Goal: Task Accomplishment & Management: Manage account settings

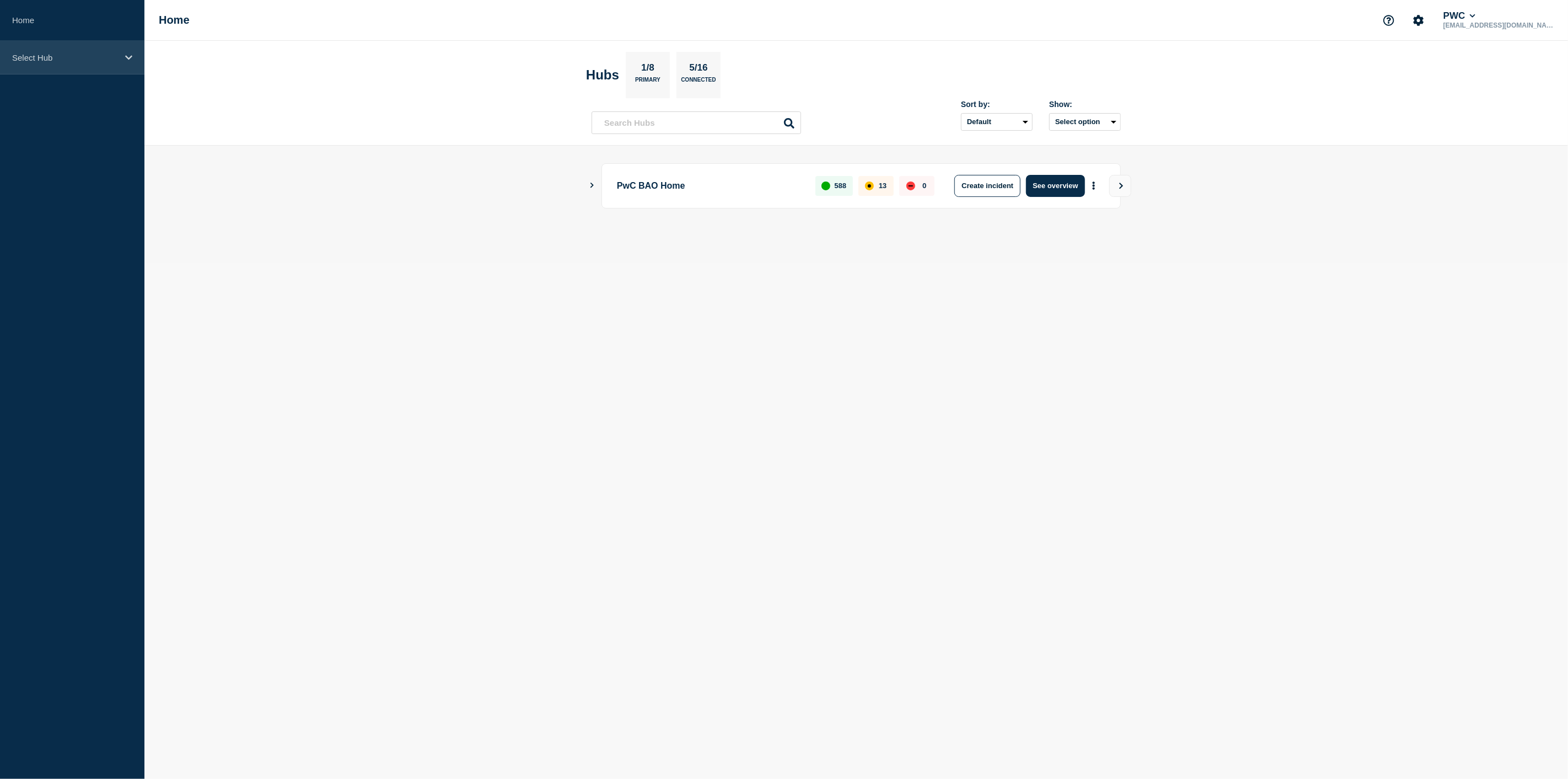
click at [128, 53] on icon at bounding box center [128, 57] width 7 height 8
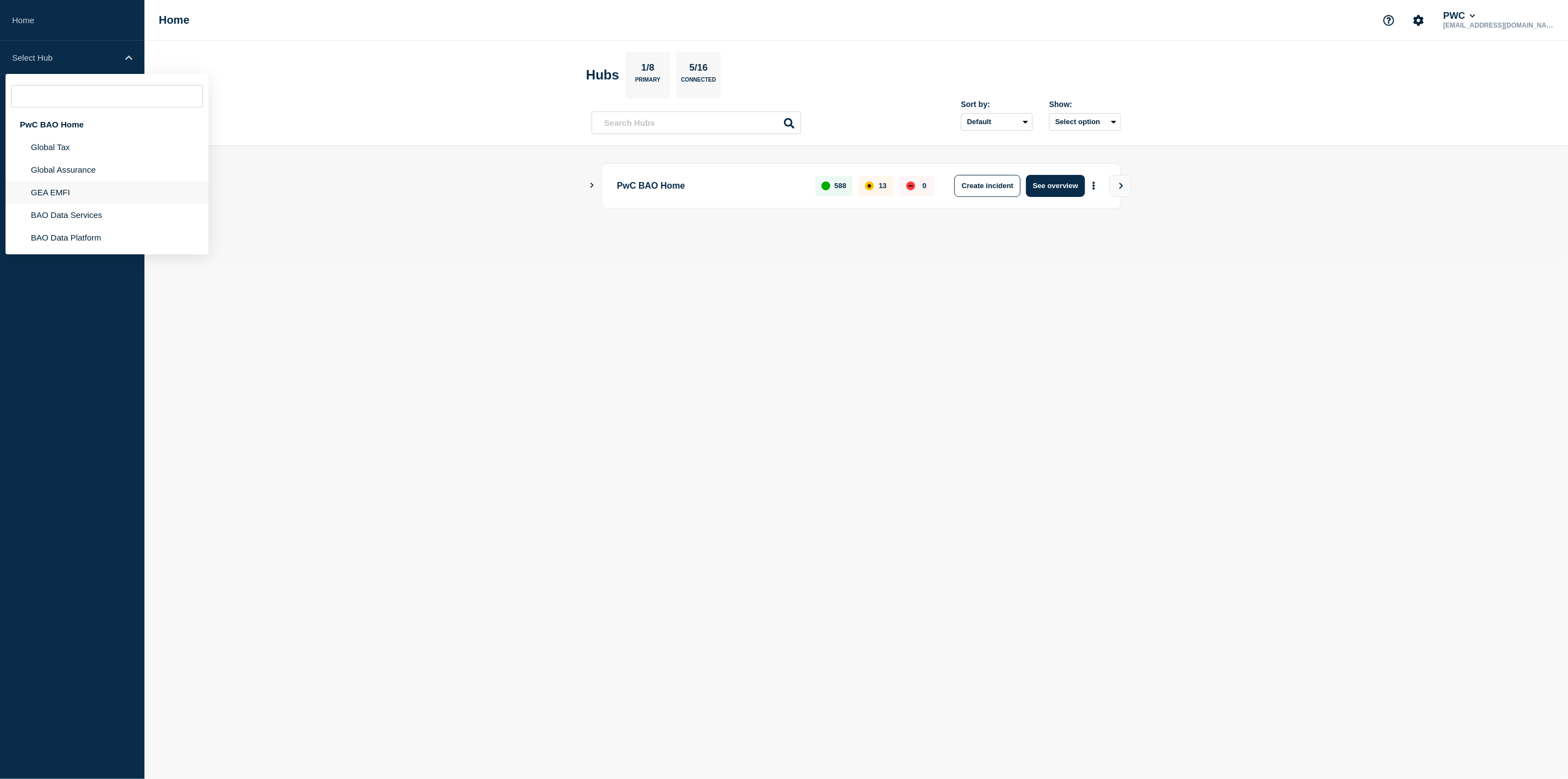
click at [78, 193] on li "GEA EMFI" at bounding box center [107, 192] width 203 height 23
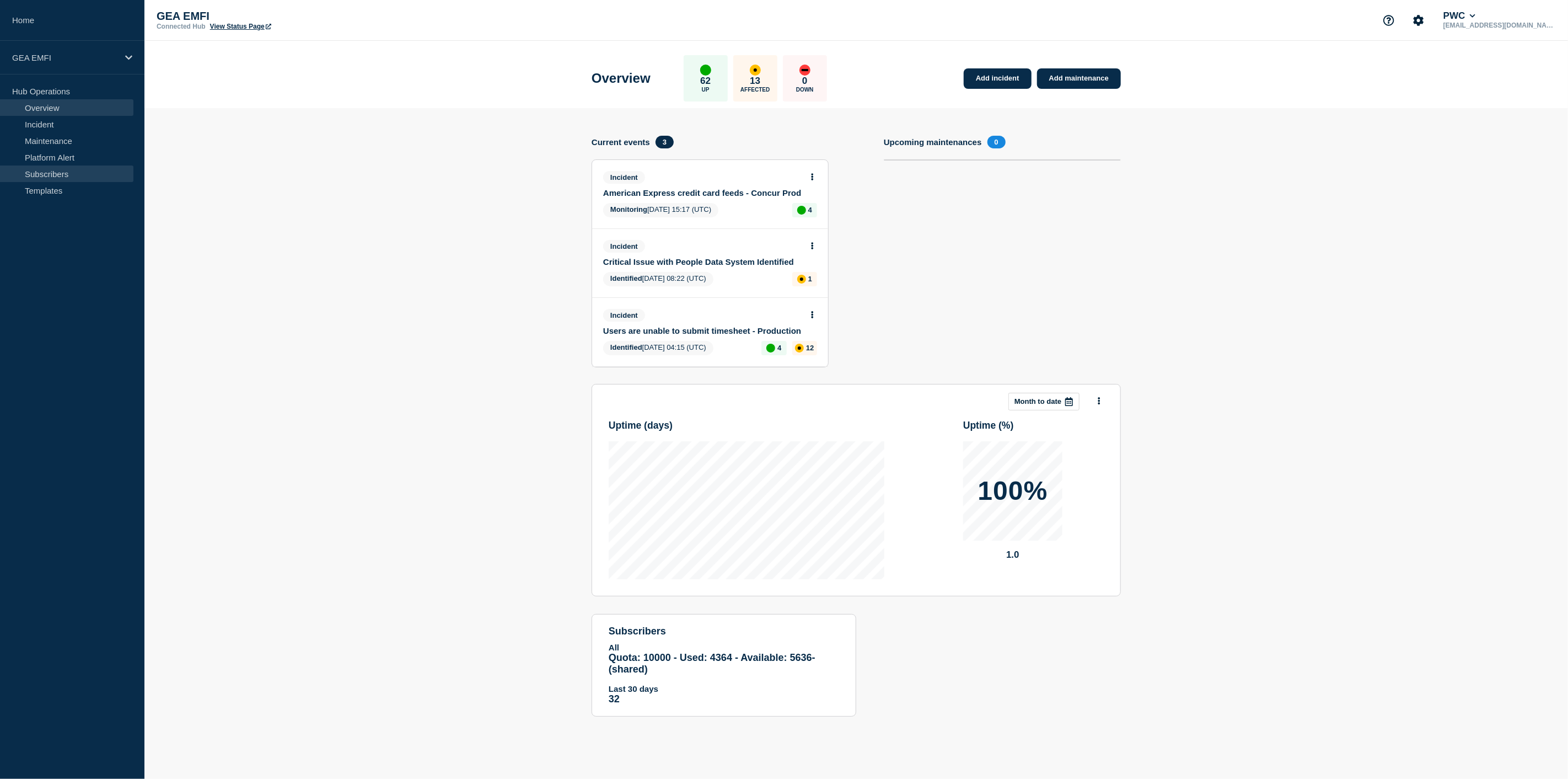
click at [32, 173] on link "Subscribers" at bounding box center [67, 174] width 133 height 17
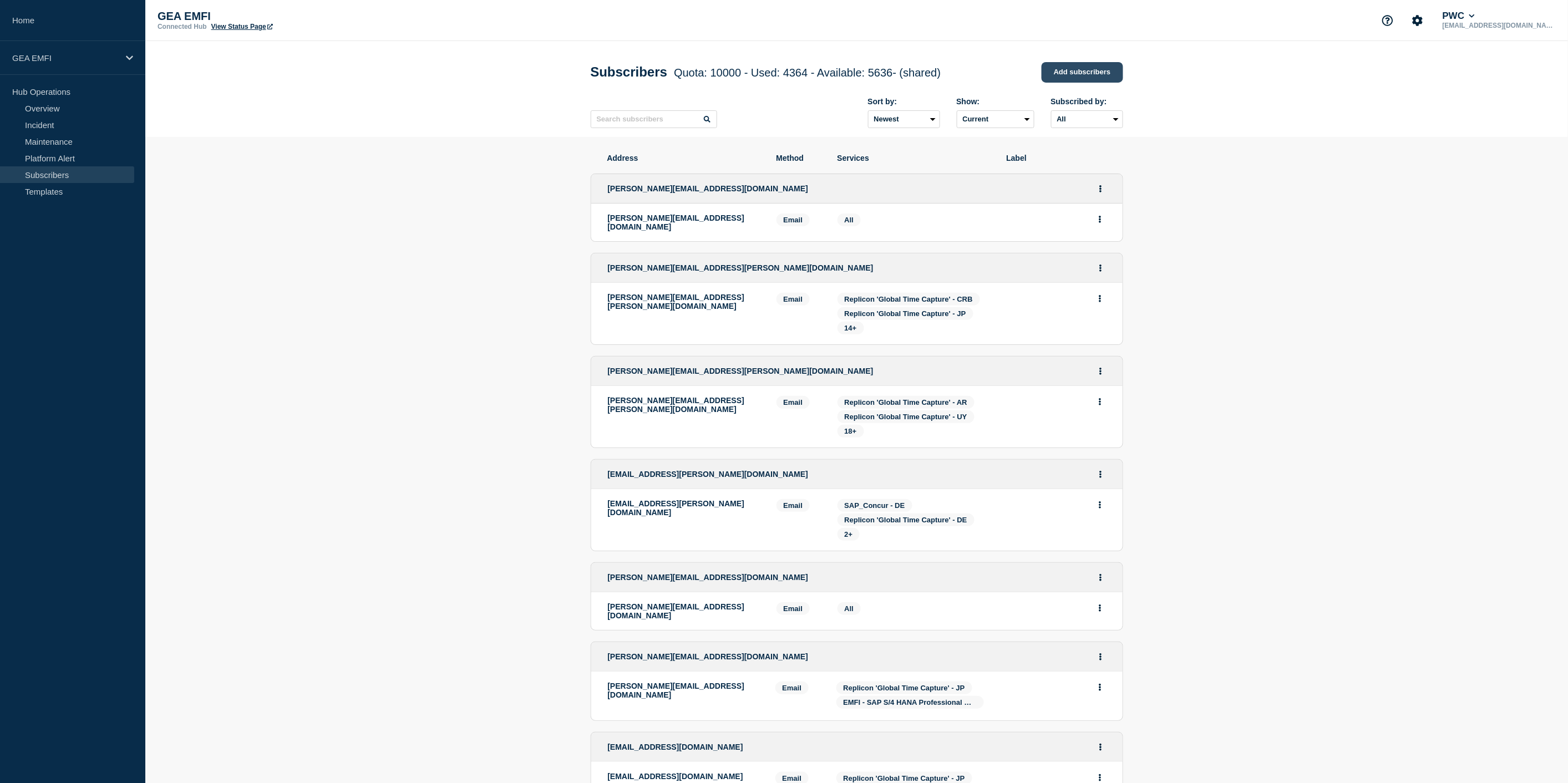
click at [1089, 68] on link "Add subscribers" at bounding box center [1082, 72] width 82 height 20
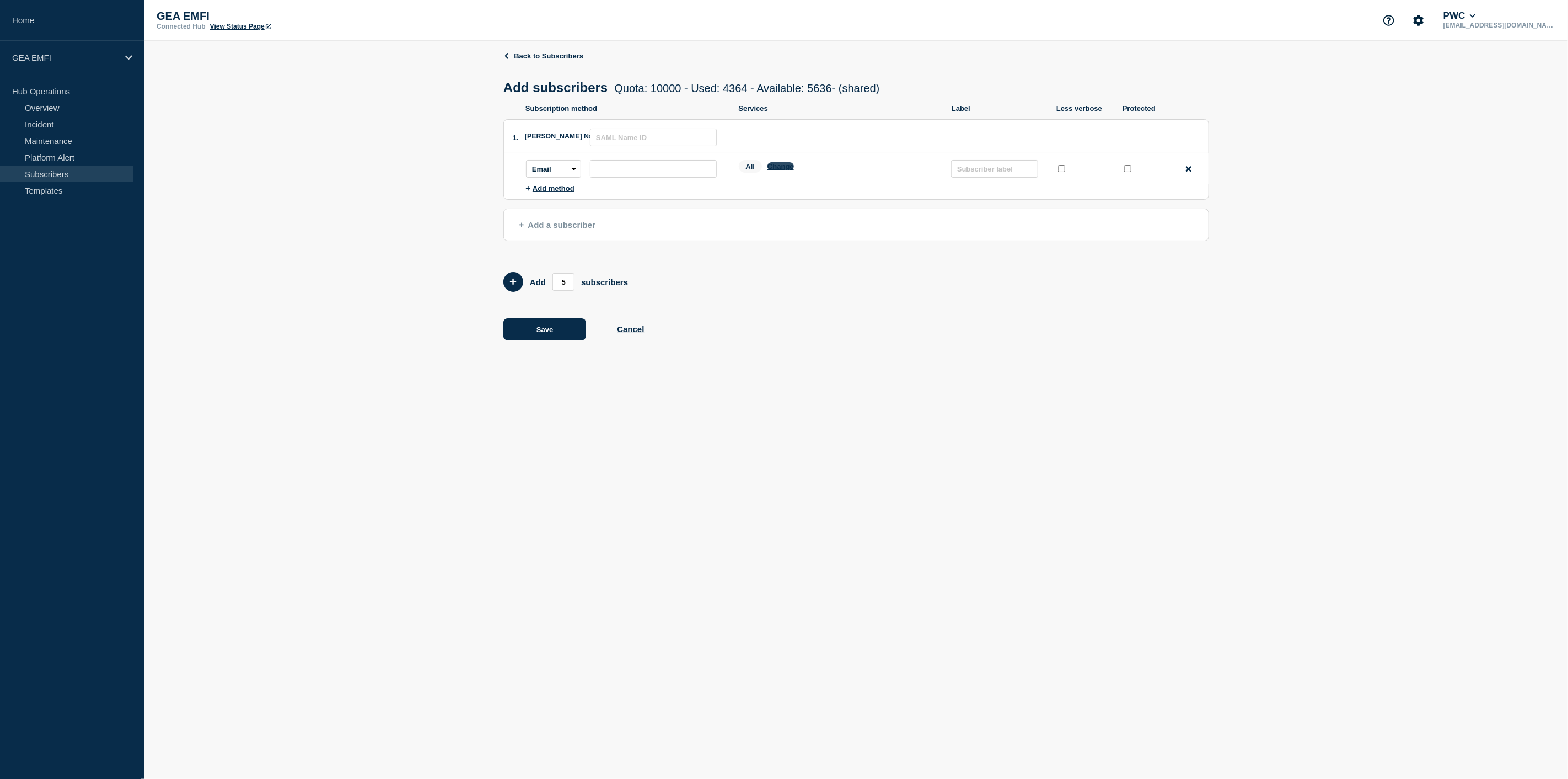
click at [779, 169] on button "Change" at bounding box center [781, 166] width 27 height 8
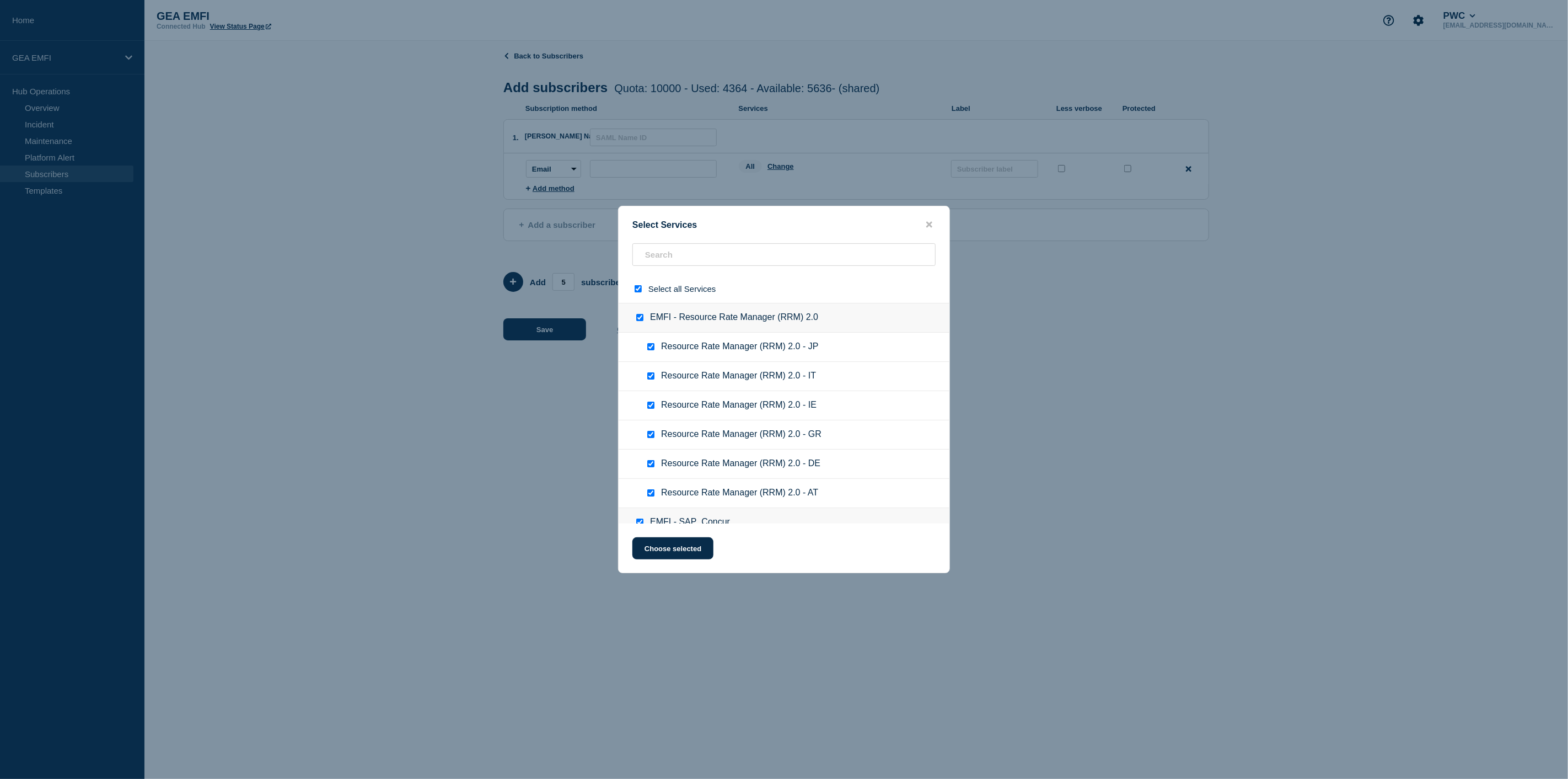
click at [637, 291] on input "select all checkbox" at bounding box center [638, 288] width 7 height 7
checkbox input "false"
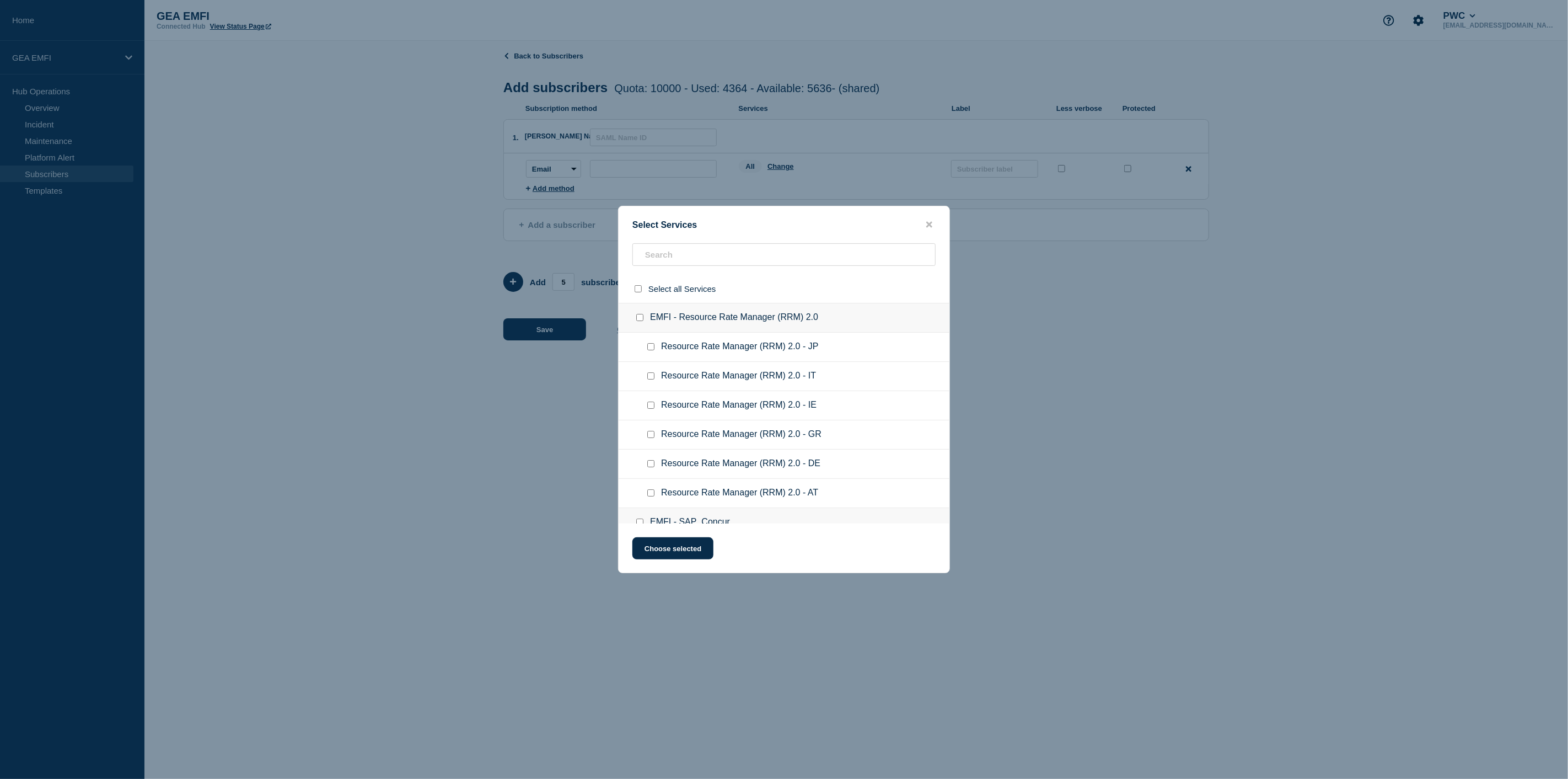
checkbox input "false"
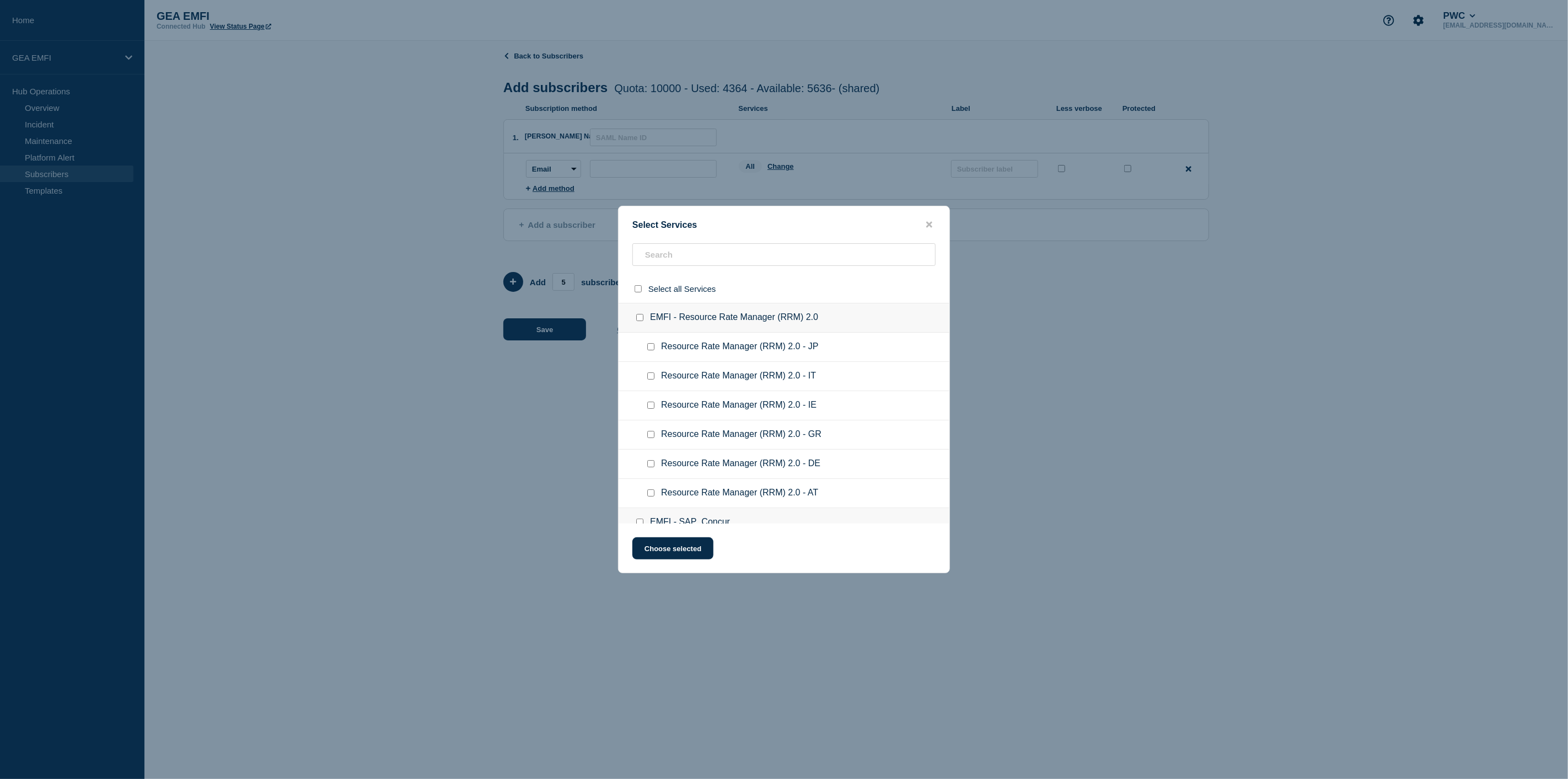
checkbox input "false"
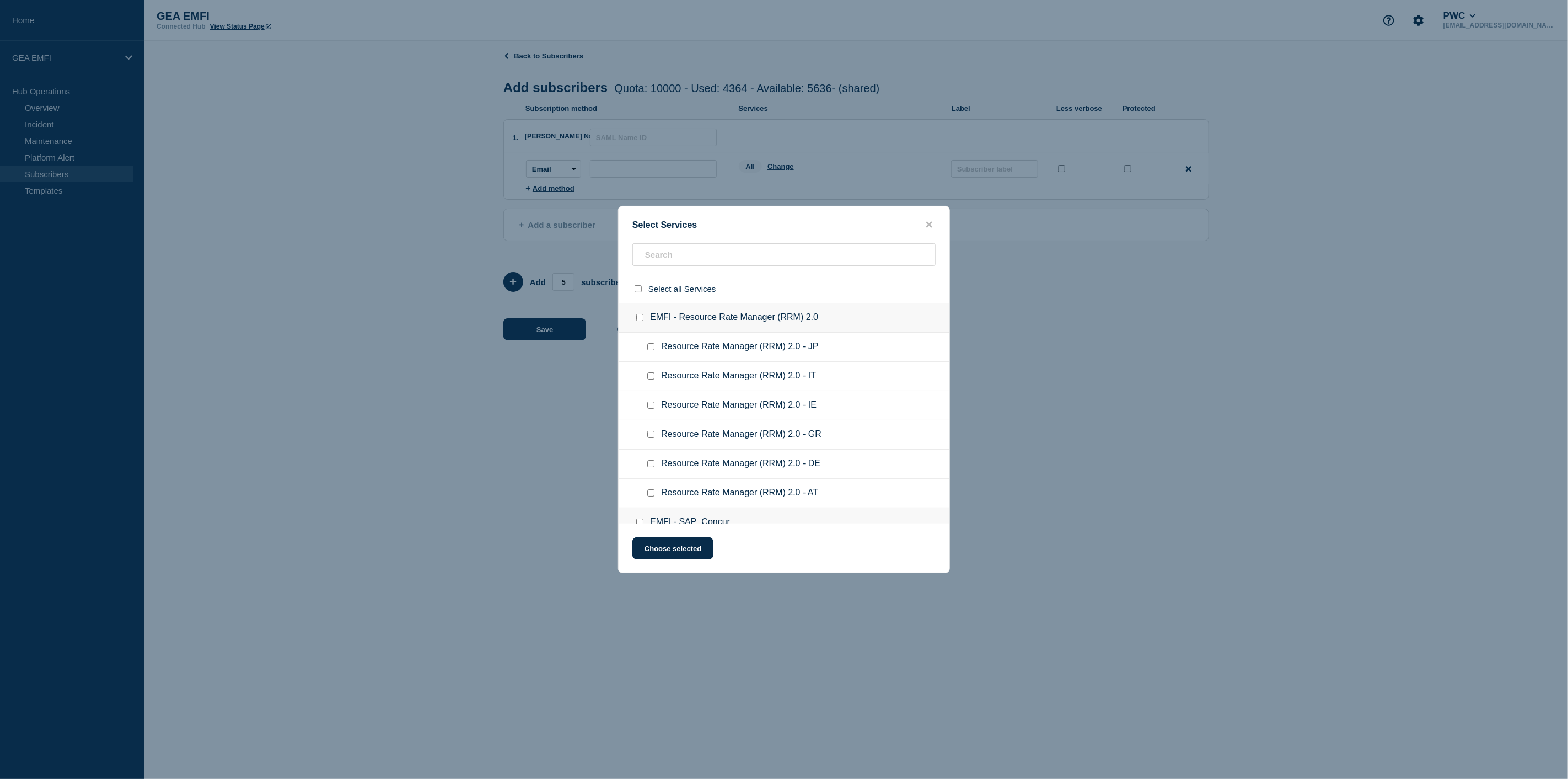
checkbox input "false"
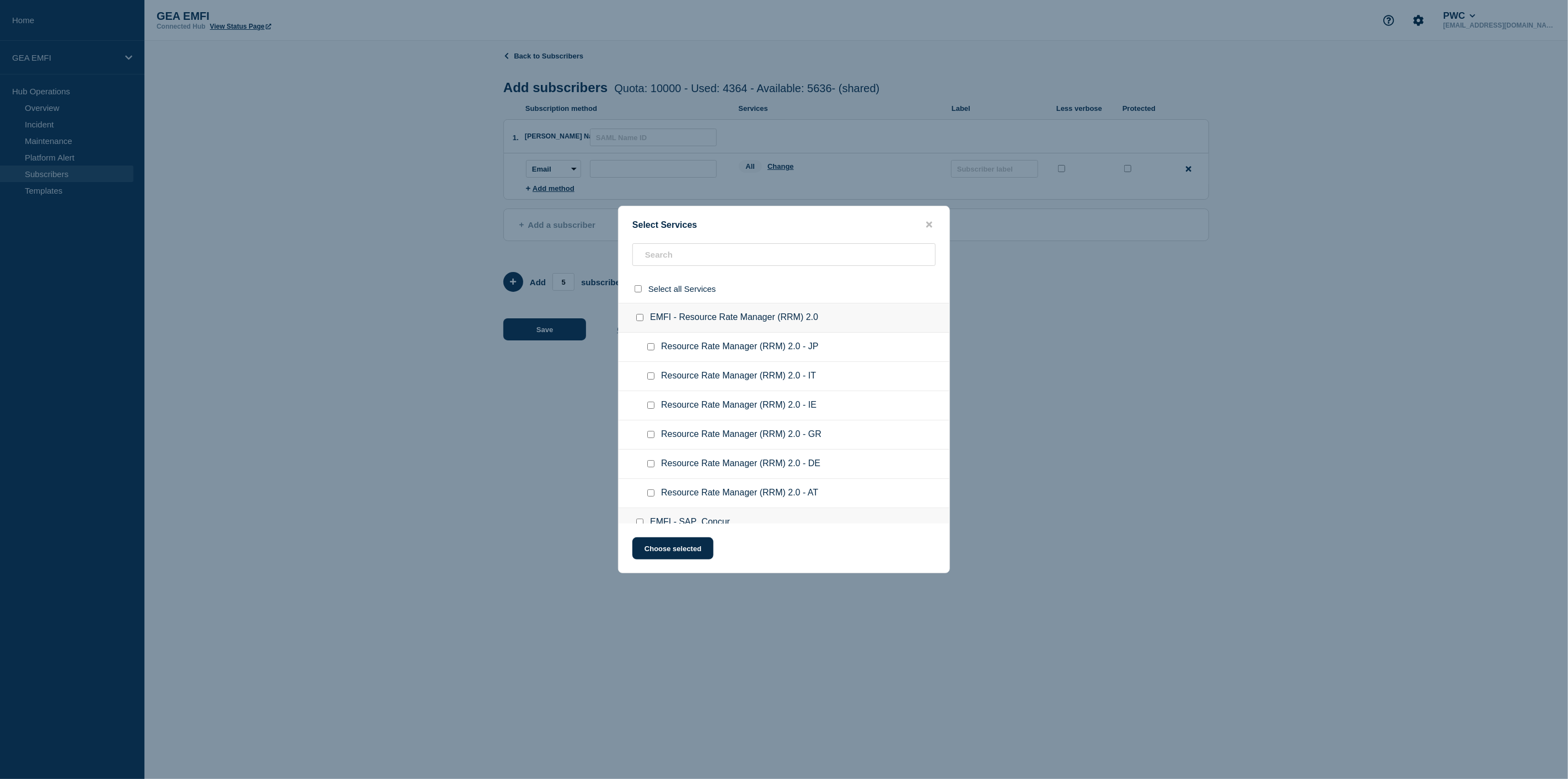
checkbox input "false"
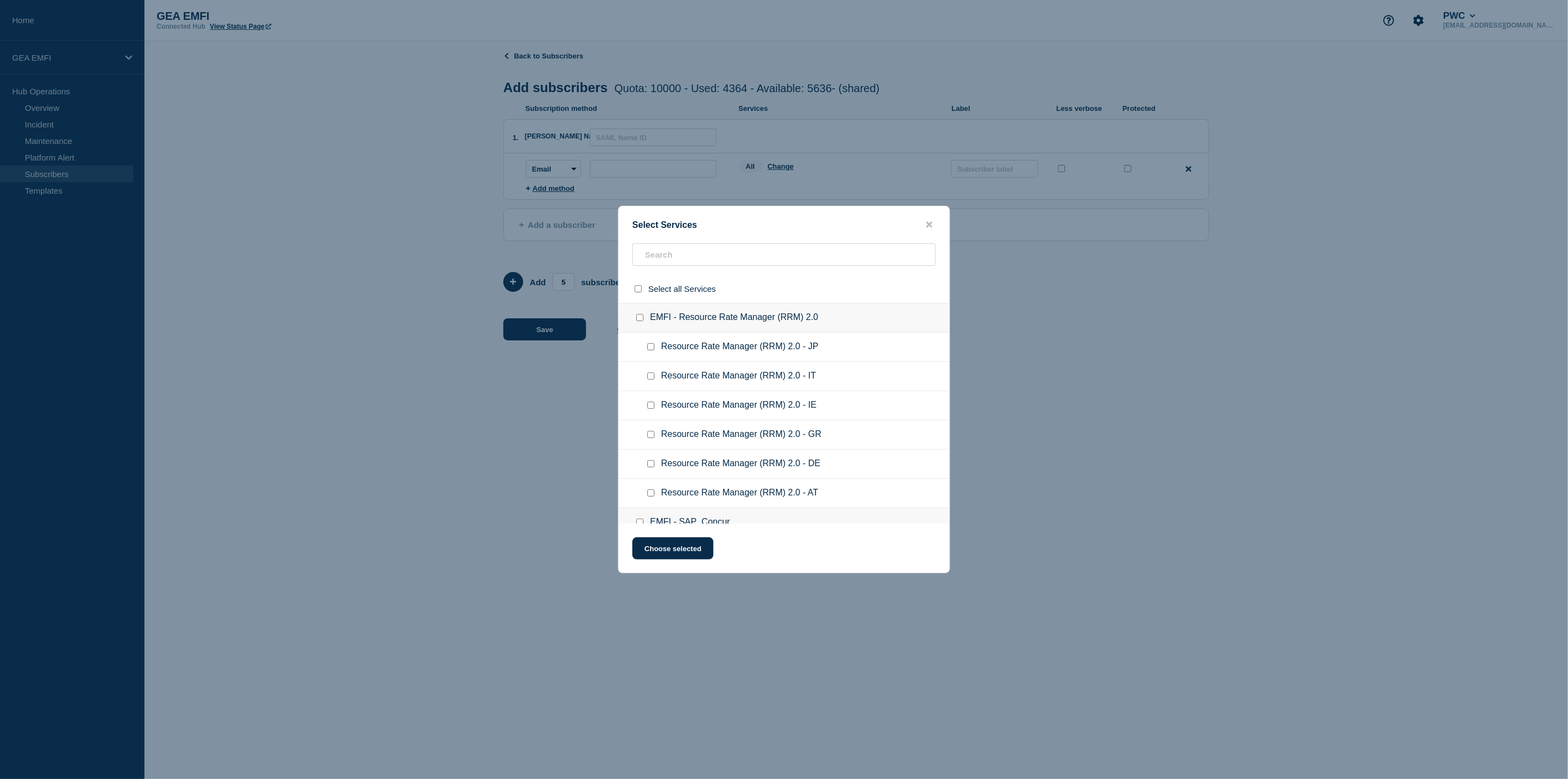
checkbox input "false"
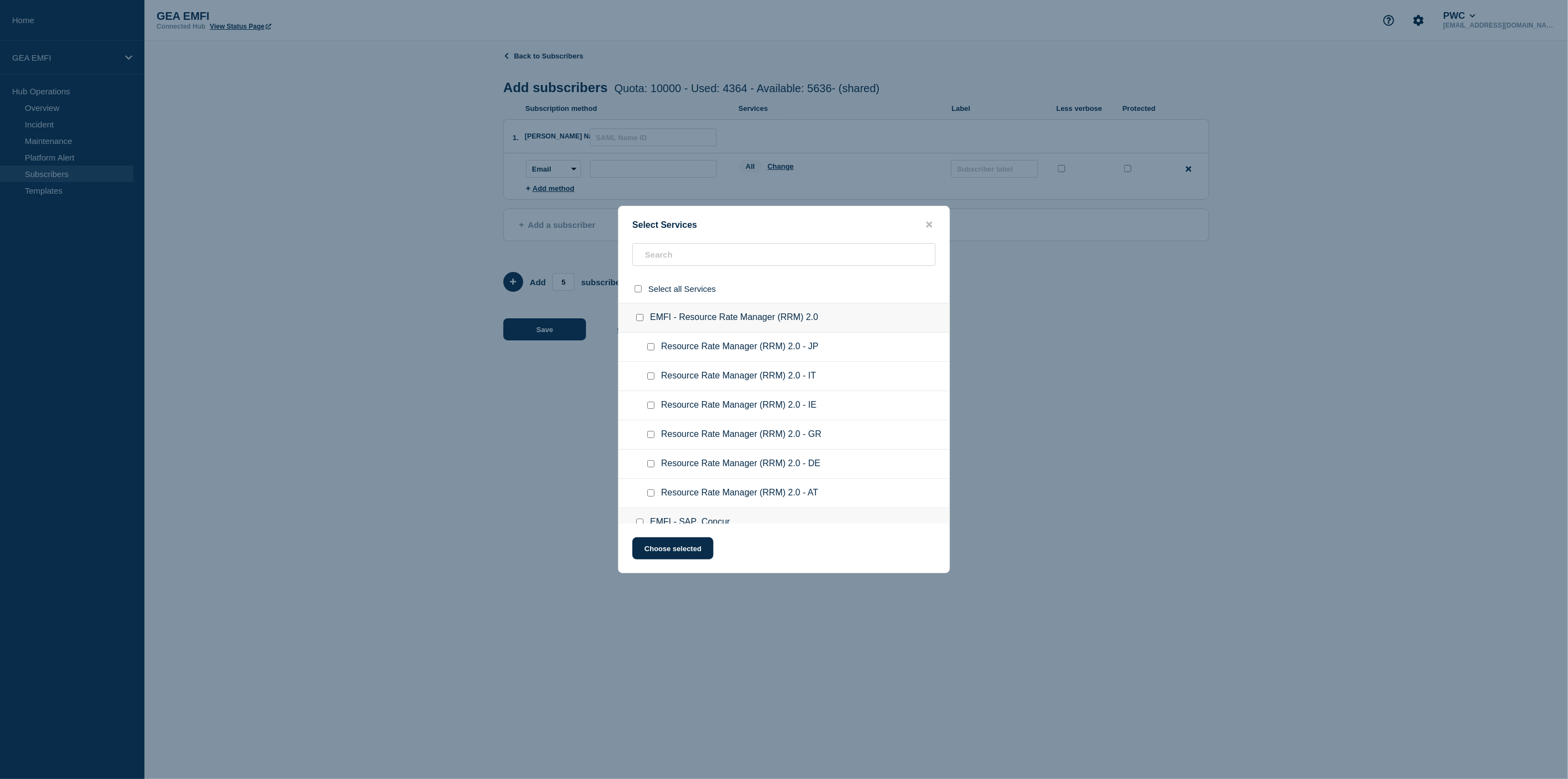
checkbox input "false"
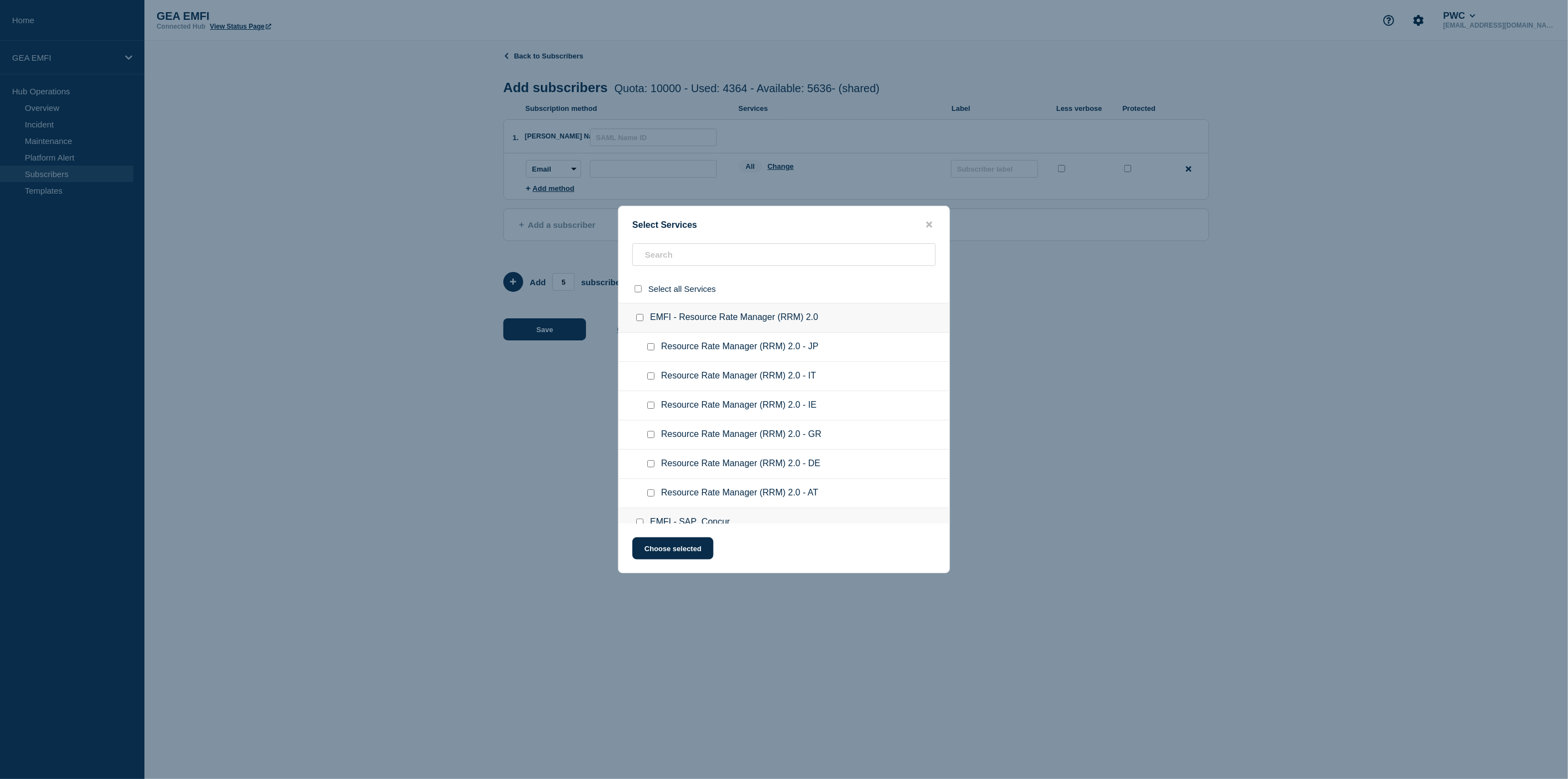
checkbox input "false"
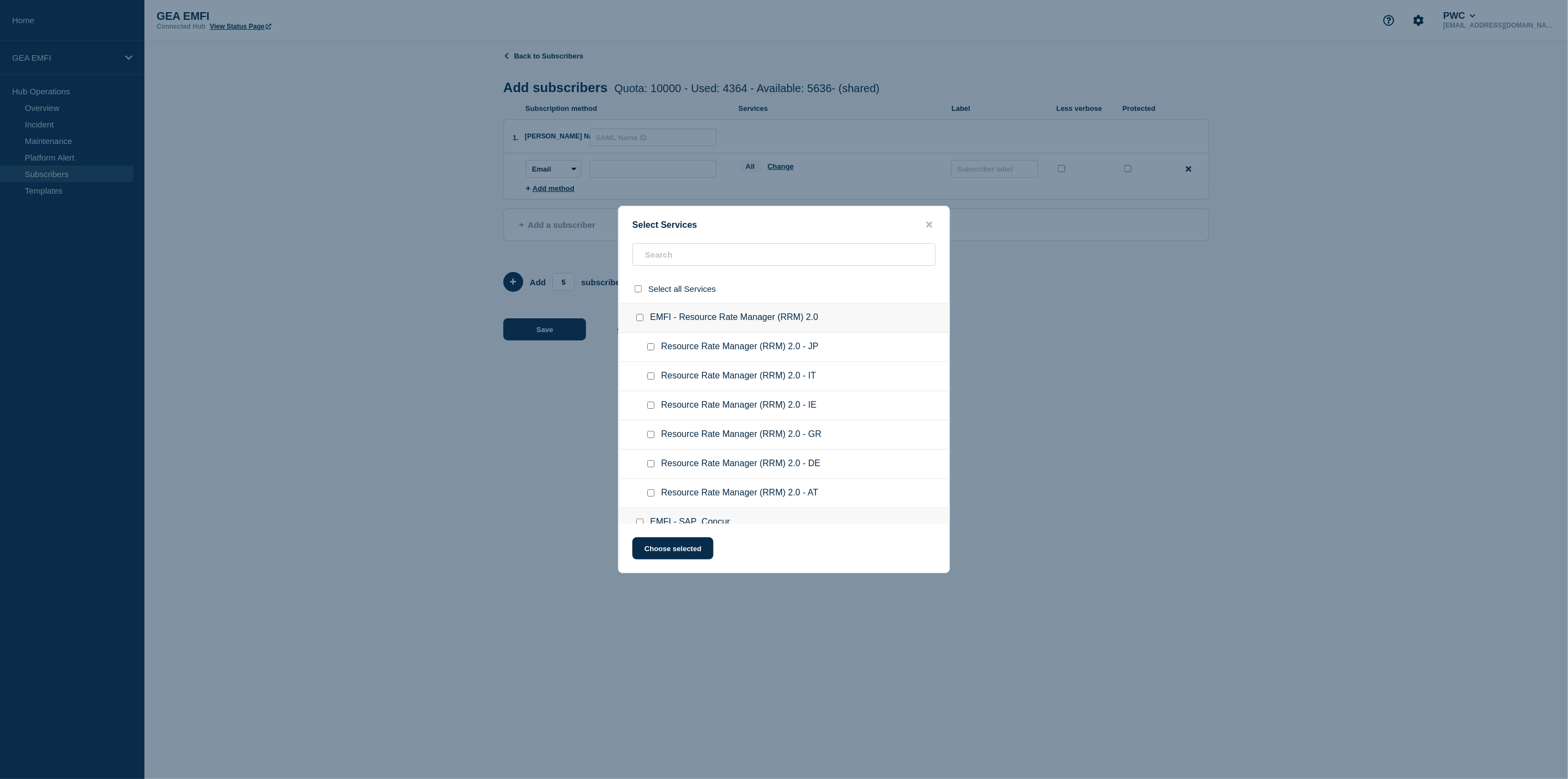
checkbox input "false"
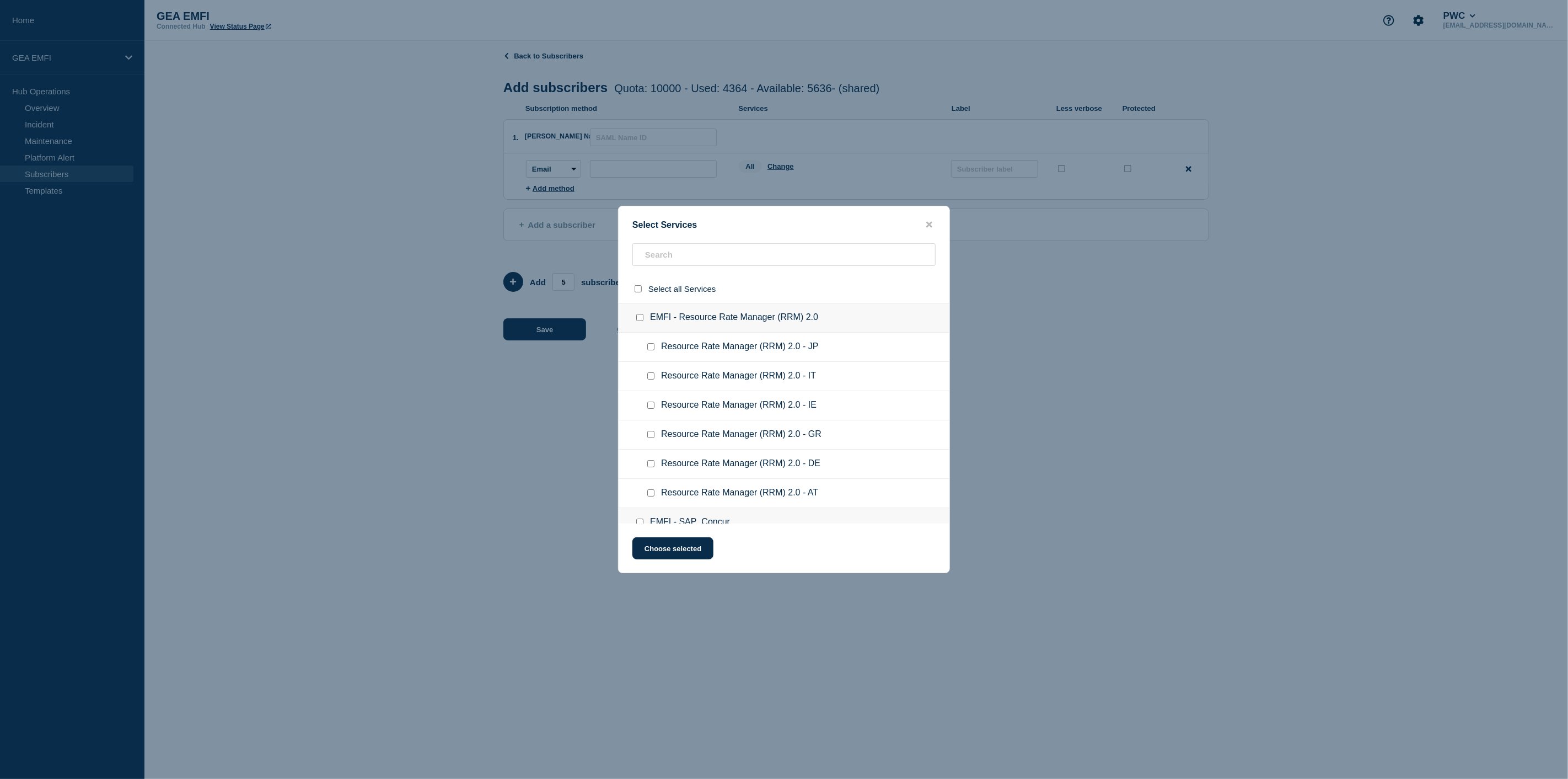
checkbox input "false"
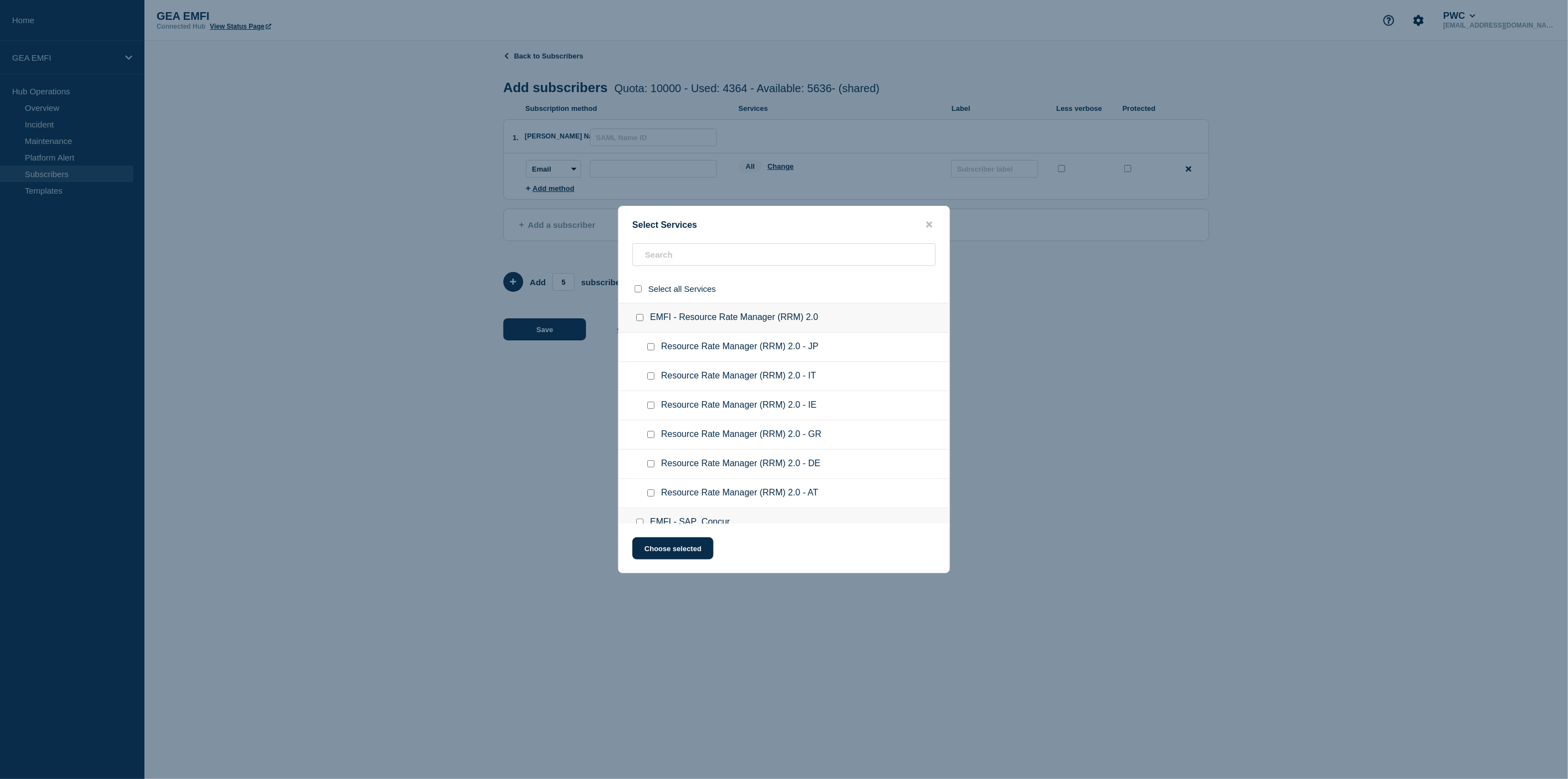
checkbox input "false"
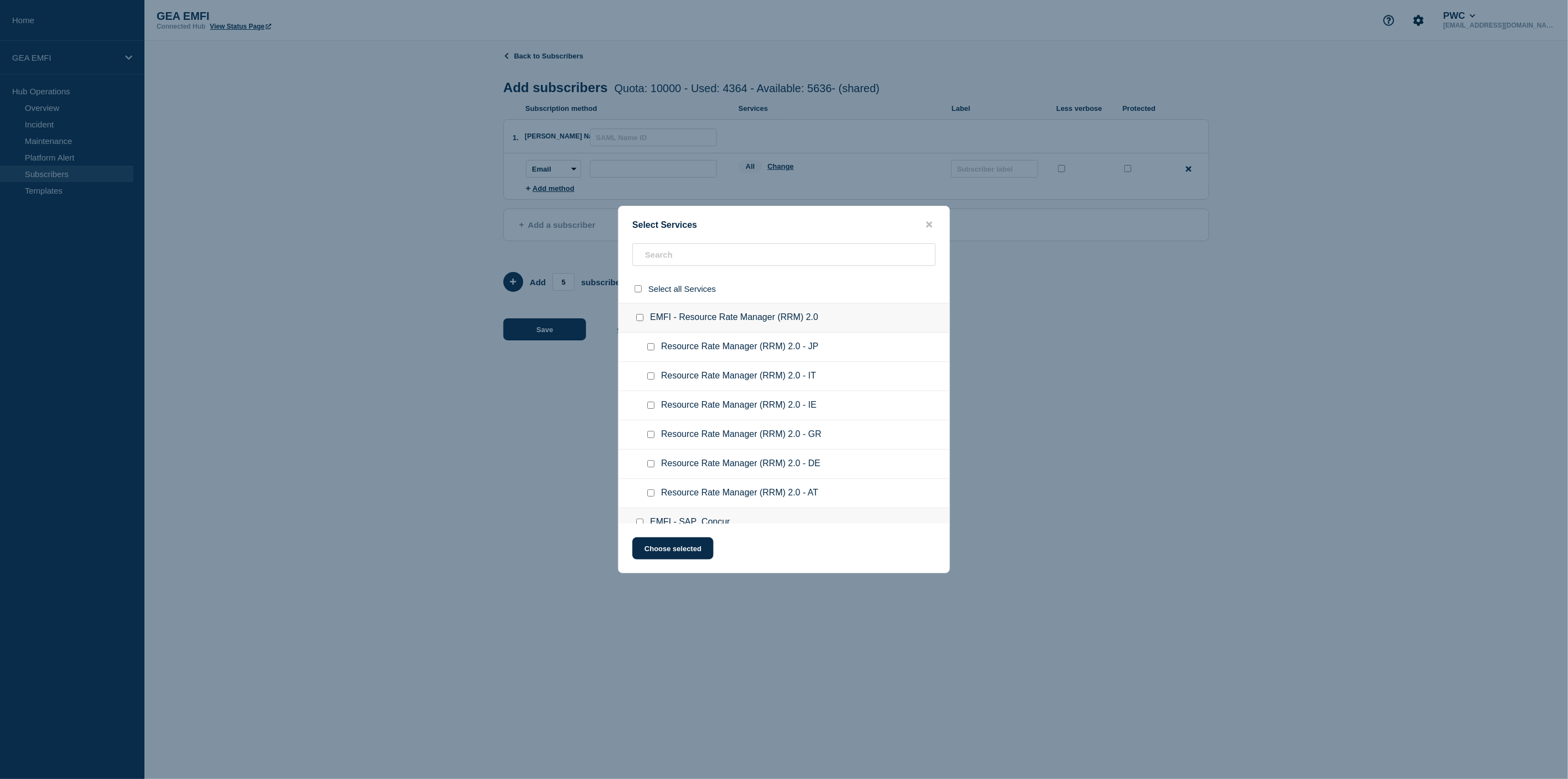
checkbox input "false"
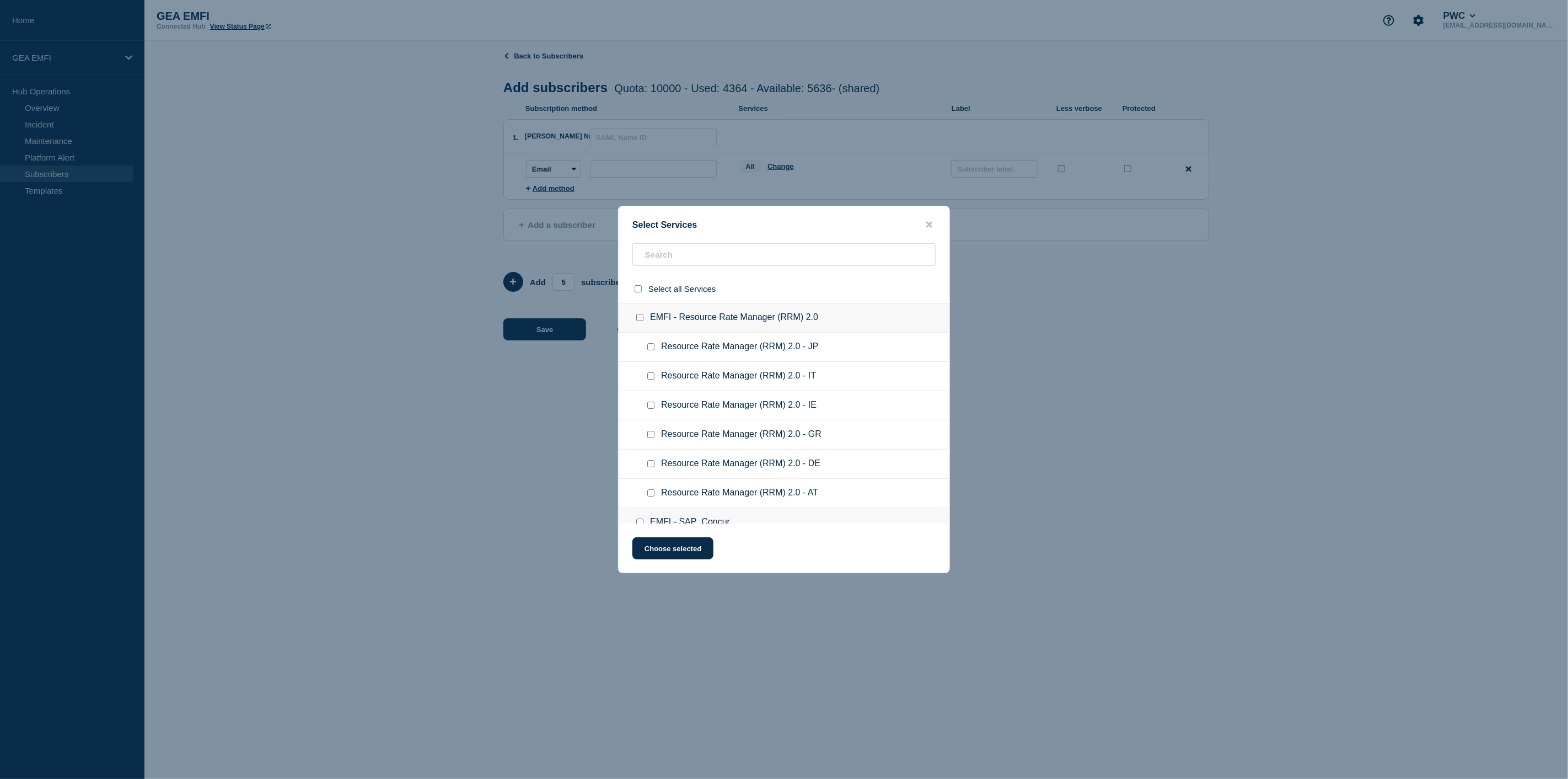
checkbox input "false"
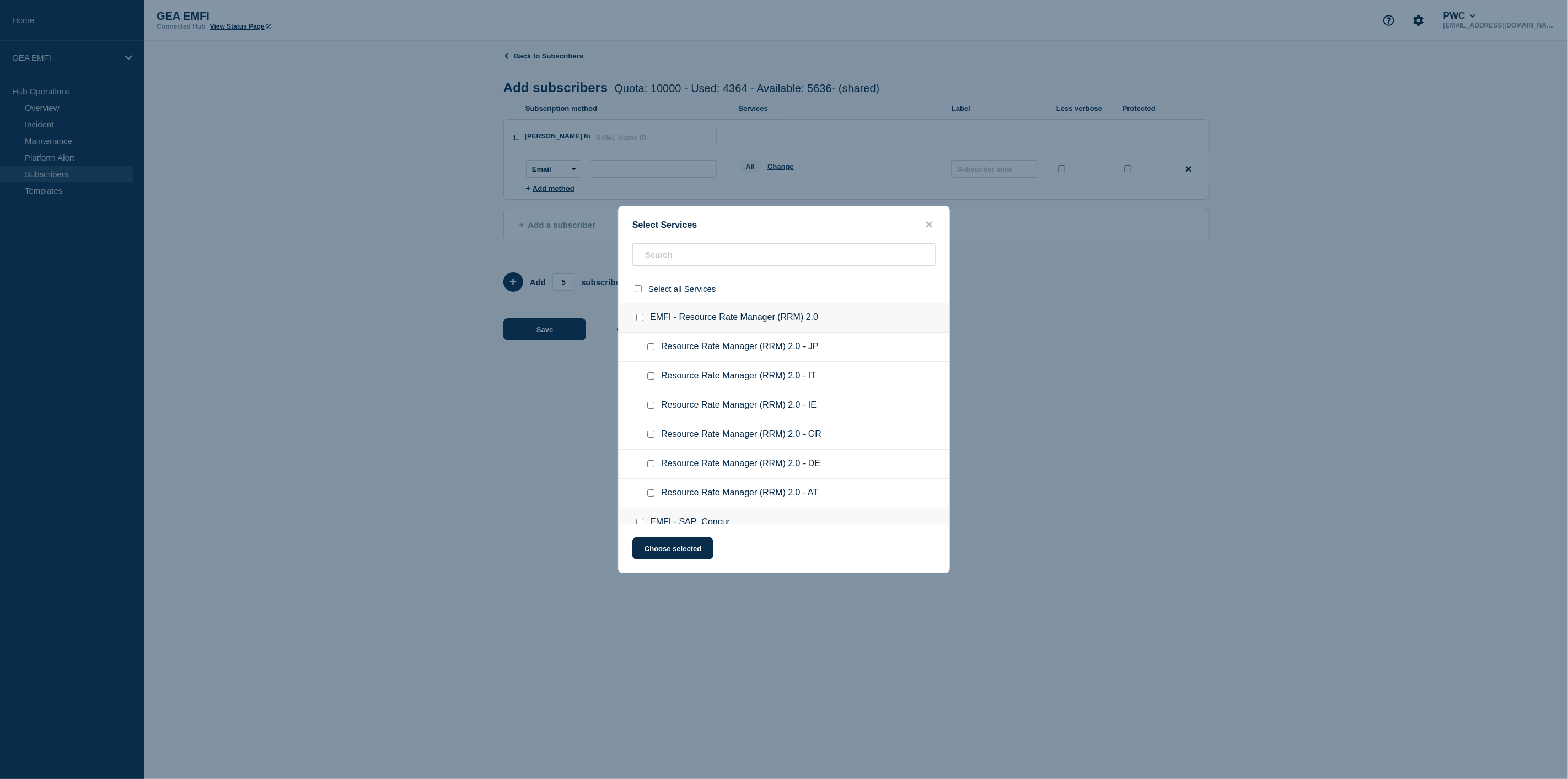
checkbox input "false"
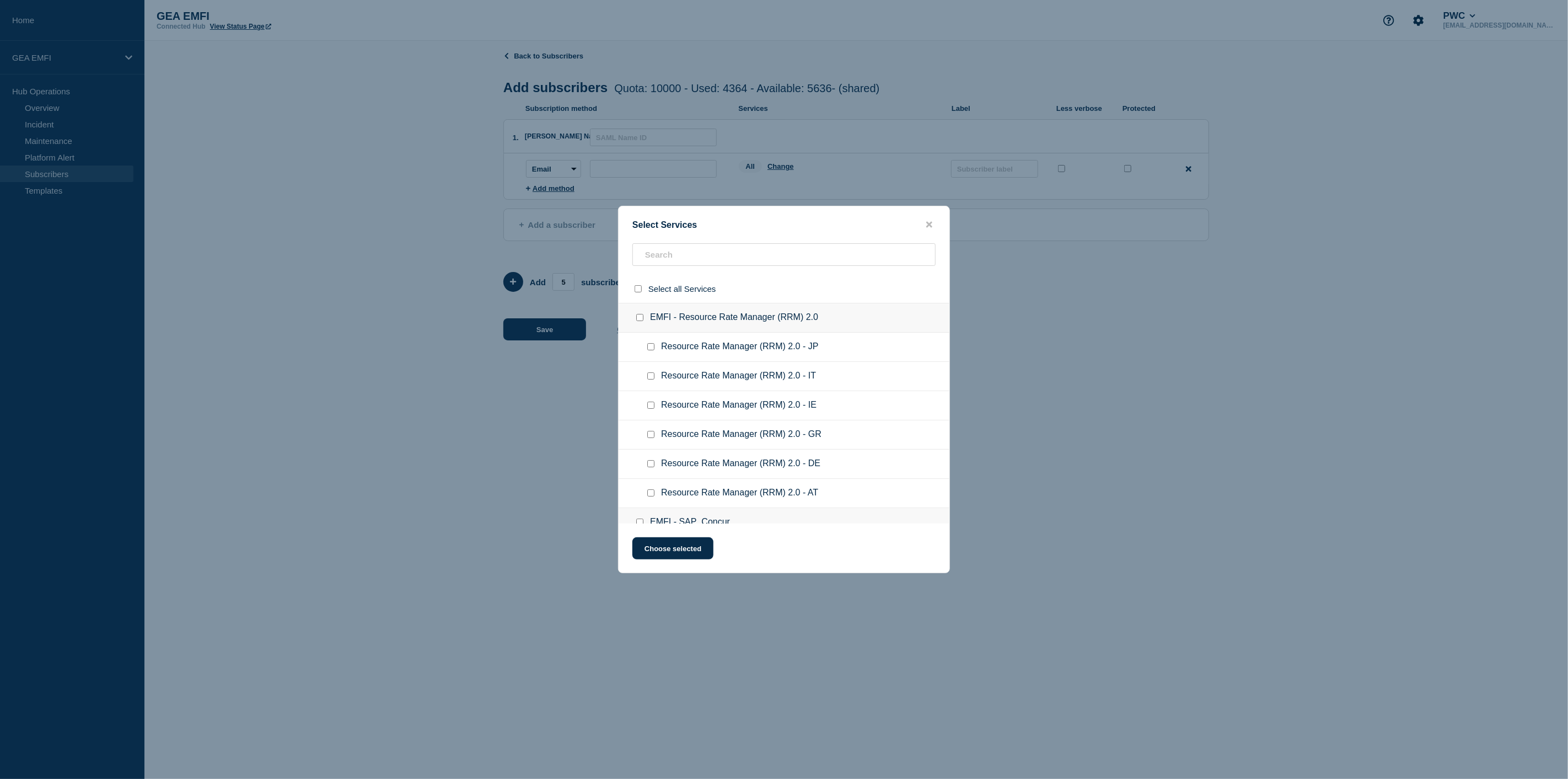
checkbox input "false"
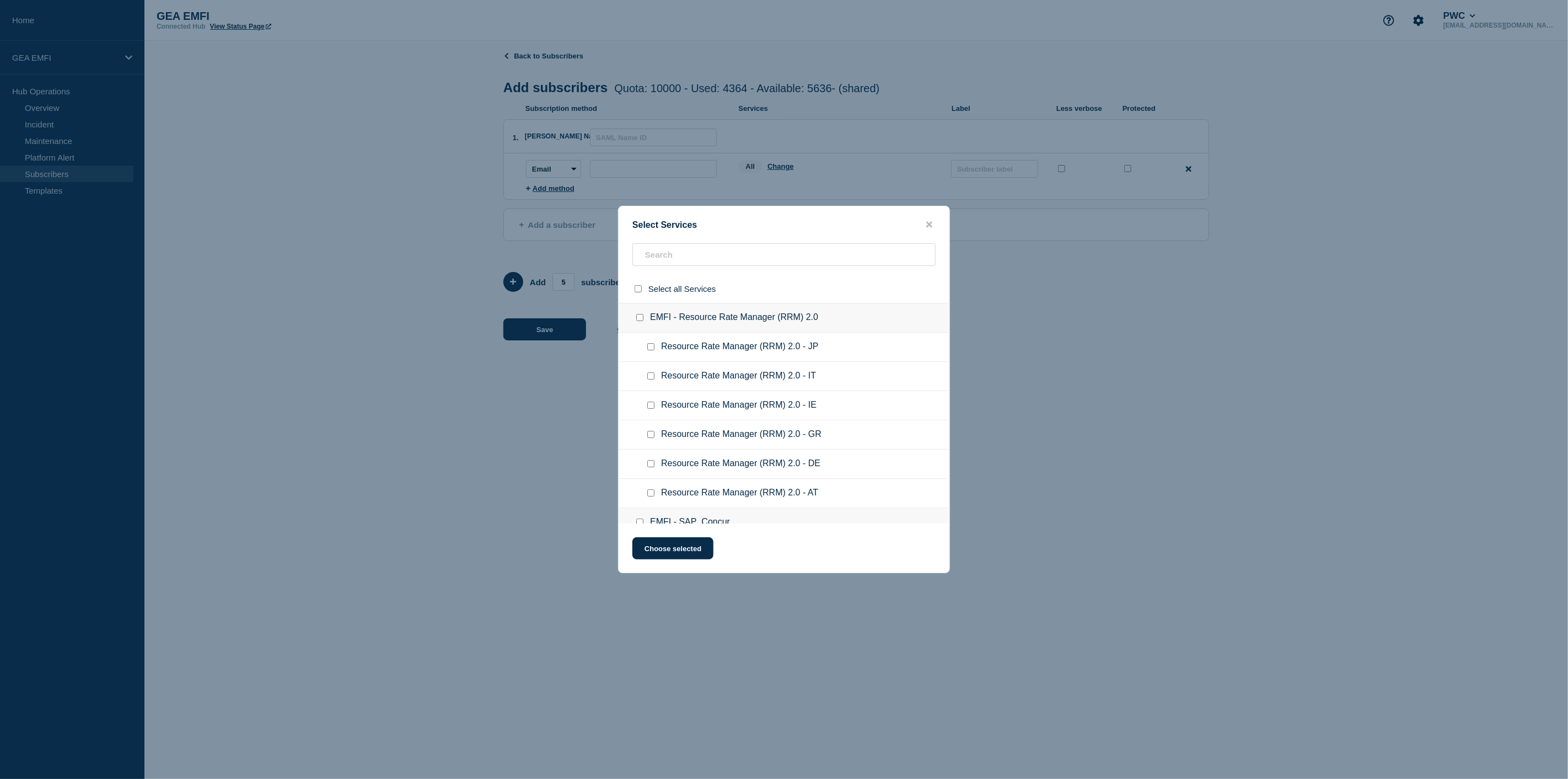
checkbox input "false"
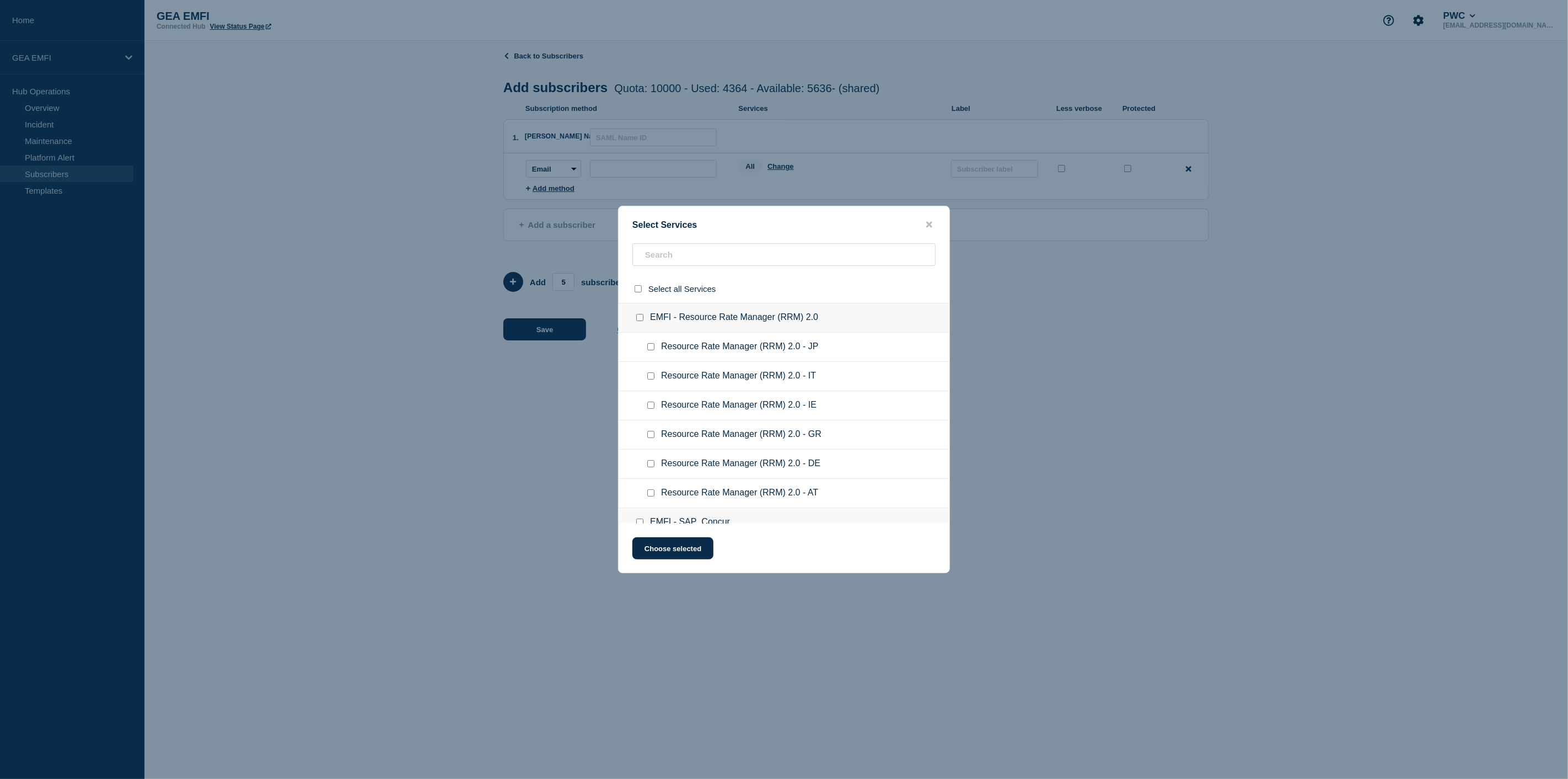
checkbox input "false"
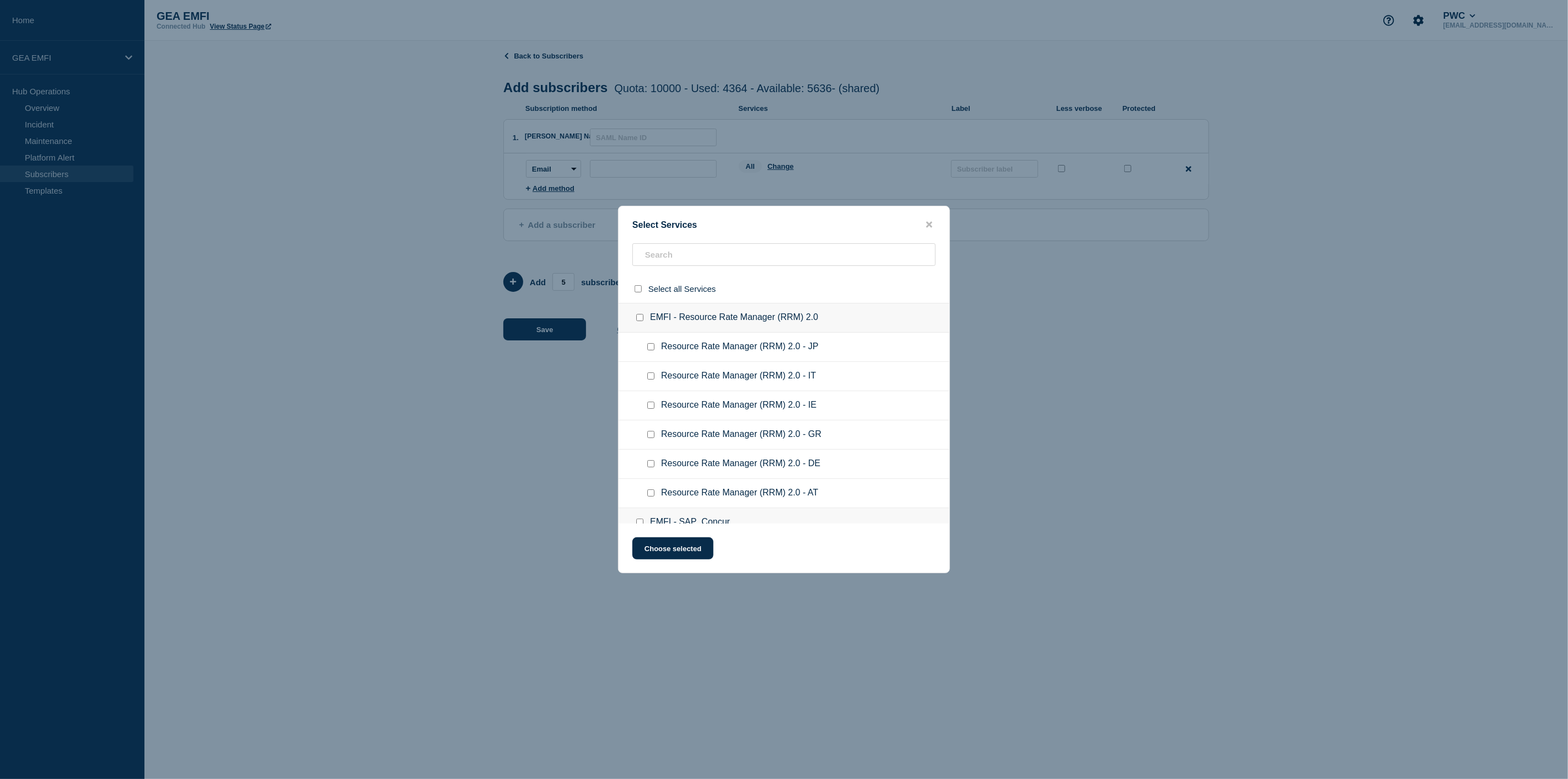
checkbox input "false"
click at [637, 291] on input "select all checkbox" at bounding box center [638, 288] width 7 height 7
checkbox input "true"
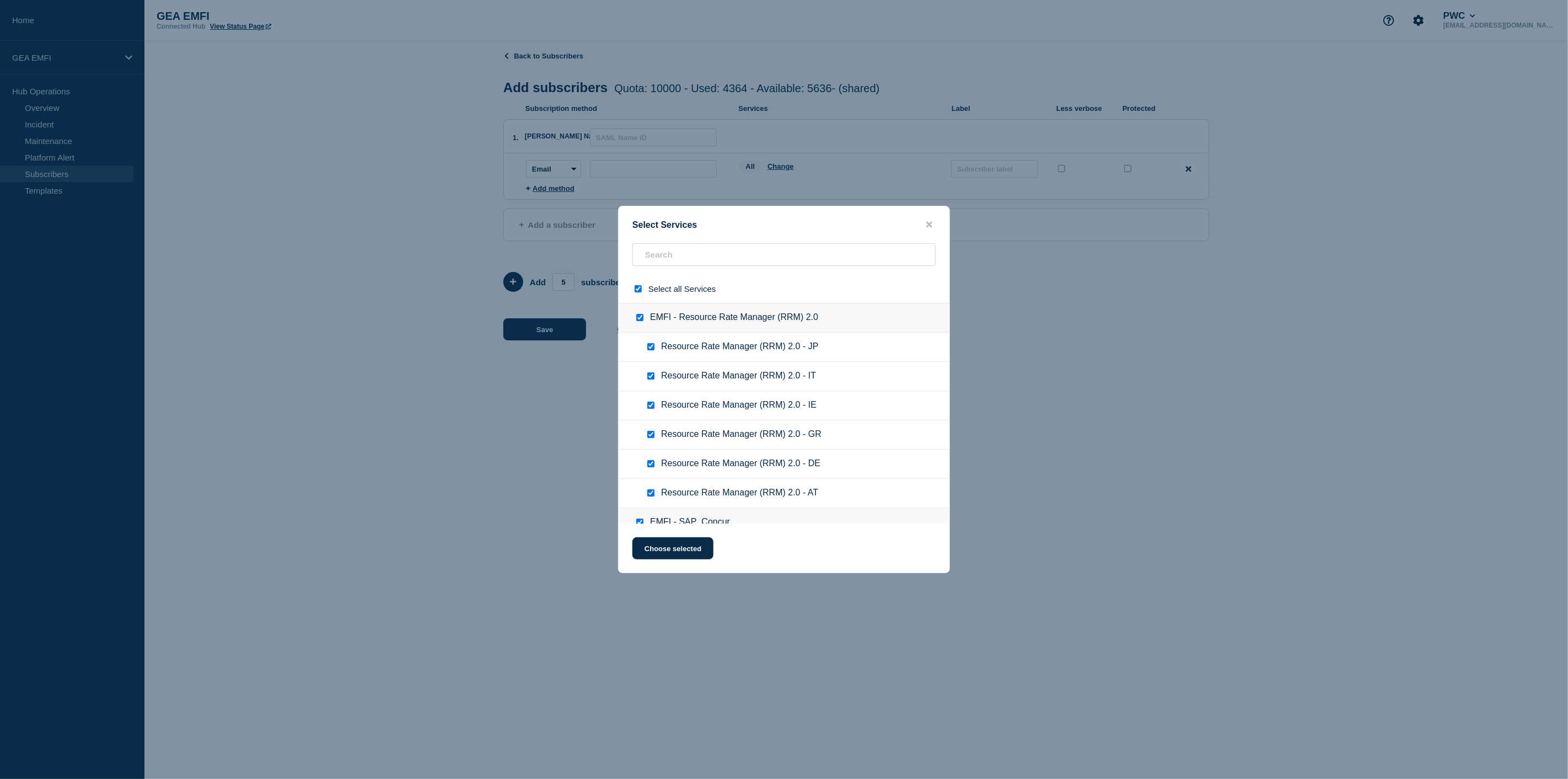
checkbox input "true"
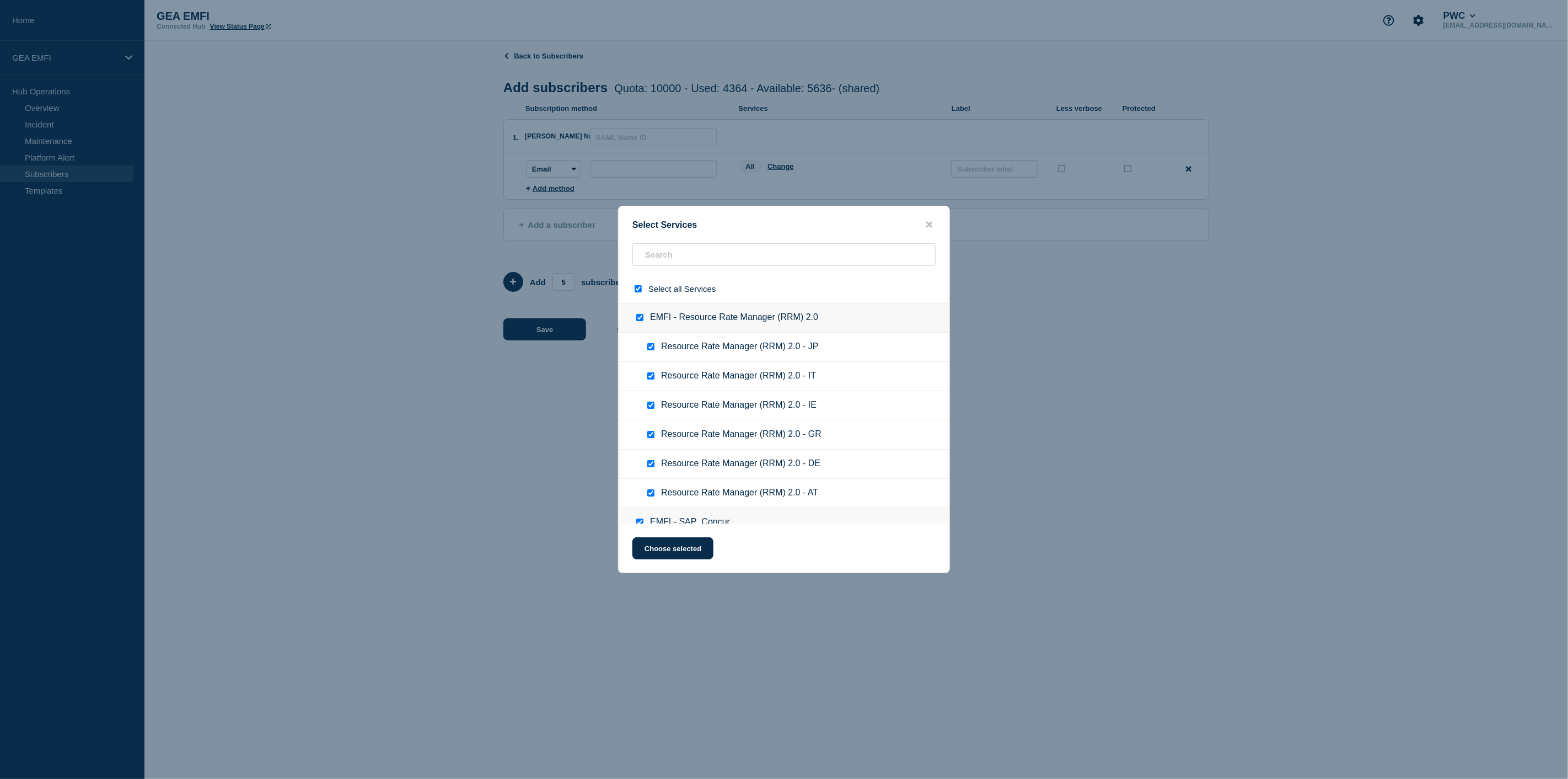
checkbox input "true"
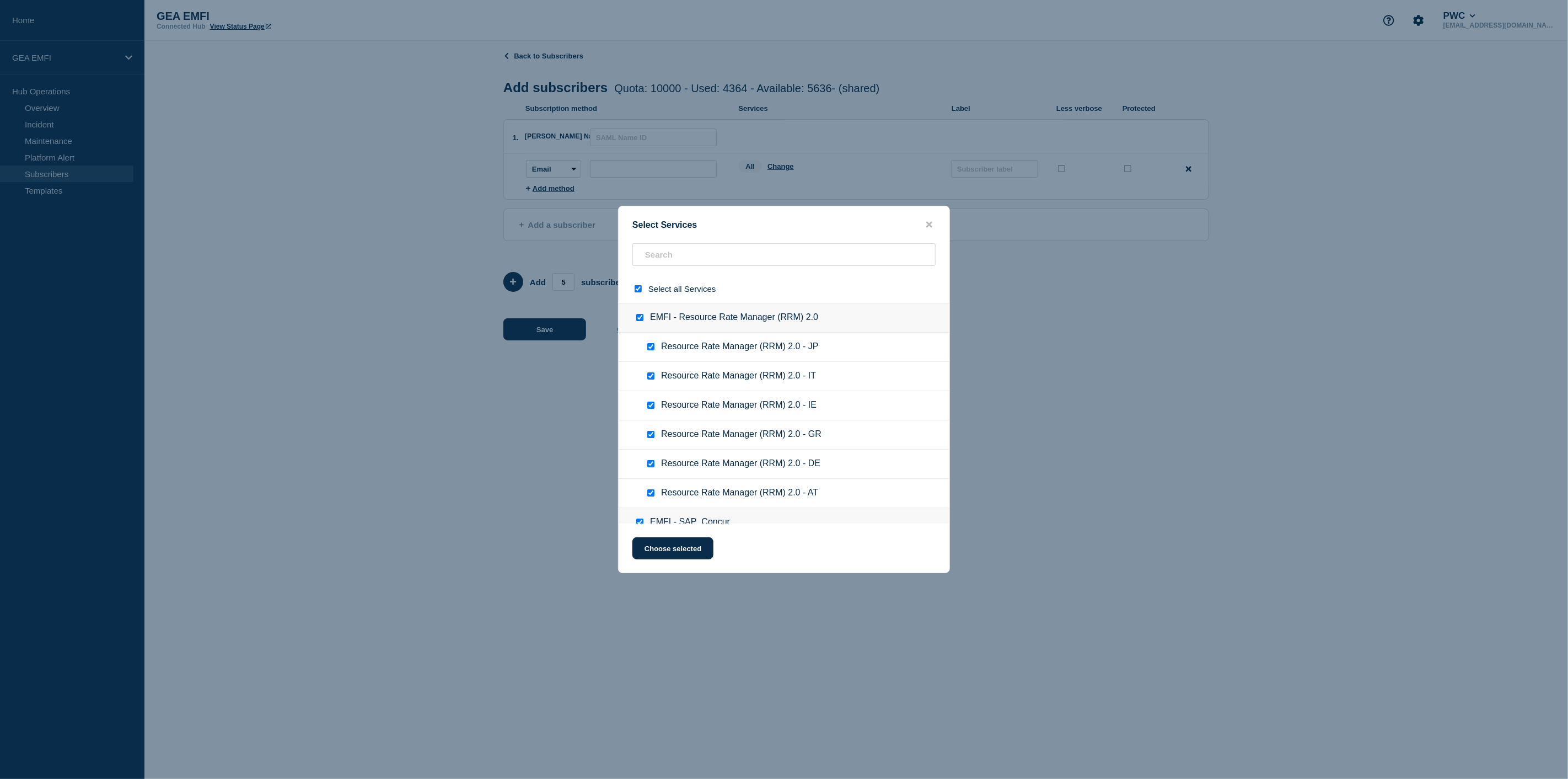
checkbox input "true"
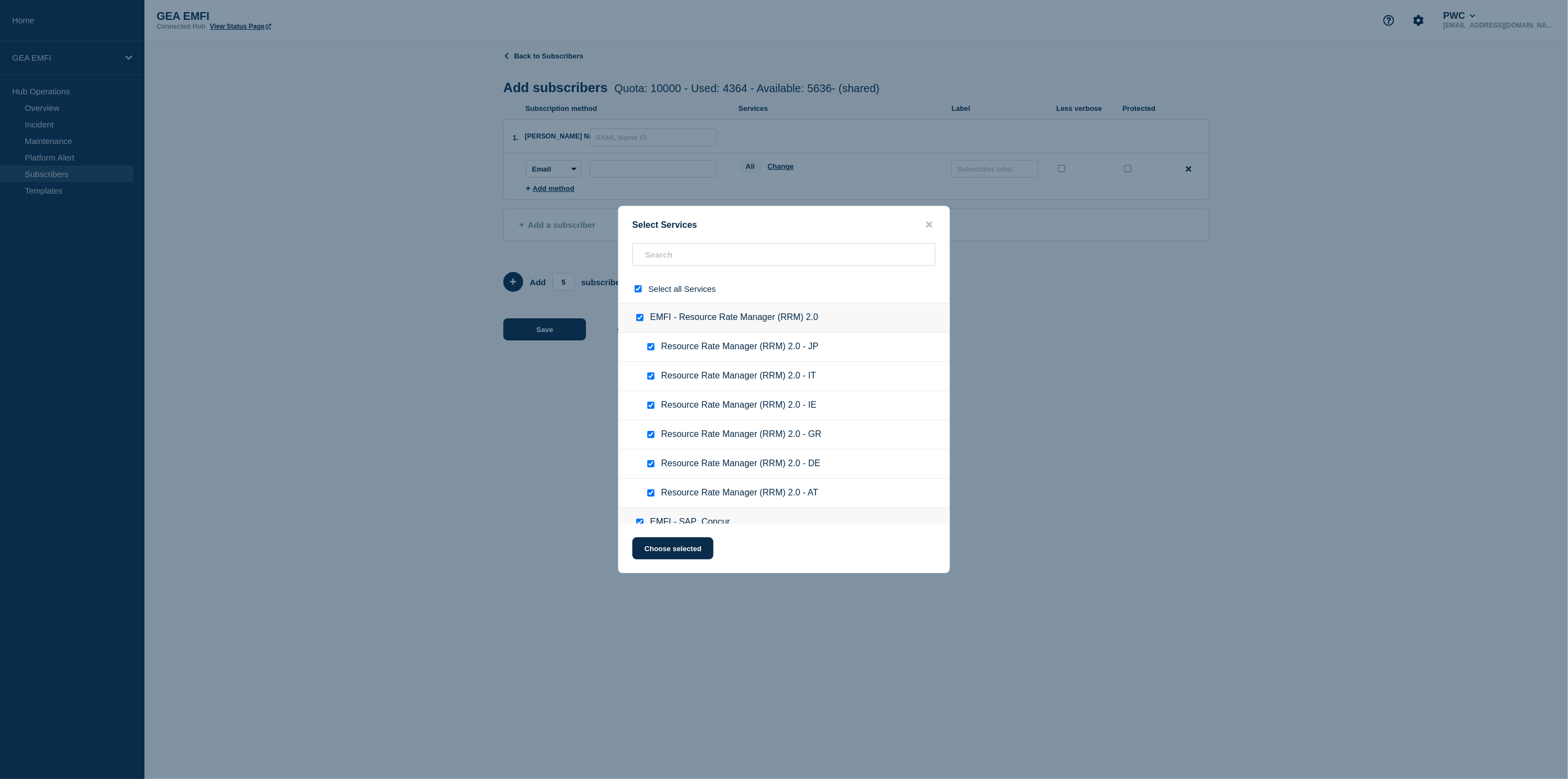
checkbox input "true"
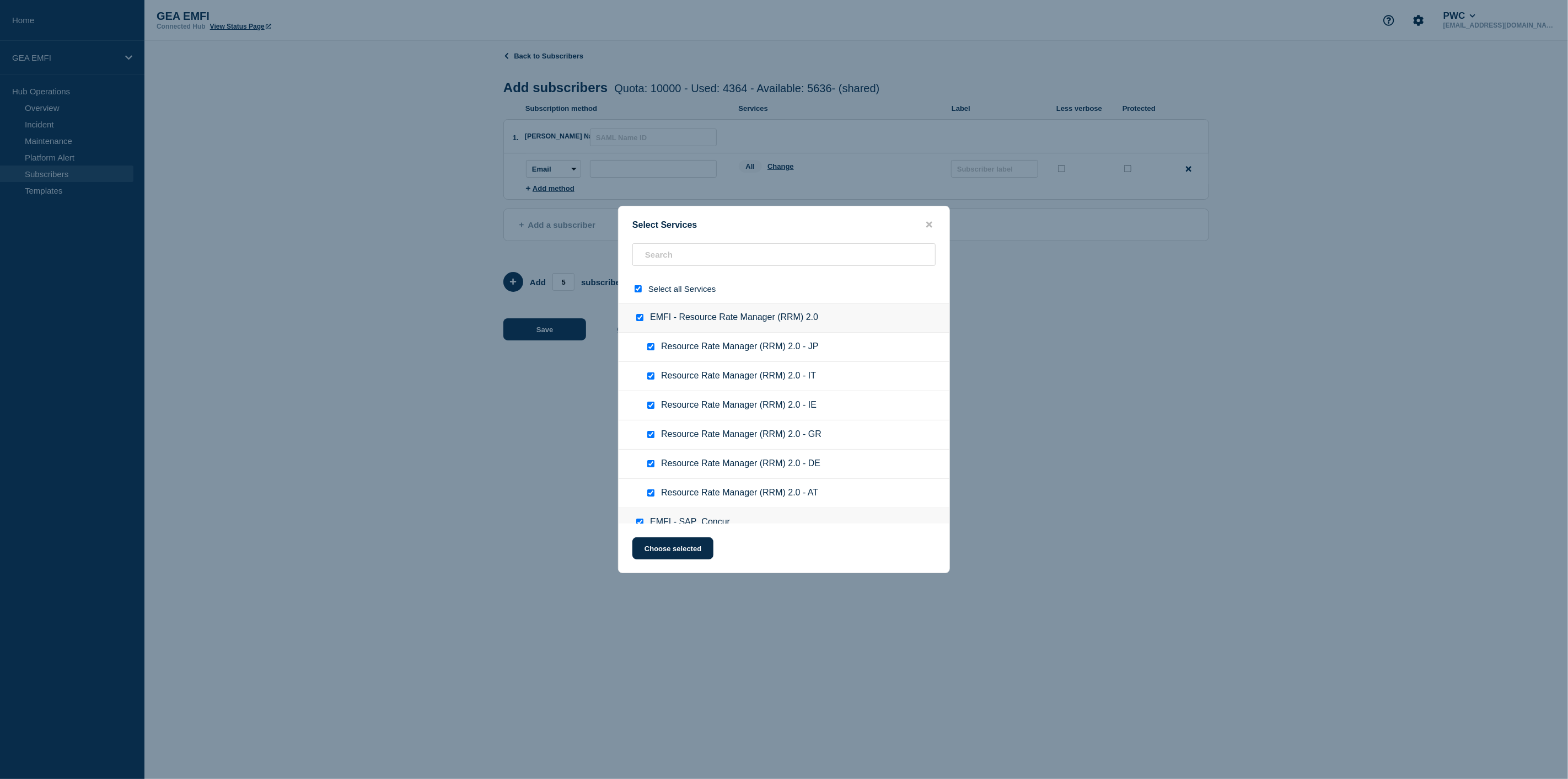
checkbox input "true"
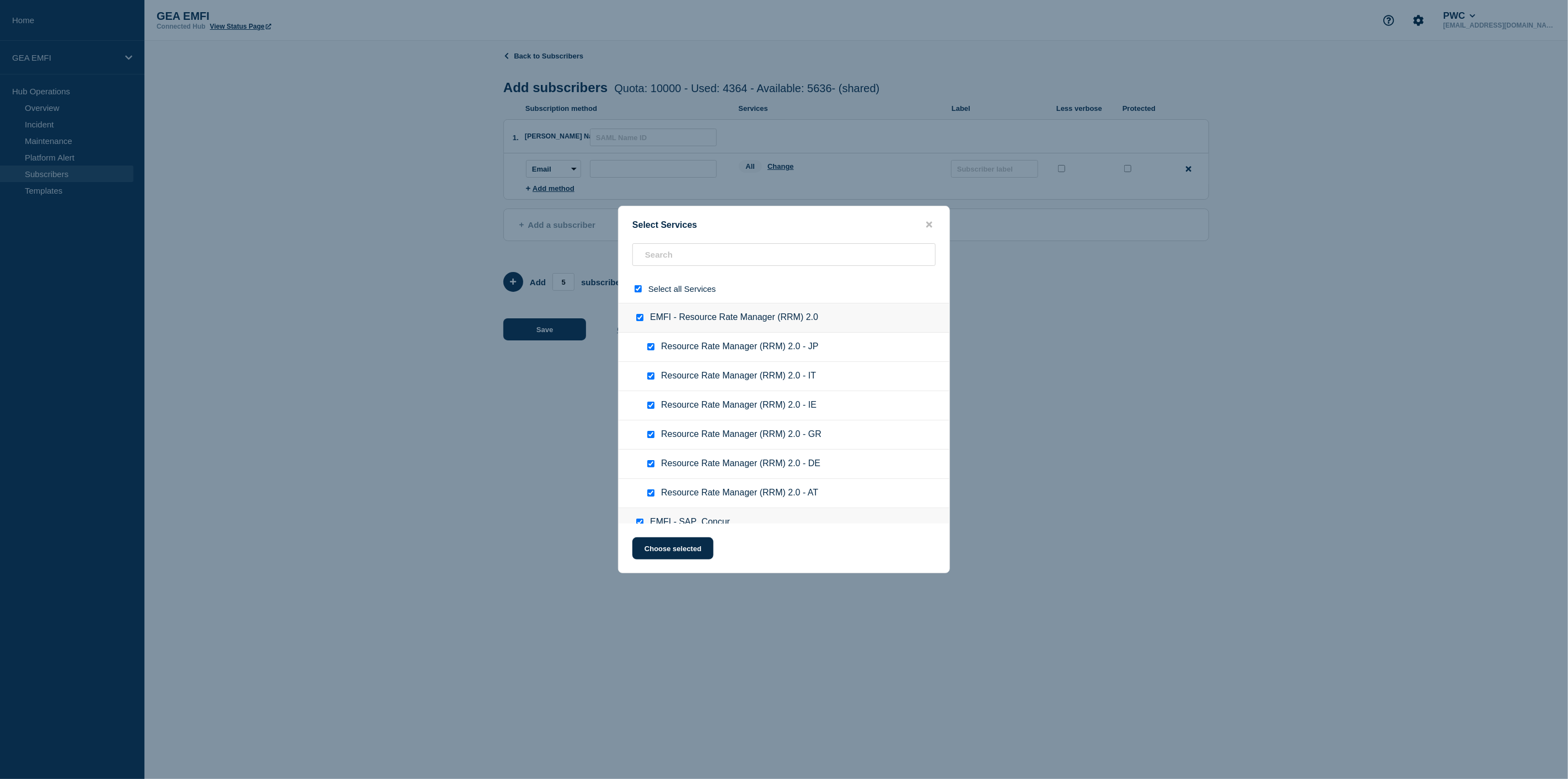
checkbox input "true"
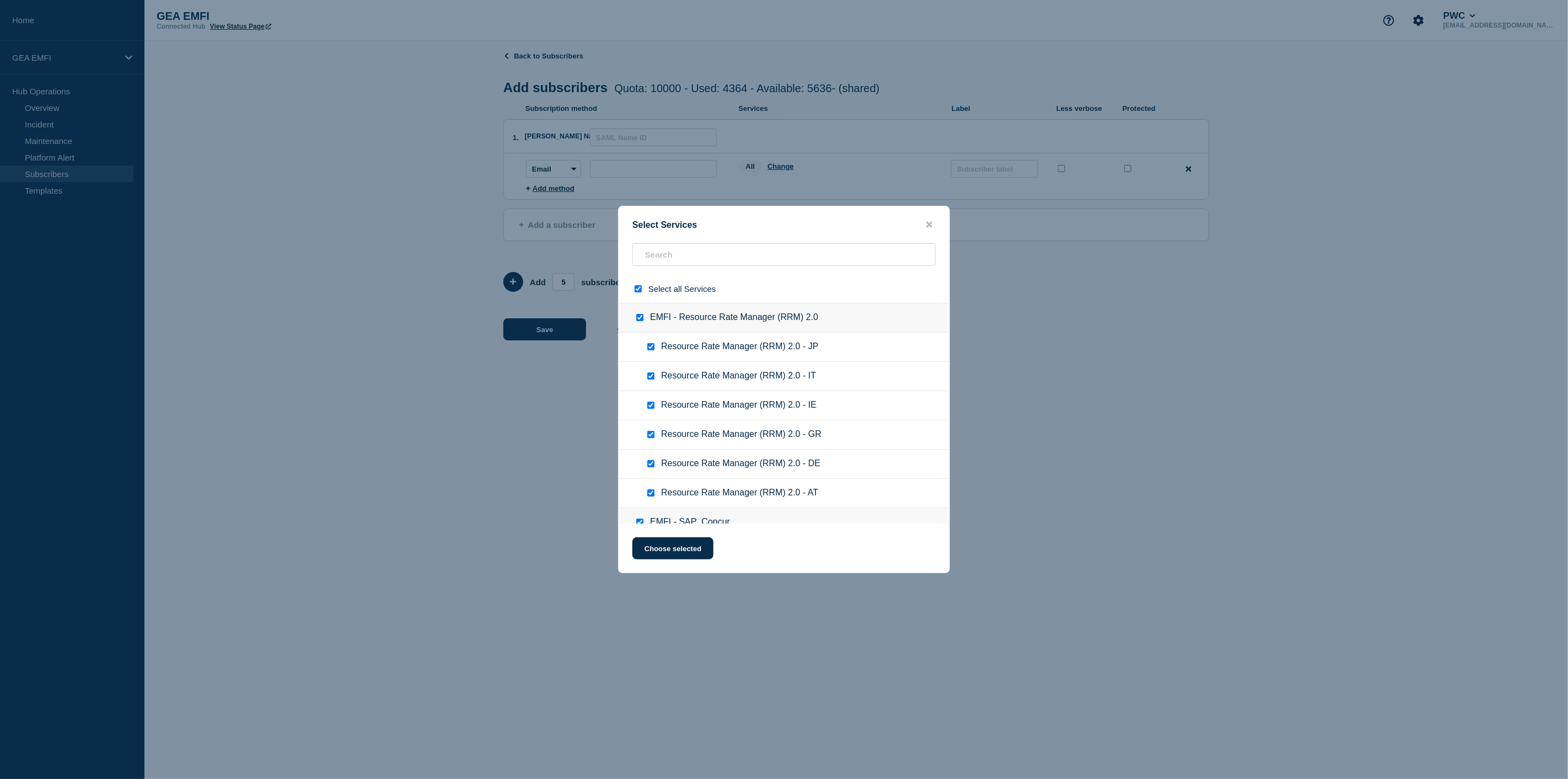
checkbox input "true"
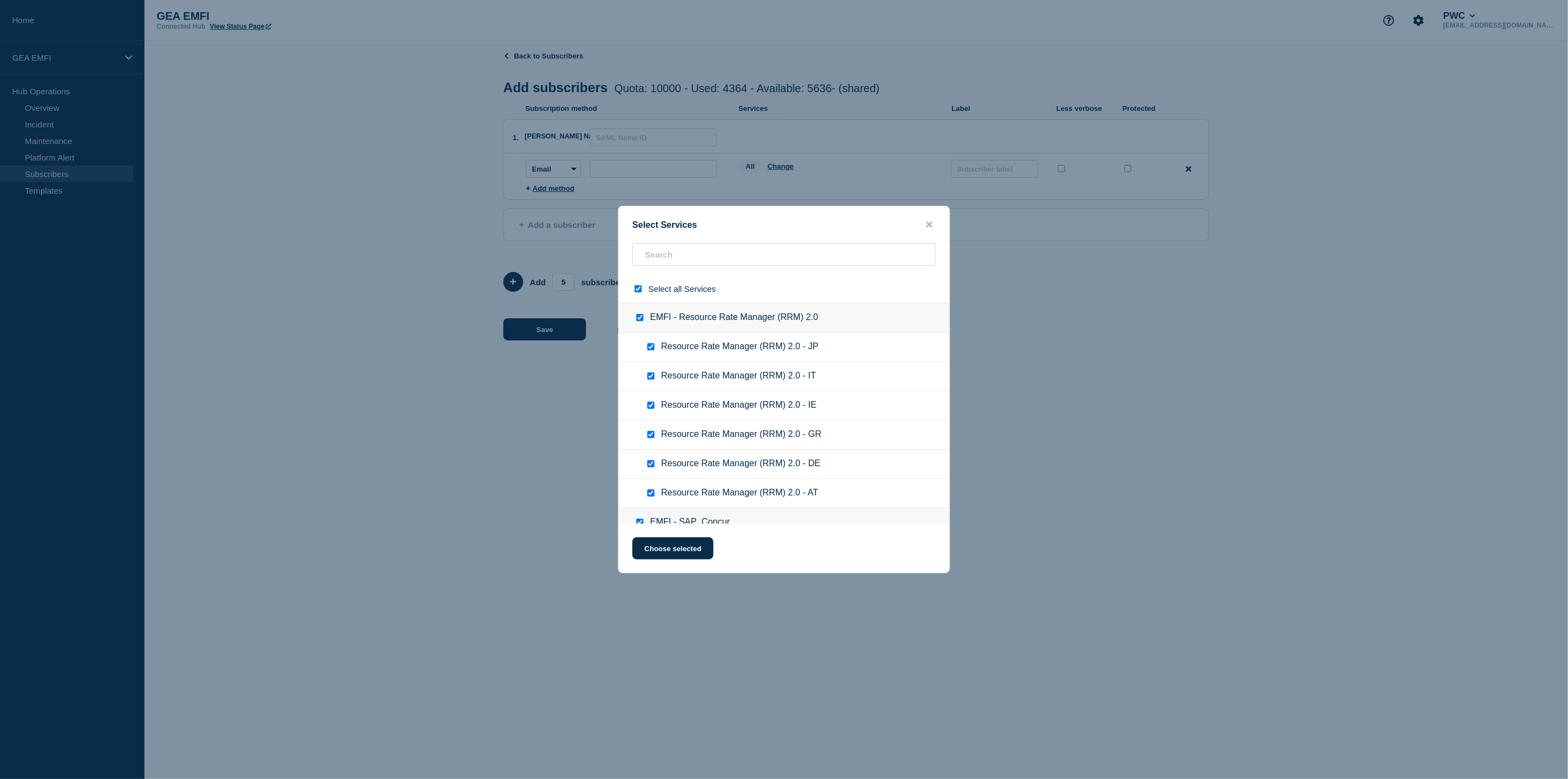
checkbox input "true"
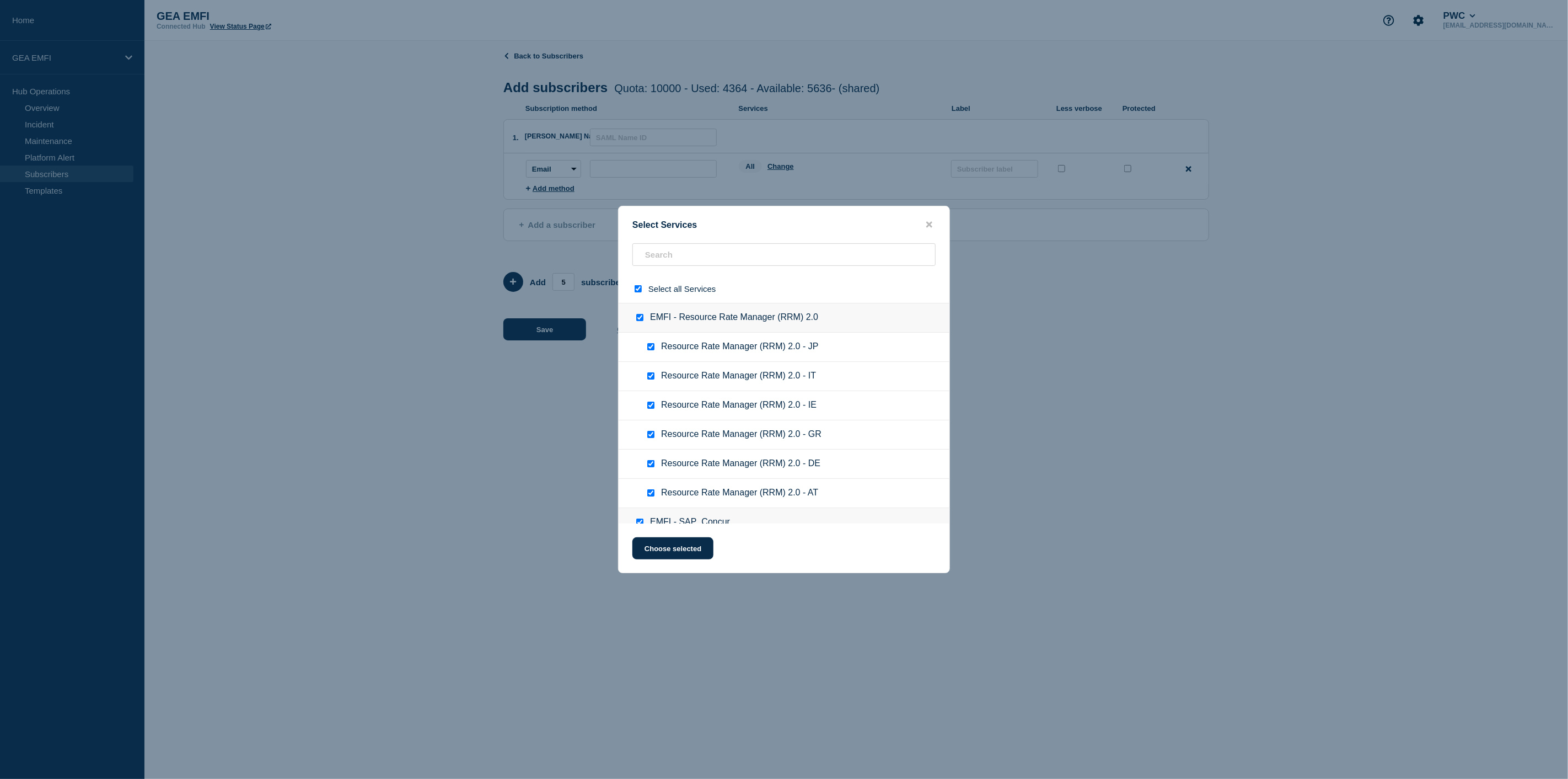
checkbox input "true"
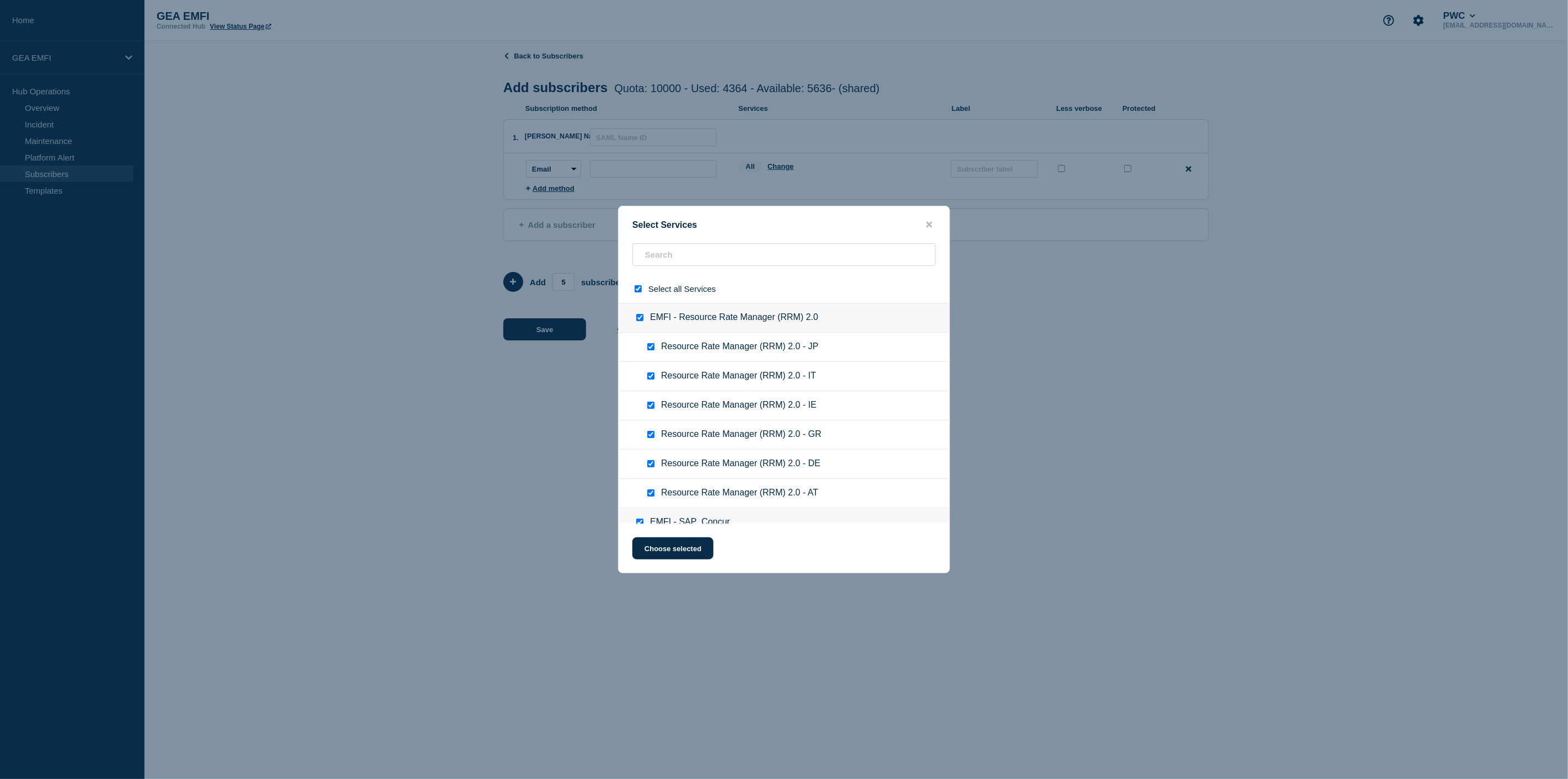
checkbox input "true"
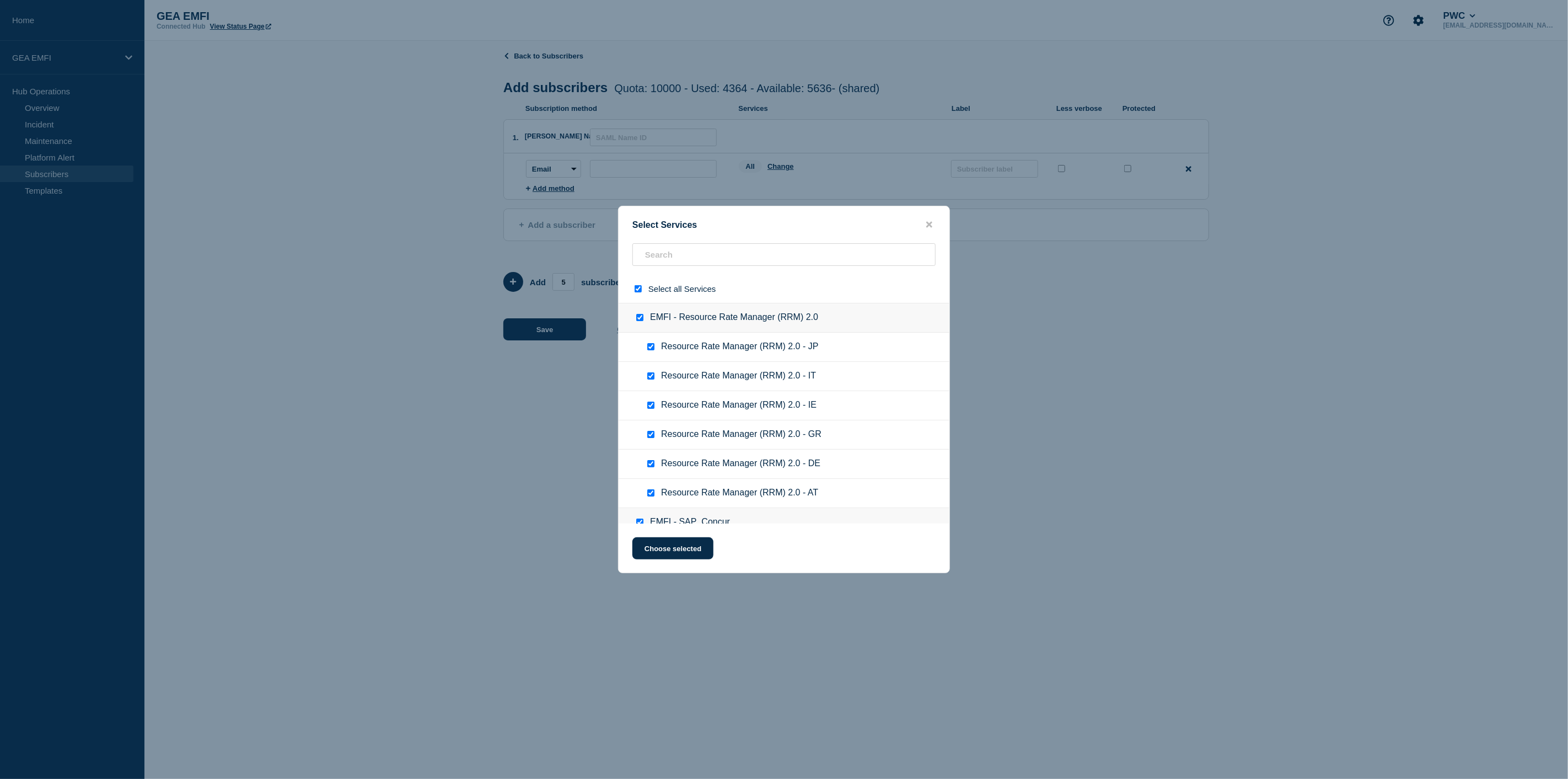
checkbox input "true"
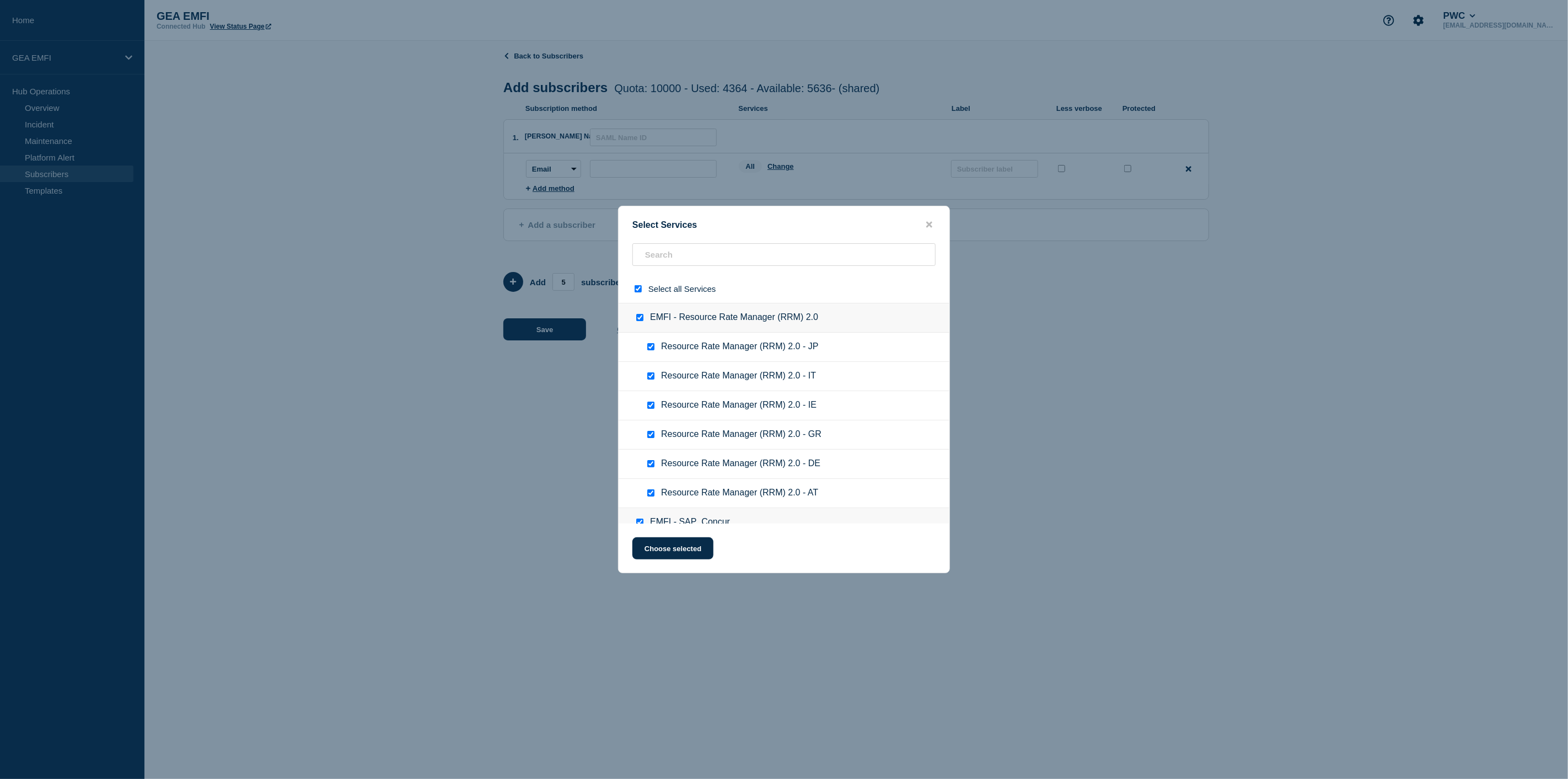
checkbox input "true"
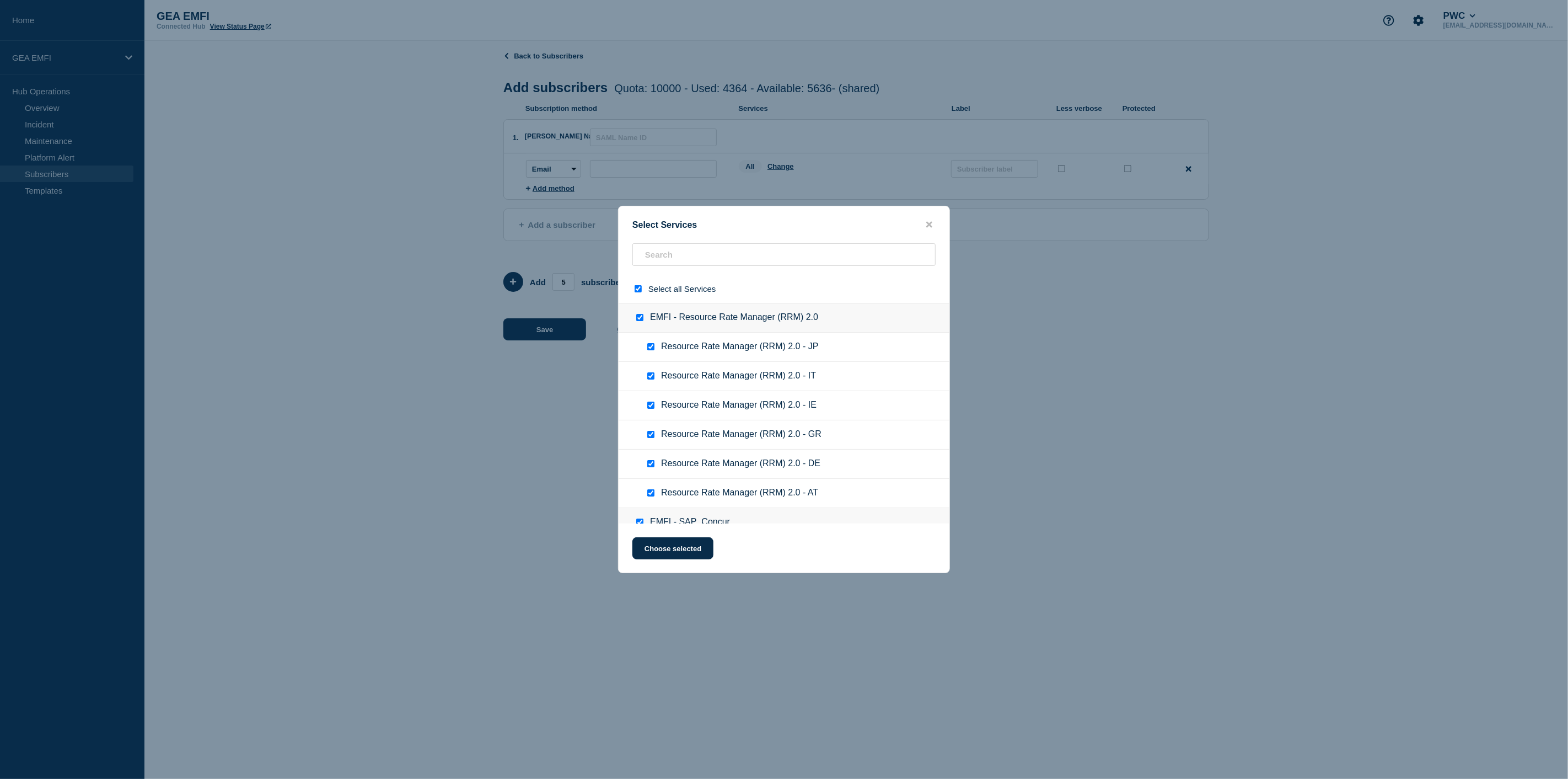
checkbox input "true"
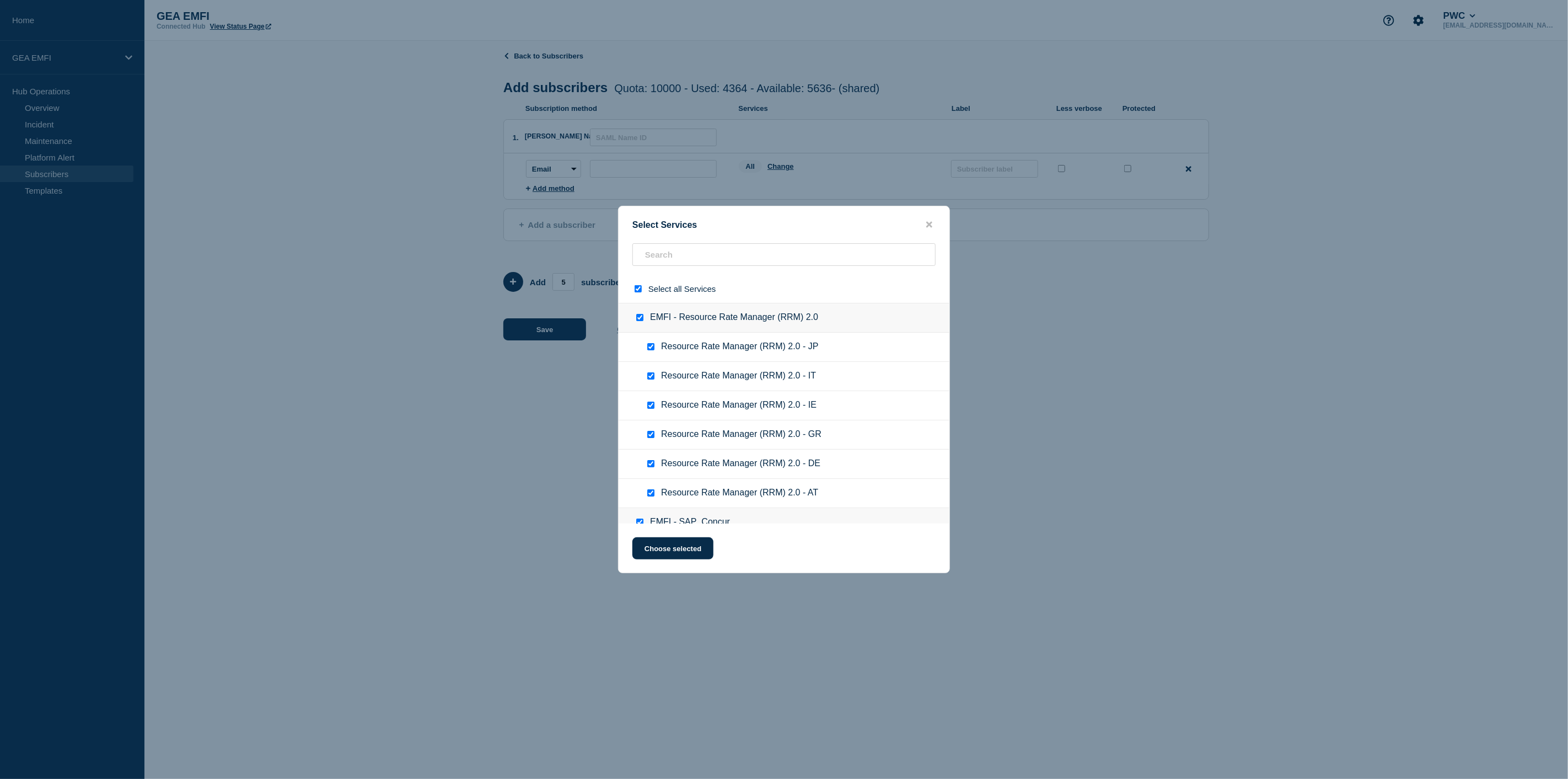
checkbox input "true"
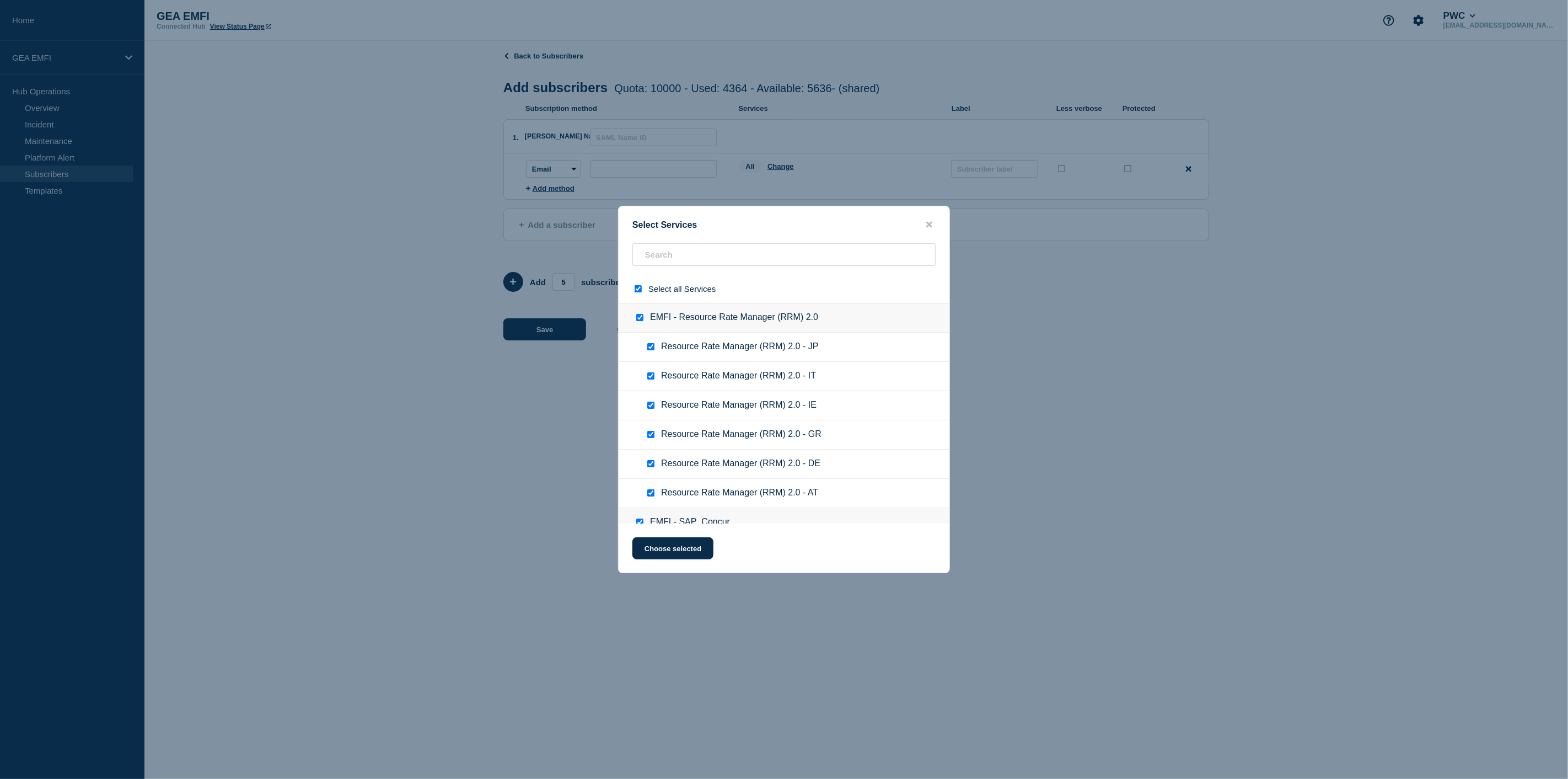
checkbox input "true"
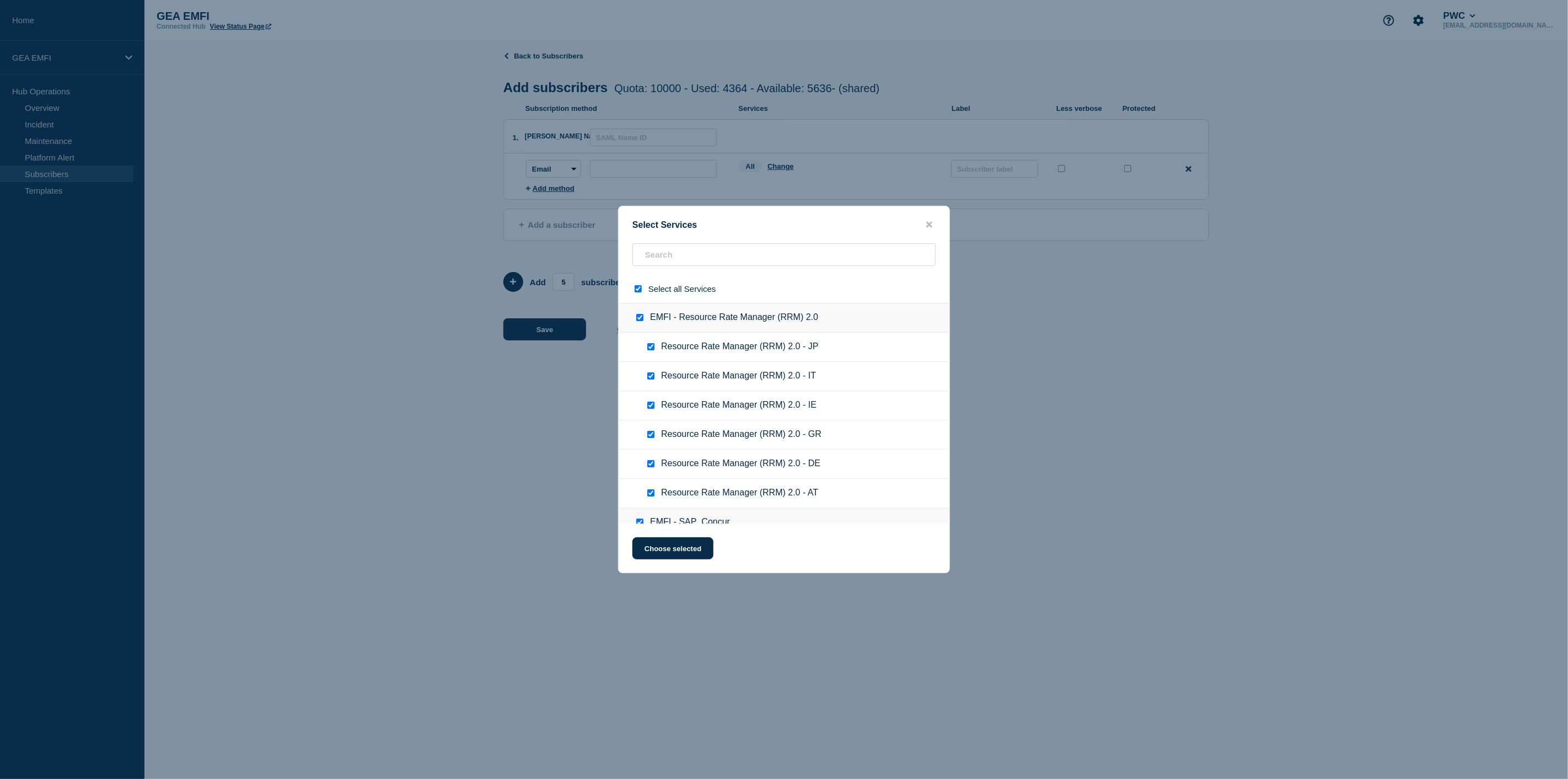
checkbox input "true"
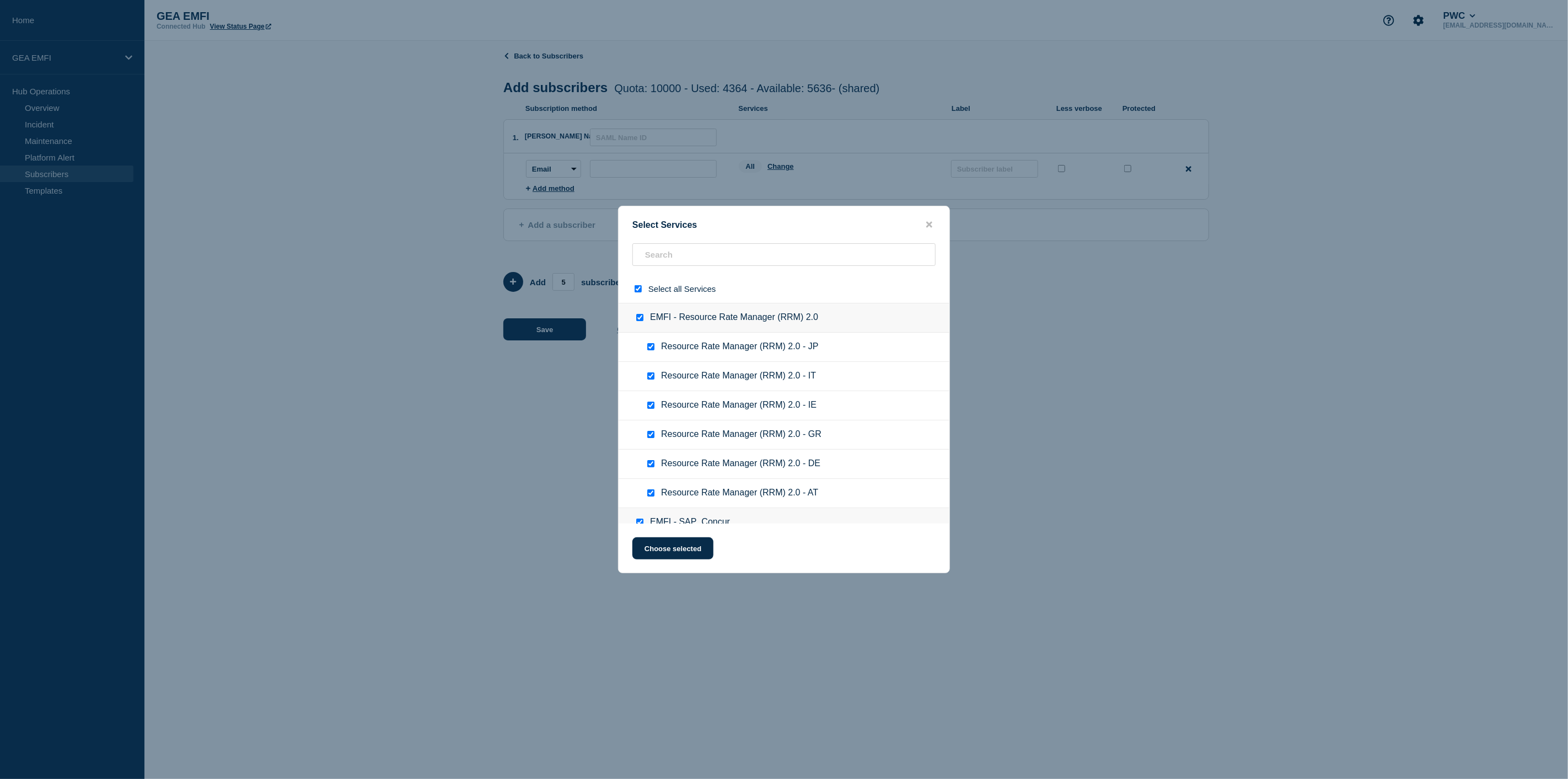
checkbox input "true"
click at [638, 290] on input "select all checkbox" at bounding box center [638, 288] width 7 height 7
checkbox input "true"
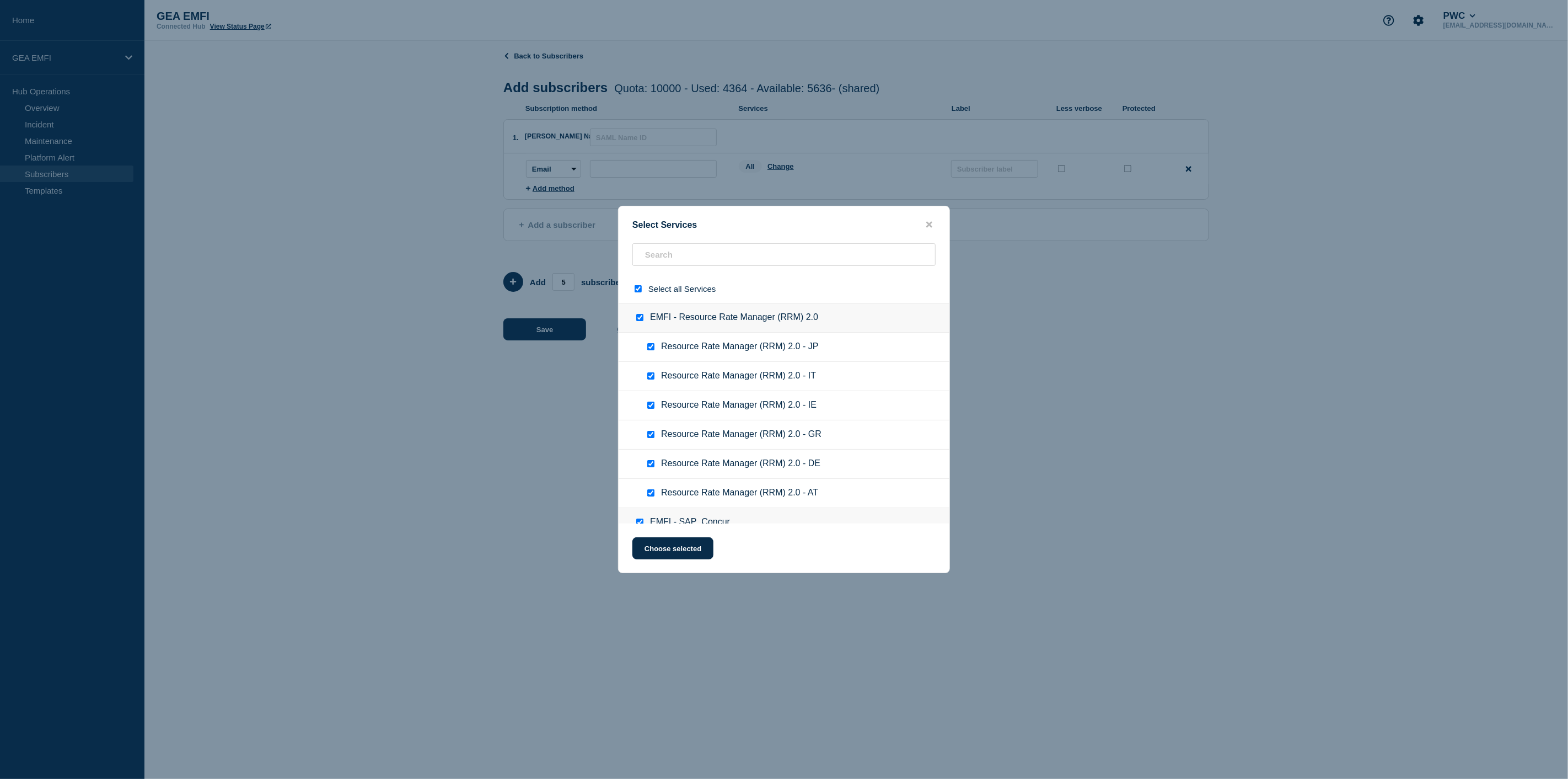
checkbox input "true"
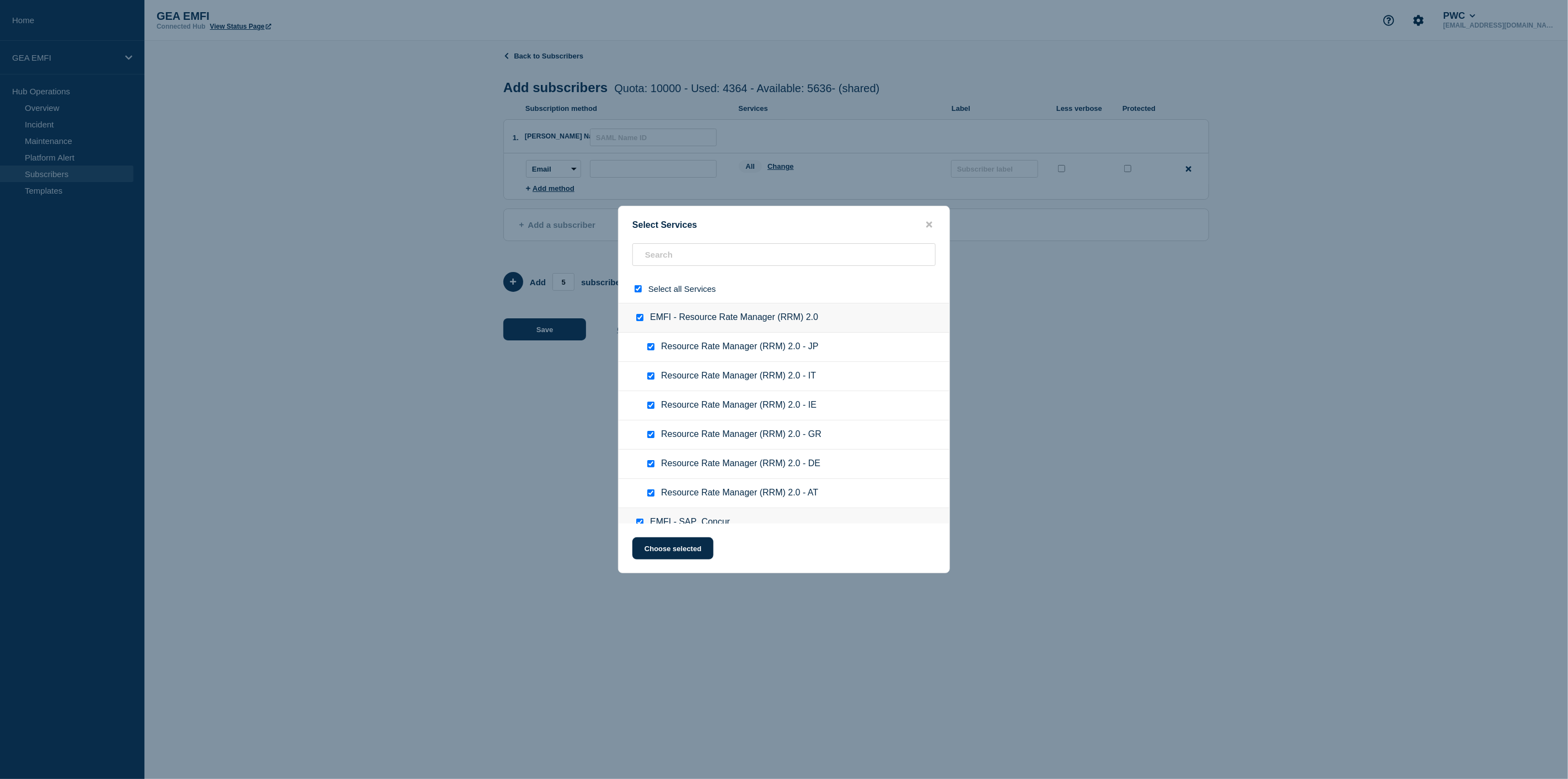
checkbox input "true"
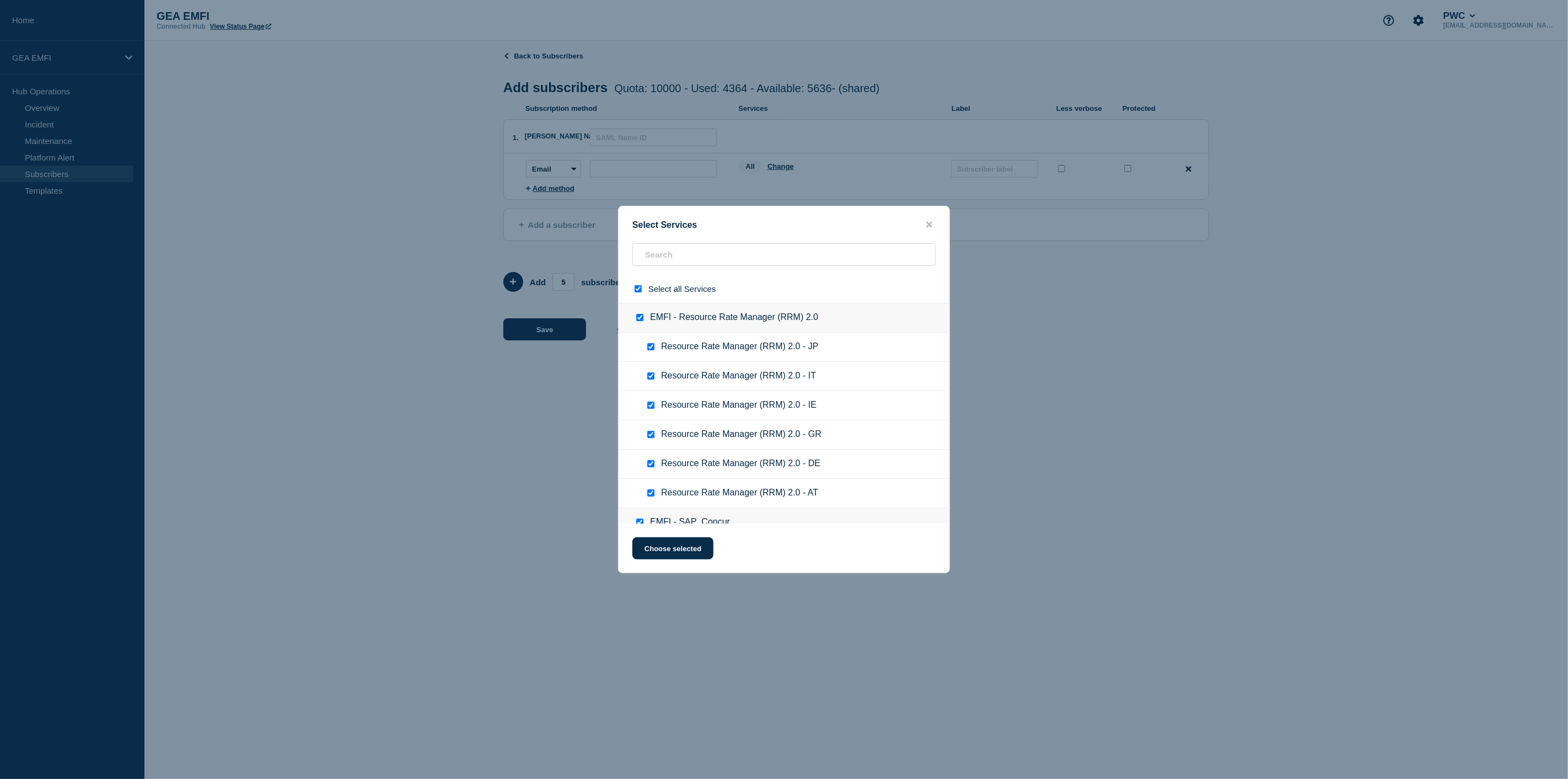
checkbox input "true"
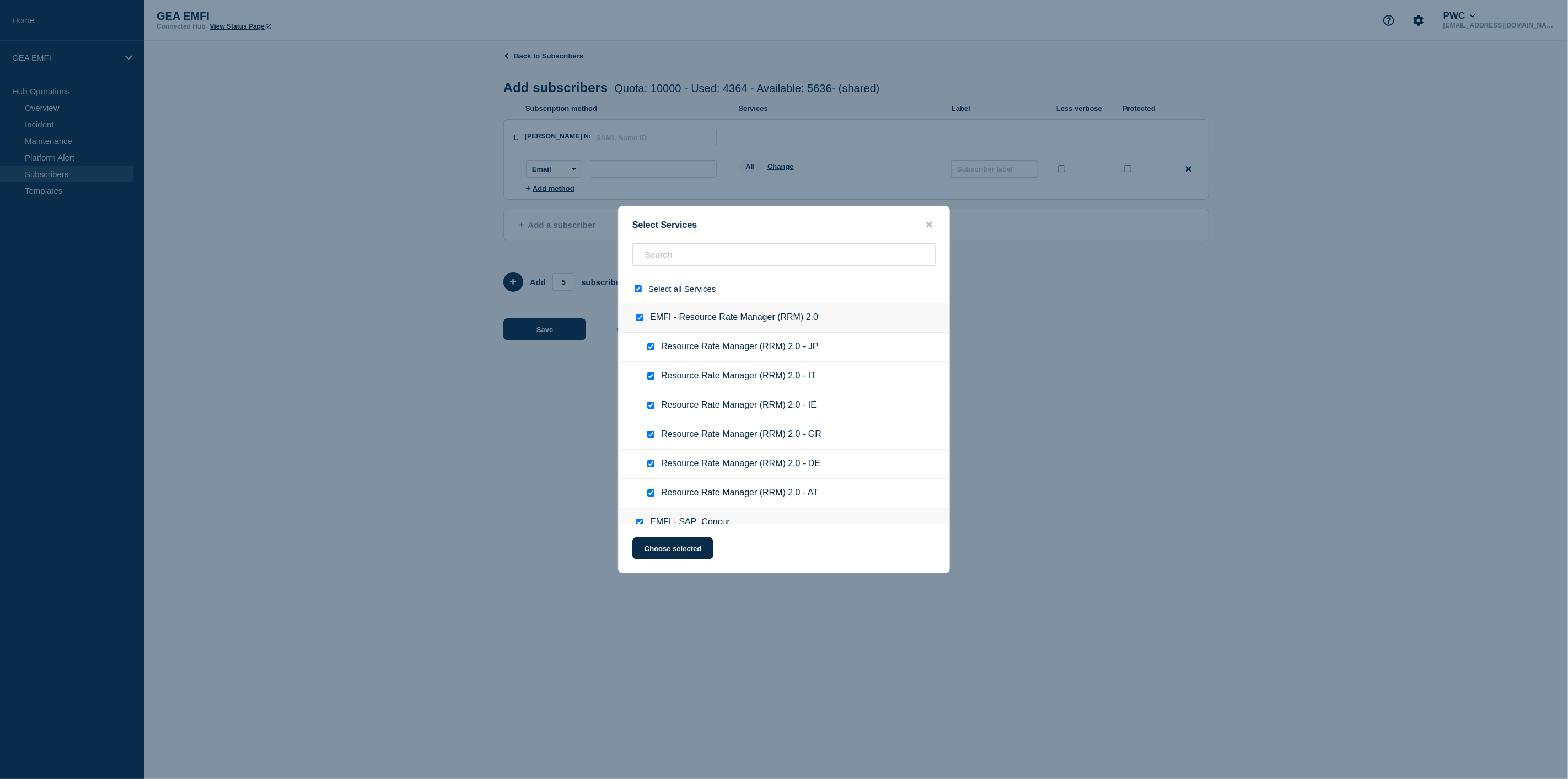
checkbox input "true"
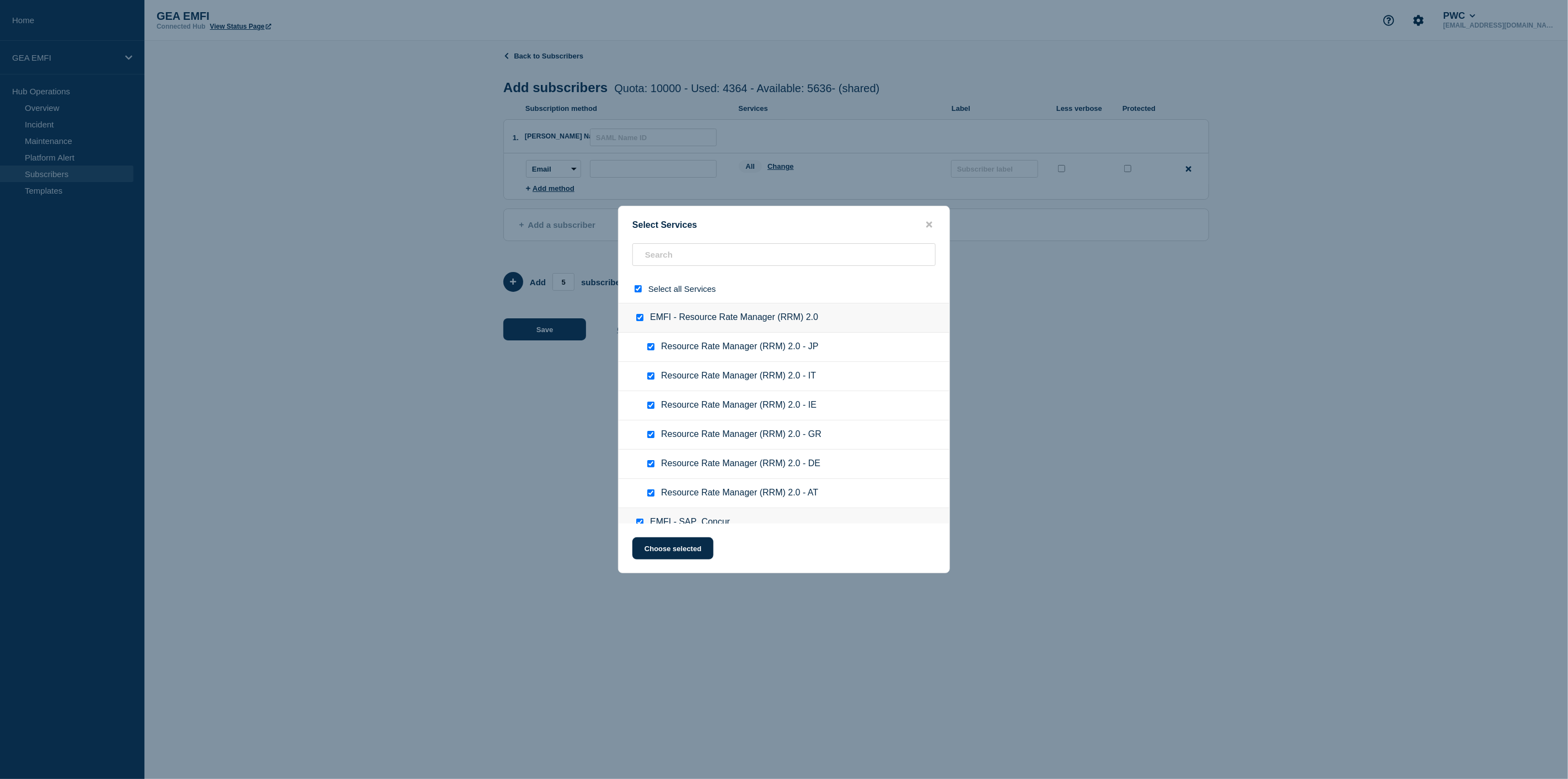
checkbox input "true"
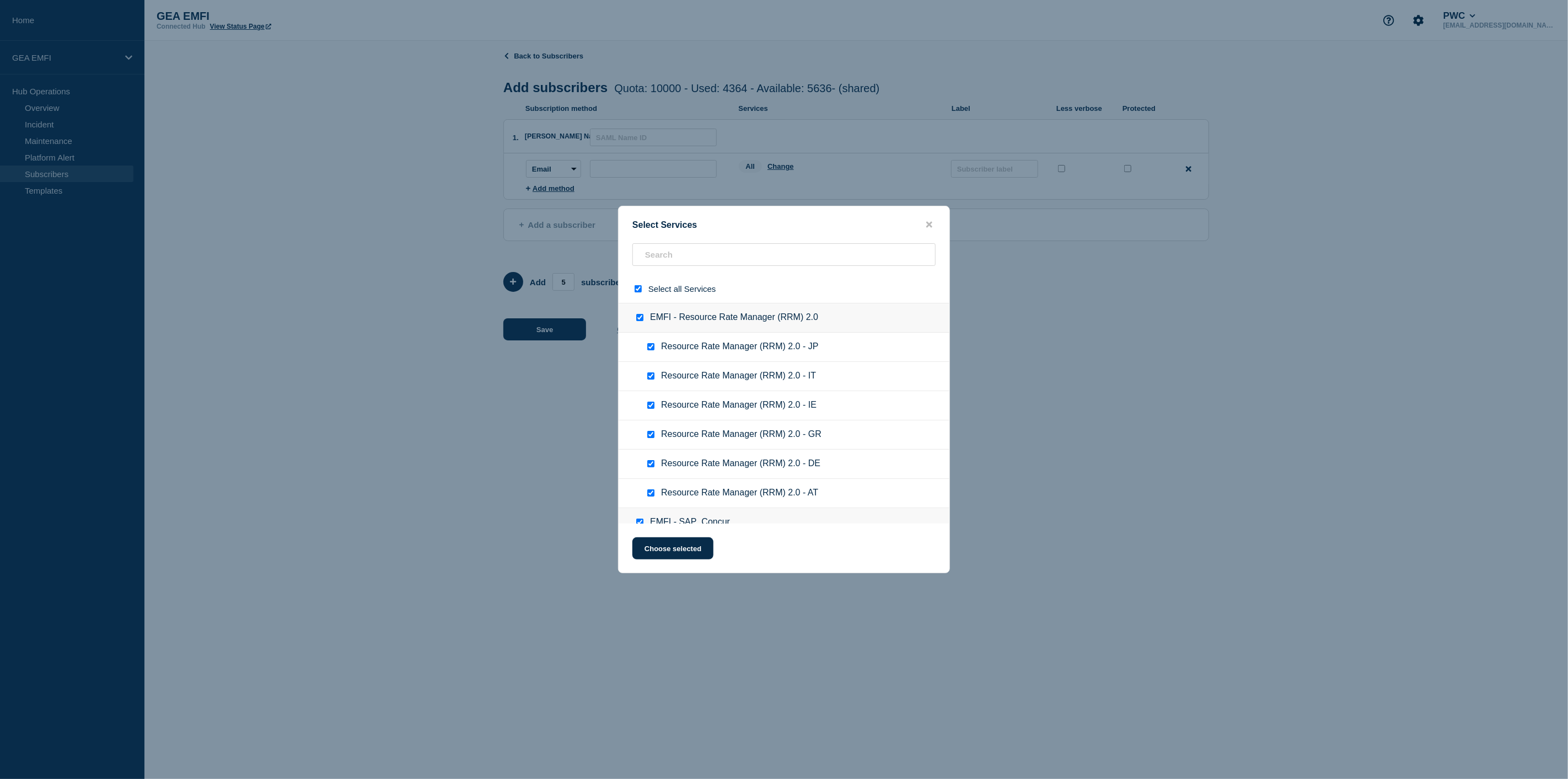
checkbox input "true"
click at [638, 289] on input "select all checkbox" at bounding box center [638, 288] width 7 height 7
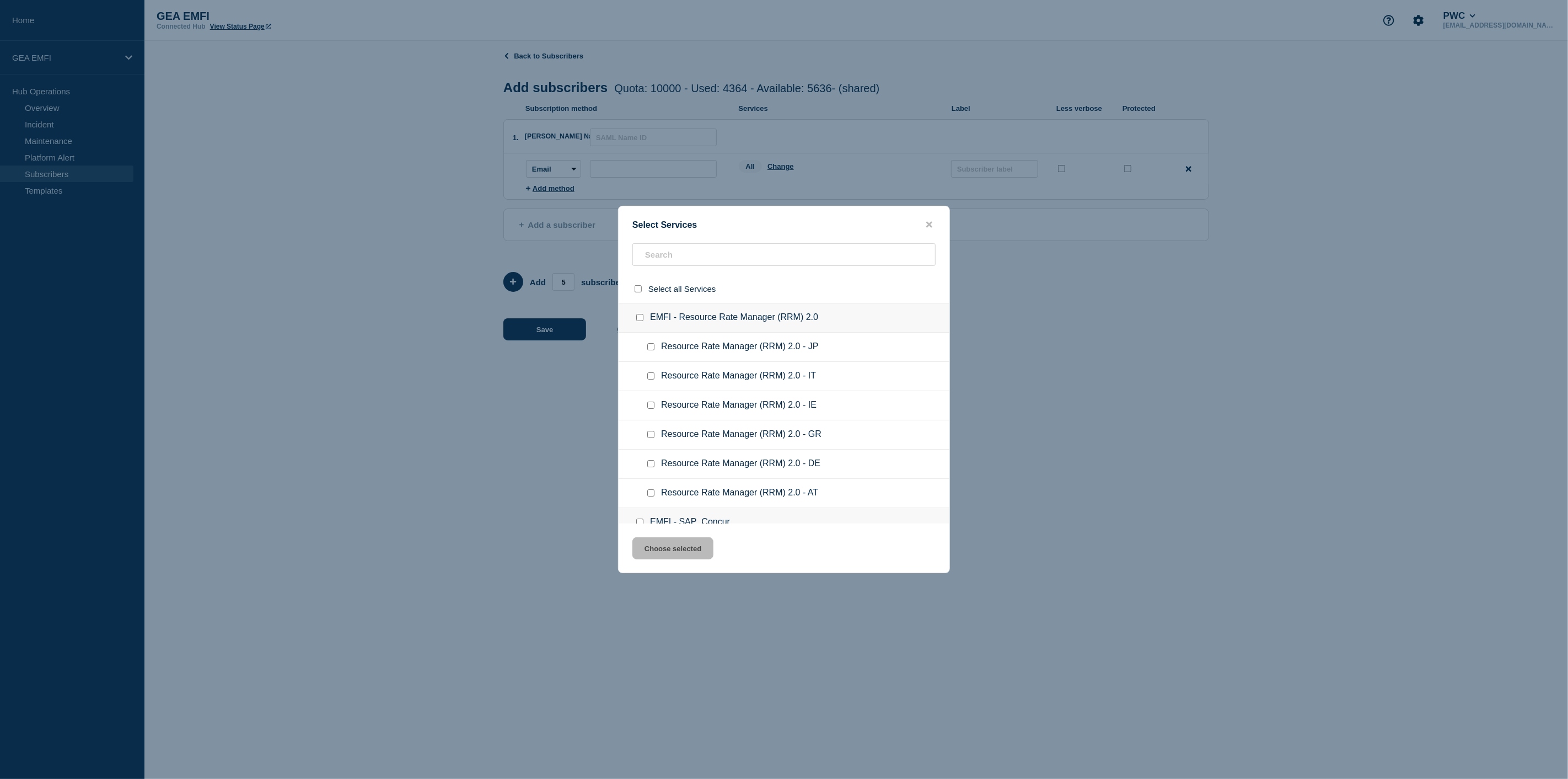
click at [638, 316] on input "EMFI - Resource Rate Manager (RRM) 2.0 checkbox" at bounding box center [640, 317] width 7 height 7
click at [637, 321] on input "EMFI - Resource Rate Manager (RRM) 2.0 checkbox" at bounding box center [640, 317] width 7 height 7
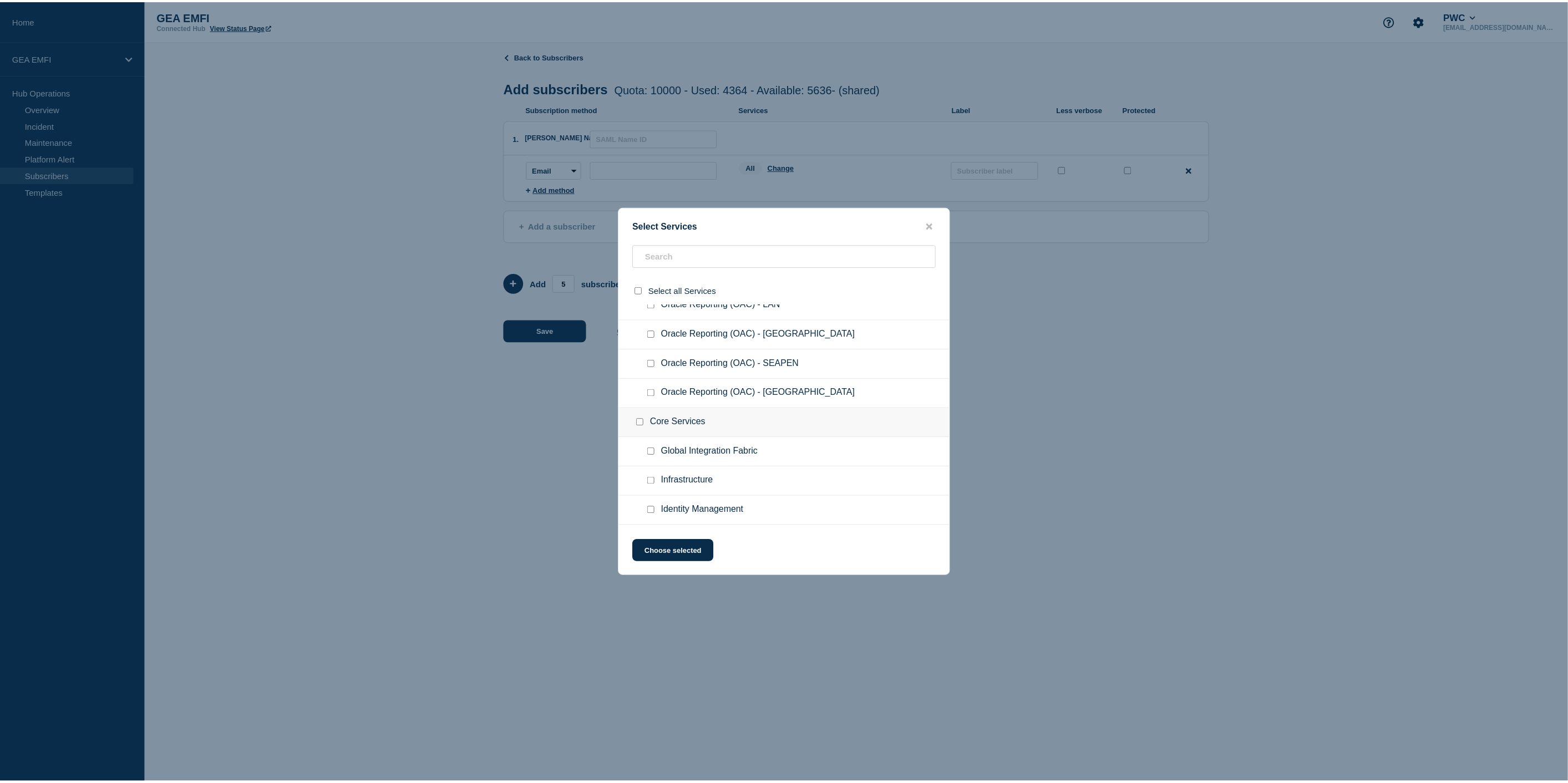
scroll to position [2219, 0]
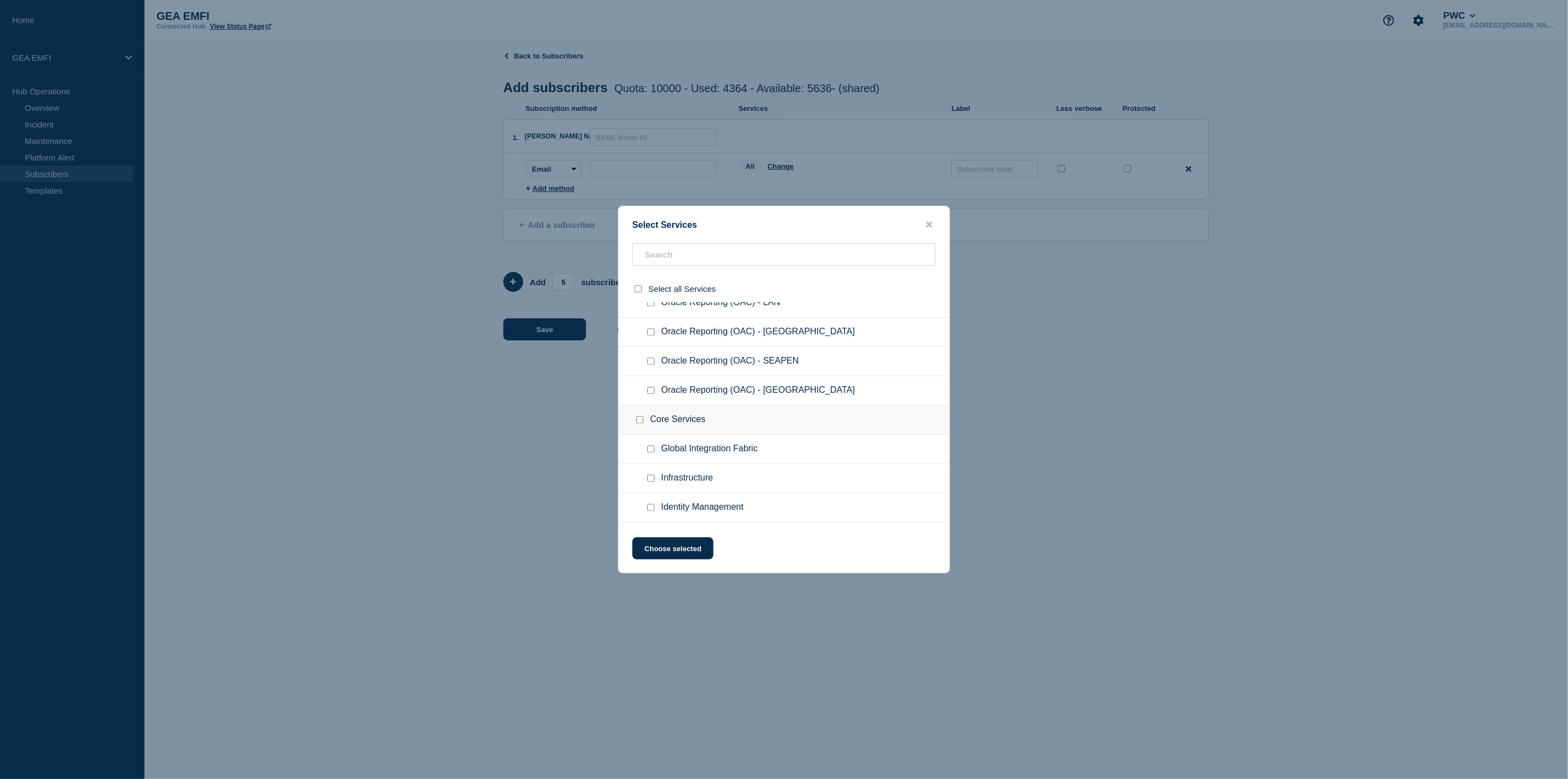
click at [636, 416] on input "Core Services checkbox" at bounding box center [640, 419] width 7 height 7
click at [637, 416] on input "Core Services checkbox" at bounding box center [640, 419] width 7 height 7
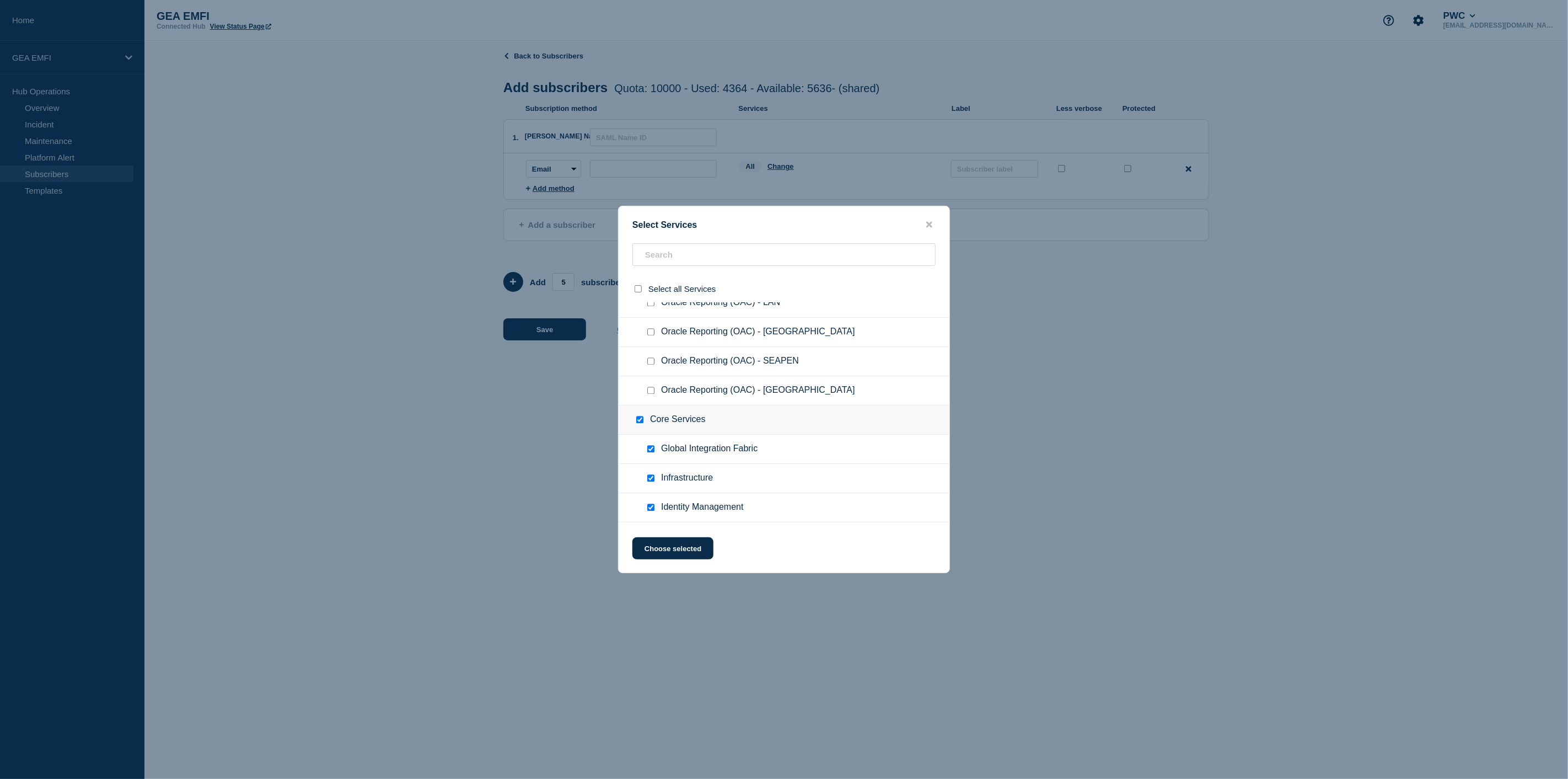
click at [652, 445] on input "Global Integration Fabric checkbox" at bounding box center [650, 448] width 7 height 7
click at [651, 445] on input "Global Integration Fabric checkbox" at bounding box center [650, 448] width 7 height 7
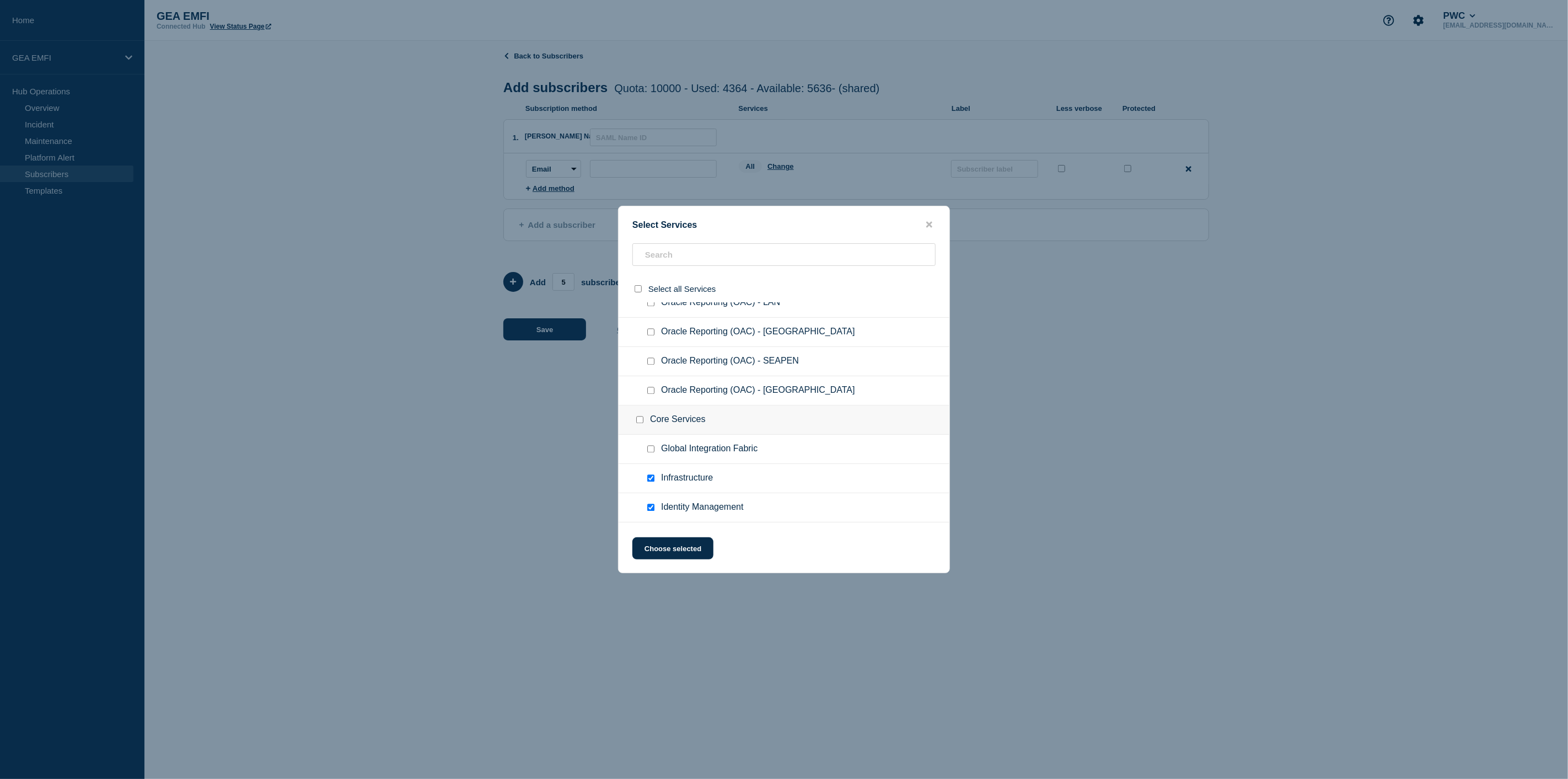
click at [651, 445] on input "Global Integration Fabric checkbox" at bounding box center [650, 448] width 7 height 7
click at [673, 549] on button "Choose selected" at bounding box center [673, 548] width 81 height 22
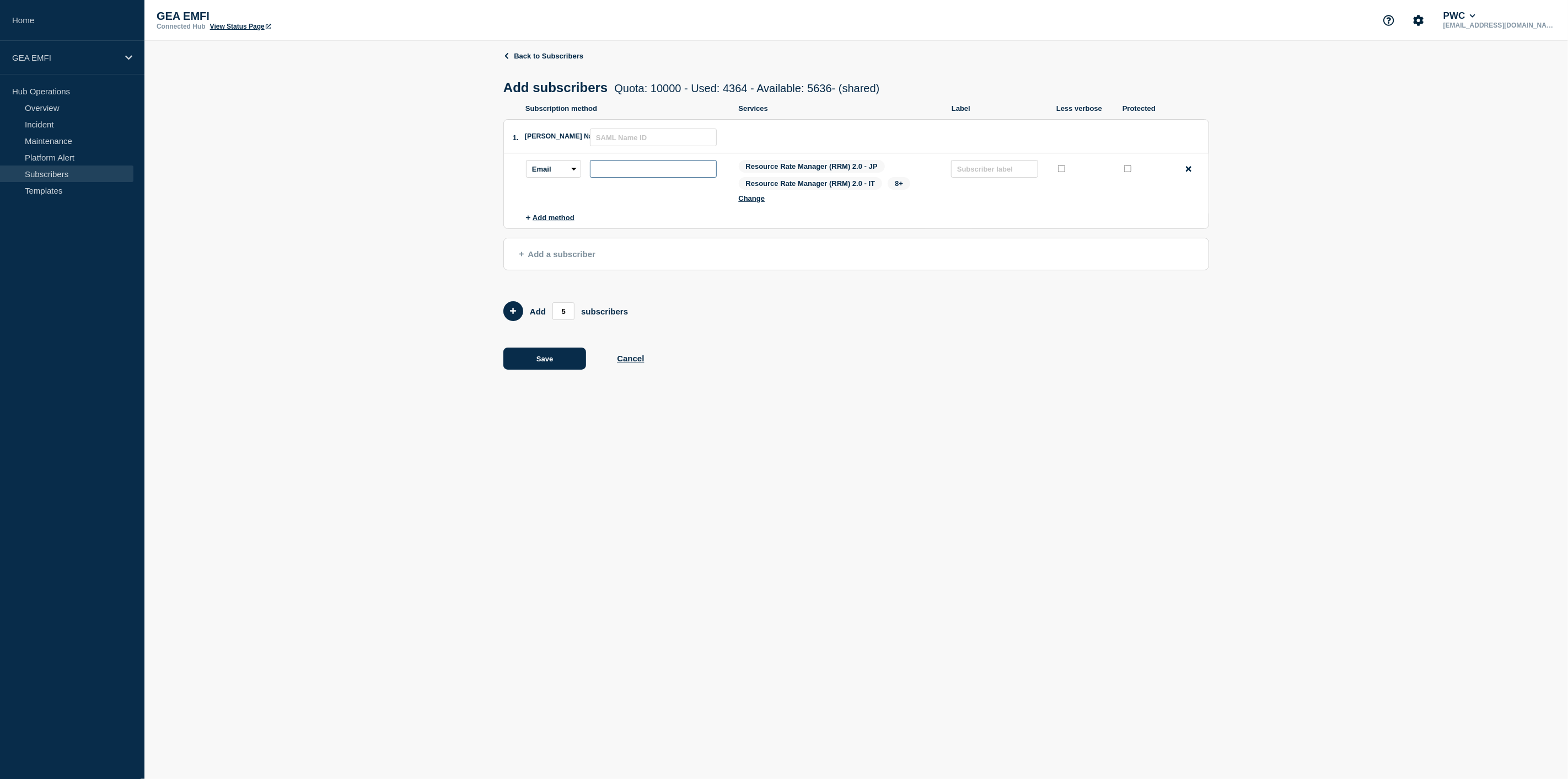
click at [621, 167] on input "subscription-address" at bounding box center [654, 169] width 127 height 18
click at [671, 173] on input "Brigitte" at bounding box center [654, 169] width 127 height 18
paste input "brigitte.x.holmes@pwc.com"
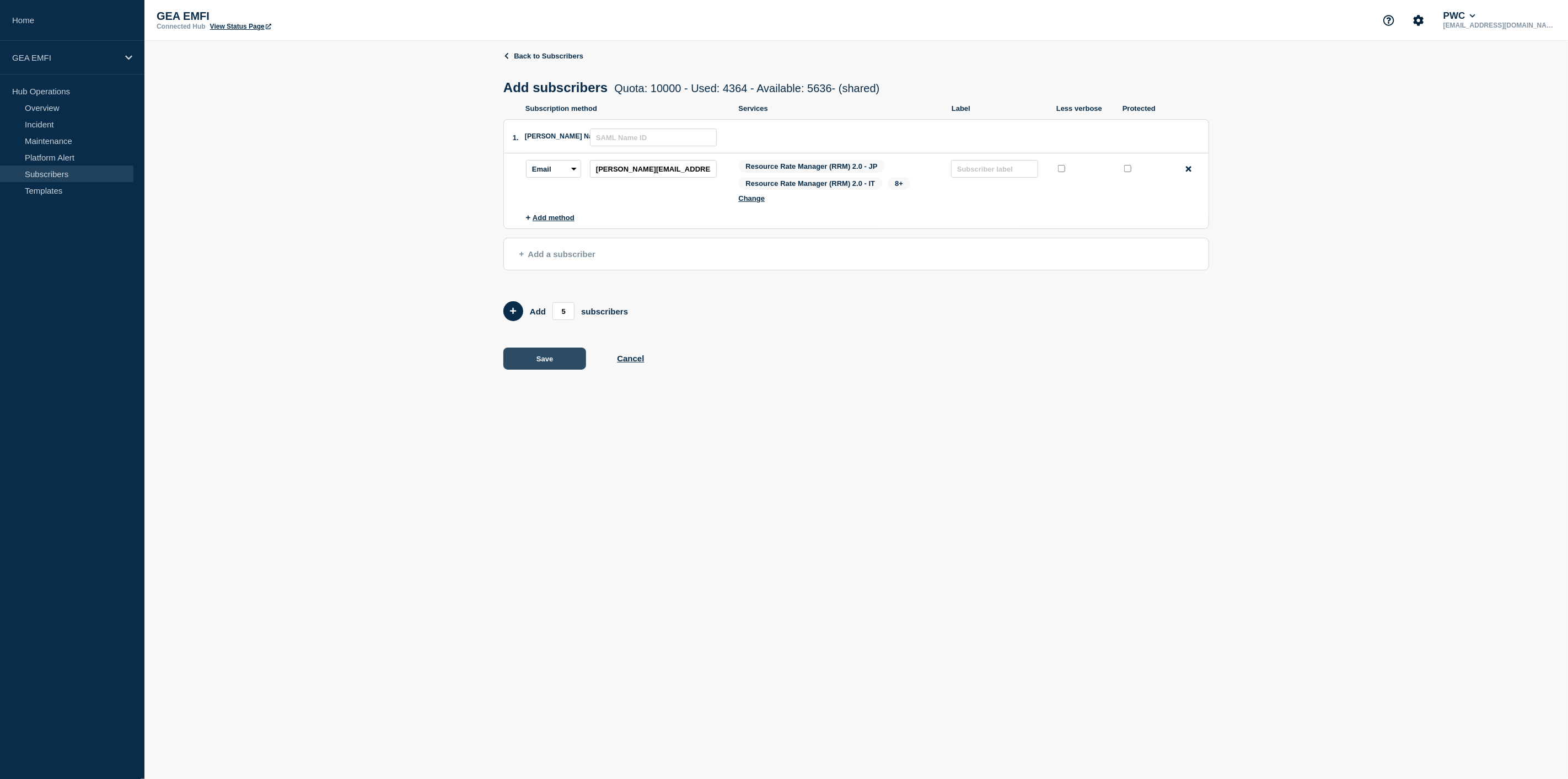
click at [562, 361] on button "Save" at bounding box center [544, 358] width 82 height 22
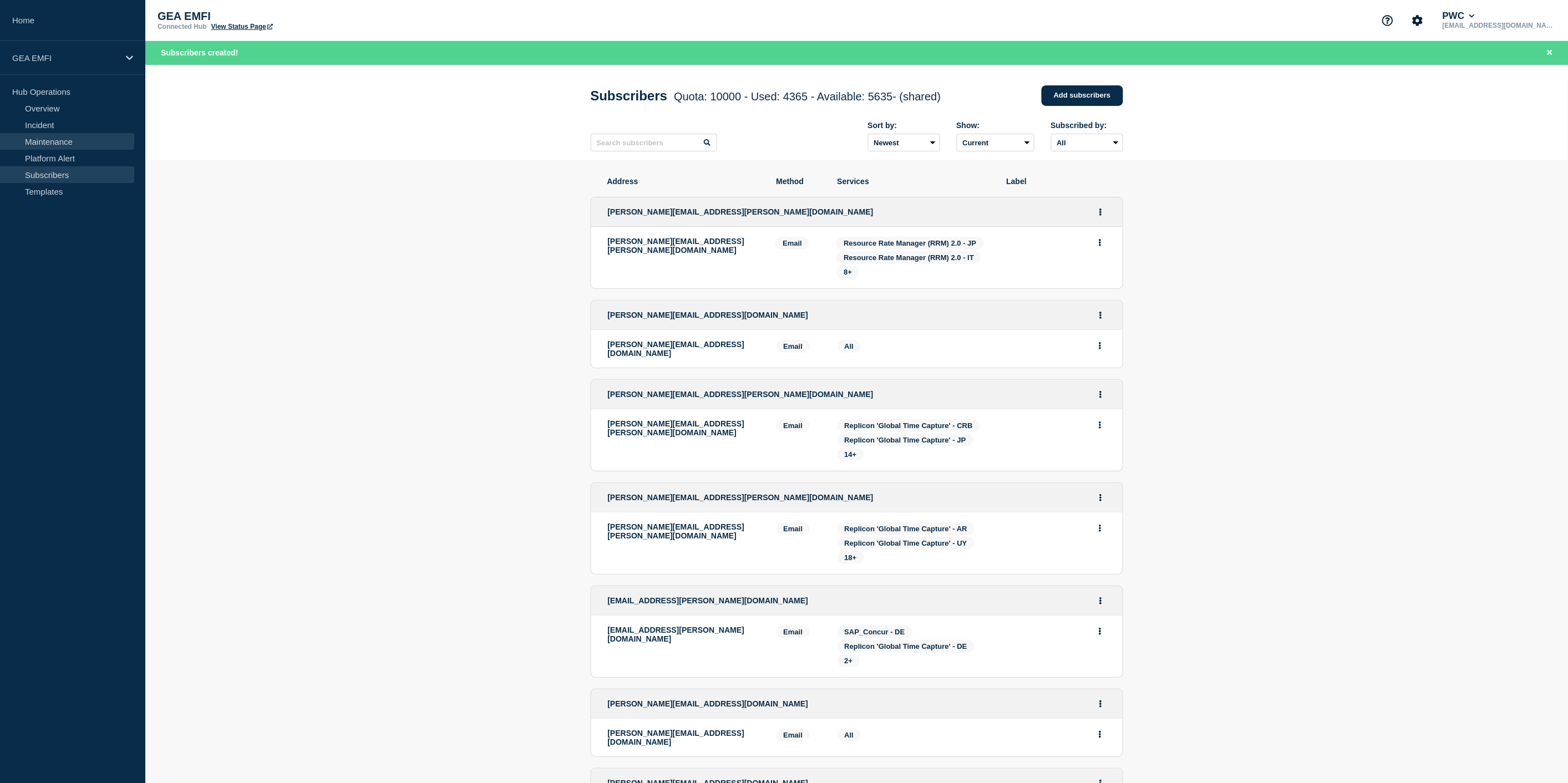
click at [58, 142] on link "Maintenance" at bounding box center [67, 141] width 134 height 17
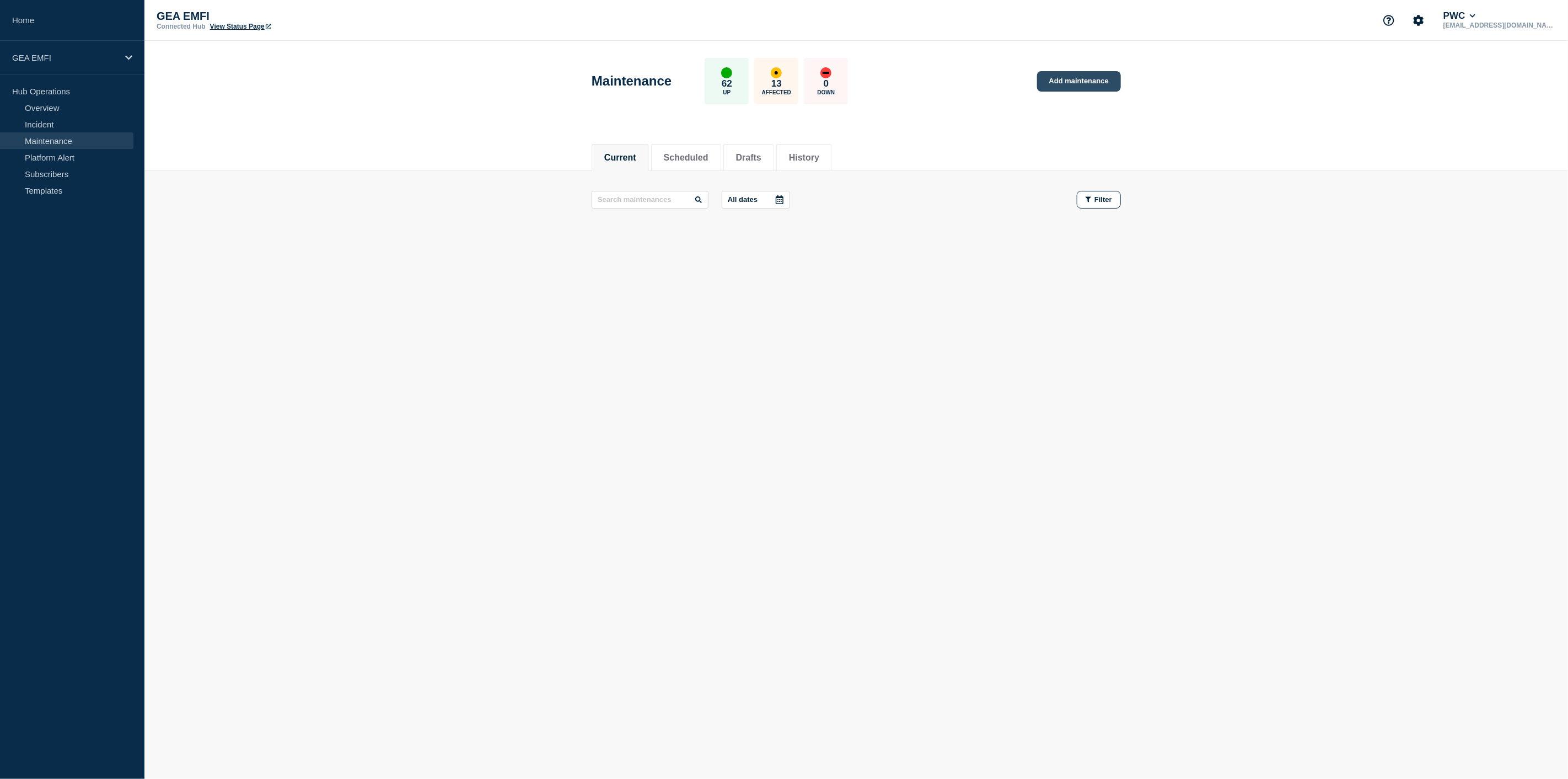
click at [1083, 83] on link "Add maintenance" at bounding box center [1079, 81] width 84 height 20
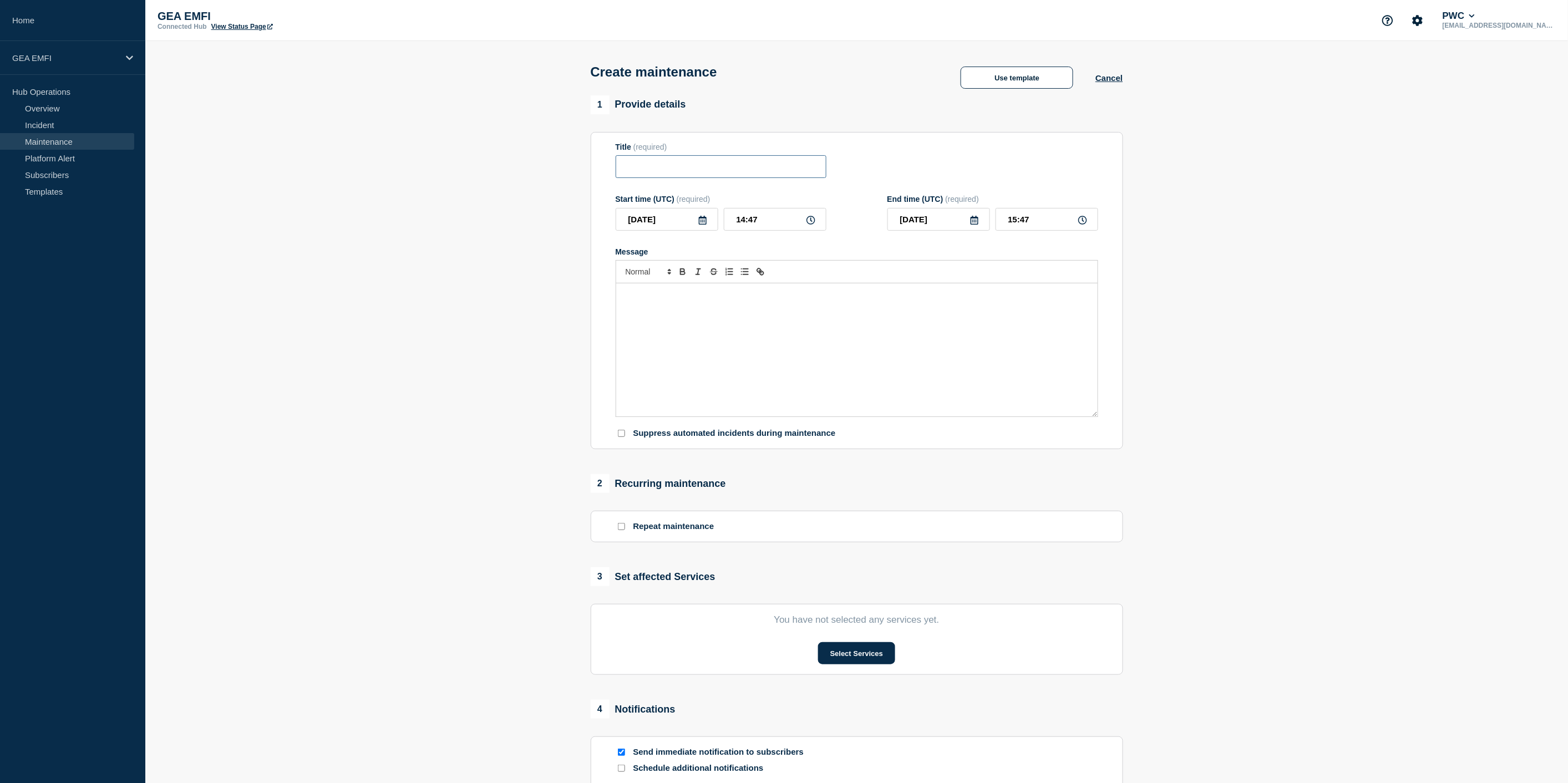
click at [761, 176] on input "Title" at bounding box center [721, 167] width 211 height 23
click at [821, 300] on p "Message" at bounding box center [857, 295] width 465 height 10
click at [870, 658] on button "Select Services" at bounding box center [856, 653] width 77 height 22
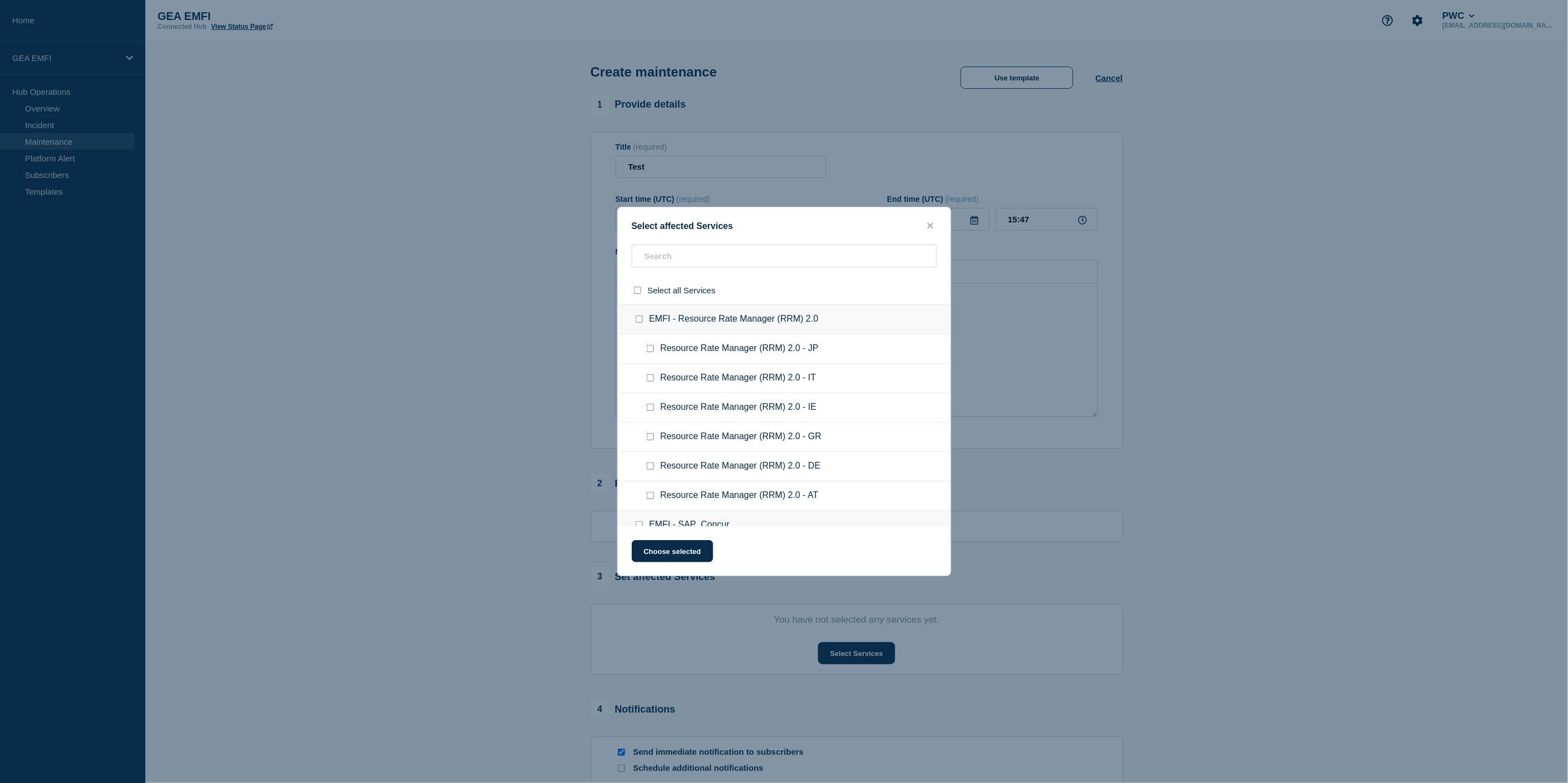
click at [640, 318] on input "EMFI - Resource Rate Manager (RRM) 2.0 checkbox" at bounding box center [639, 318] width 7 height 7
click at [640, 319] on input "EMFI - Resource Rate Manager (RRM) 2.0 checkbox" at bounding box center [639, 318] width 7 height 7
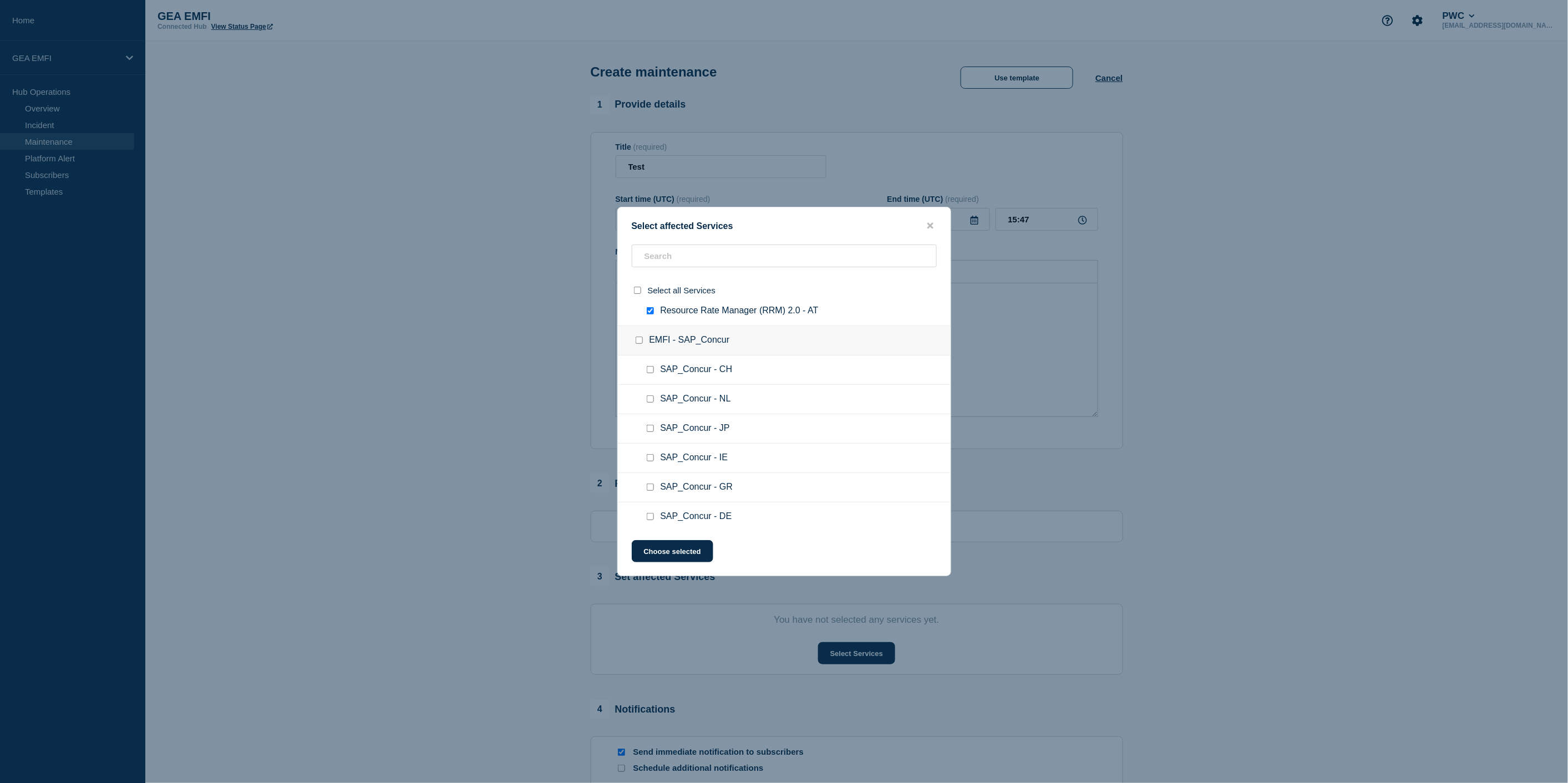
scroll to position [308, 0]
click at [661, 556] on button "Choose selected" at bounding box center [672, 551] width 82 height 22
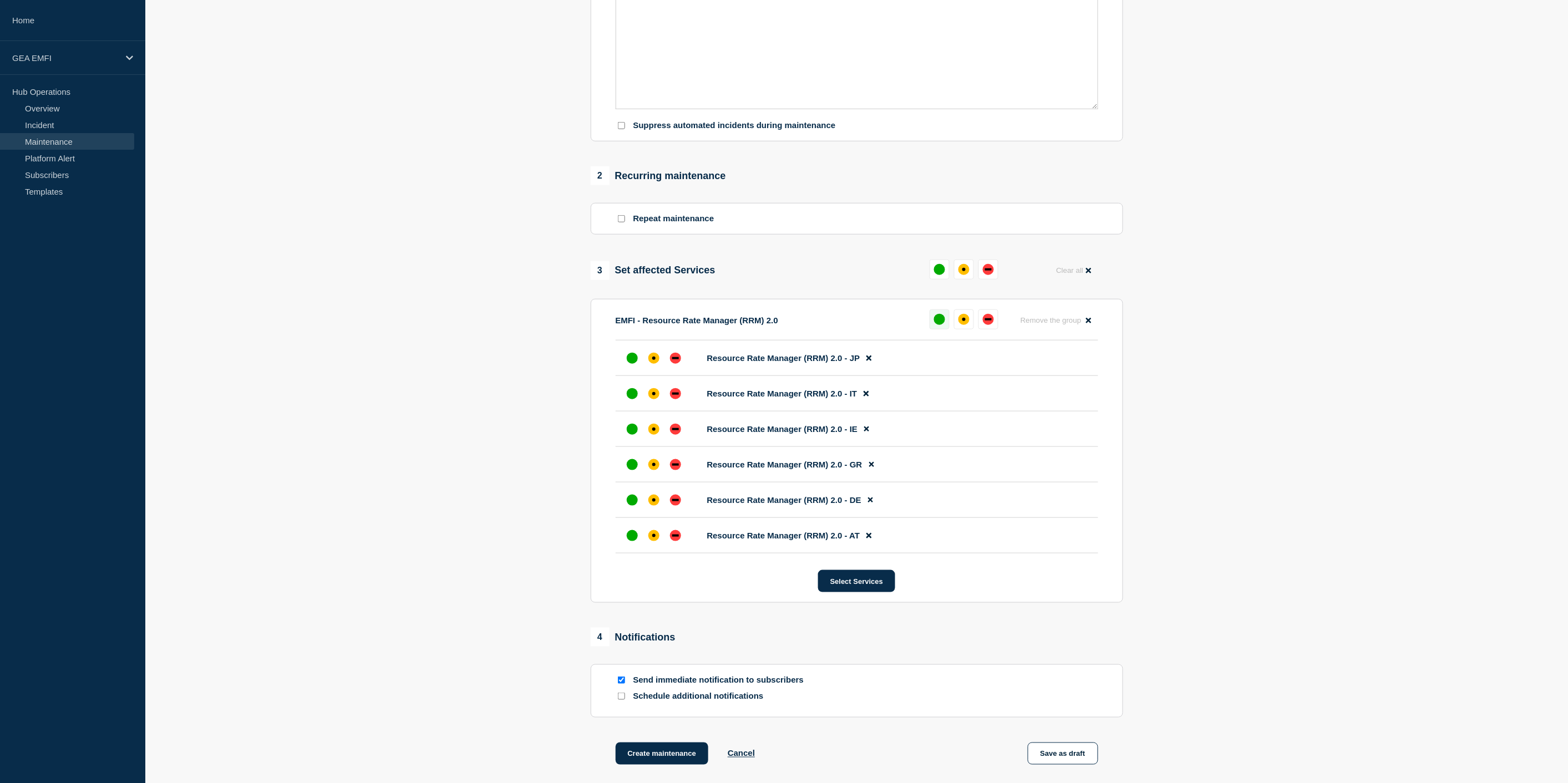
click at [939, 320] on div "up" at bounding box center [939, 319] width 11 height 11
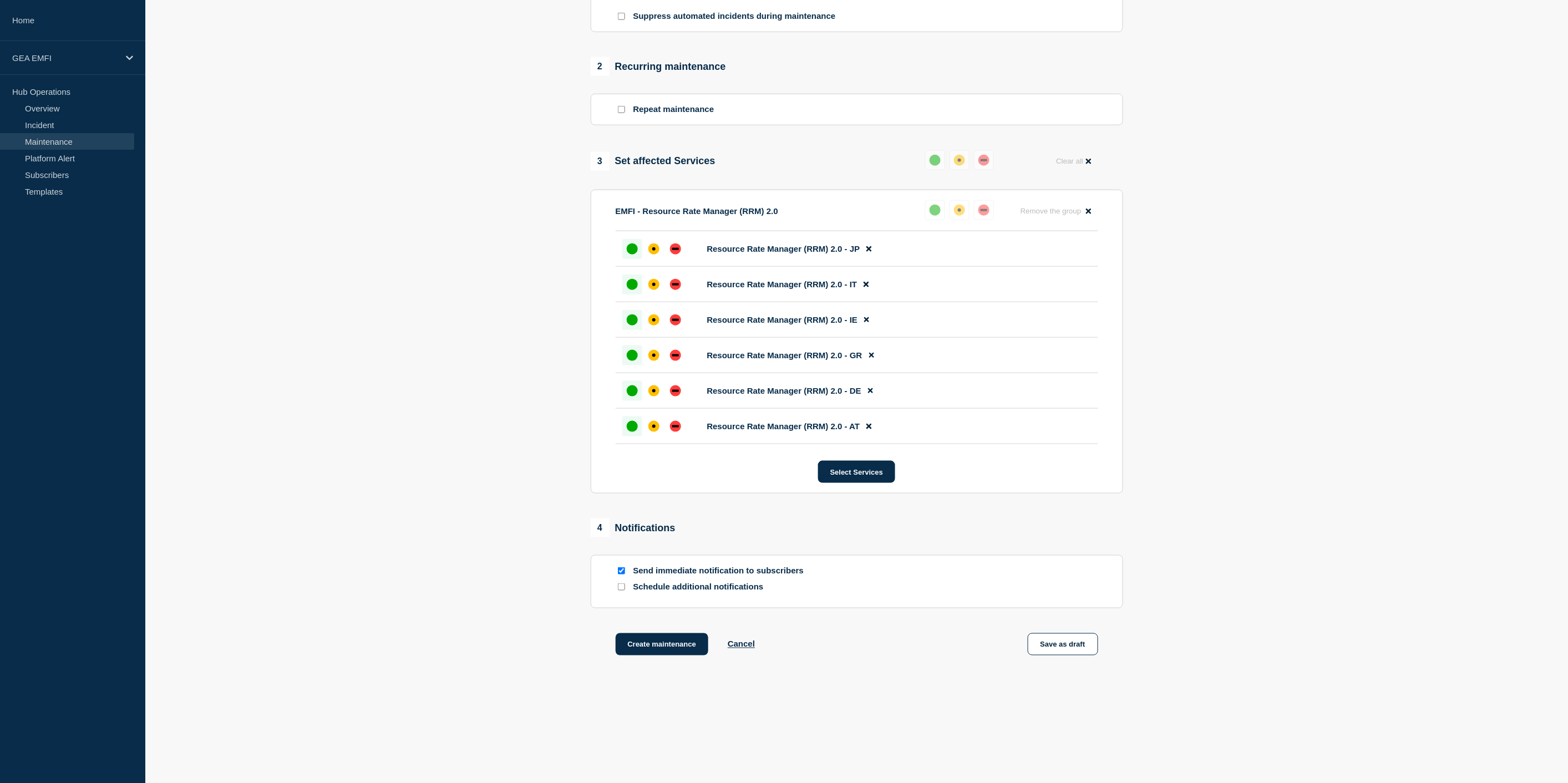
scroll to position [423, 0]
click at [669, 645] on button "Create maintenance" at bounding box center [662, 644] width 93 height 22
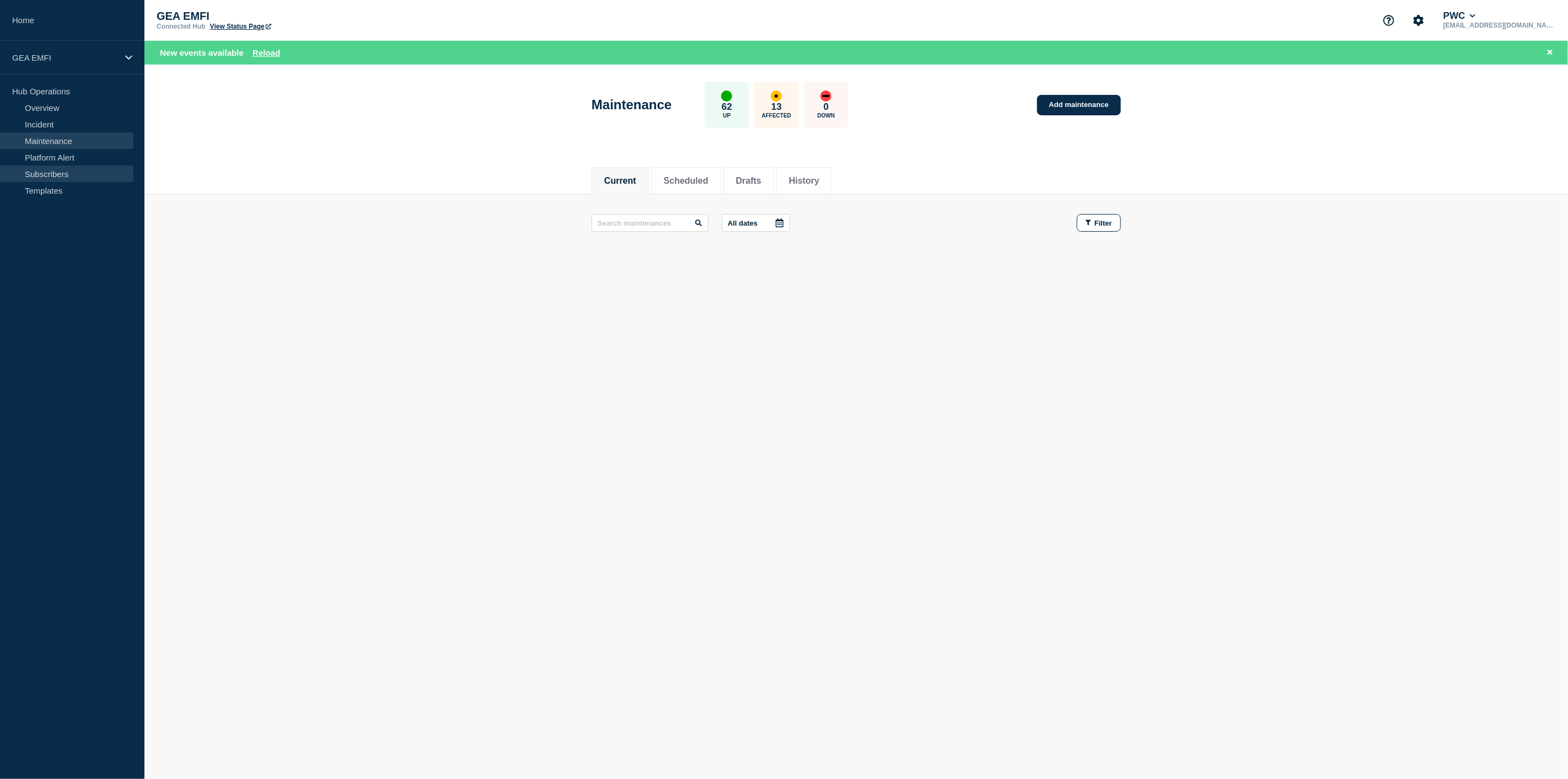
click at [75, 174] on link "Subscribers" at bounding box center [67, 174] width 133 height 17
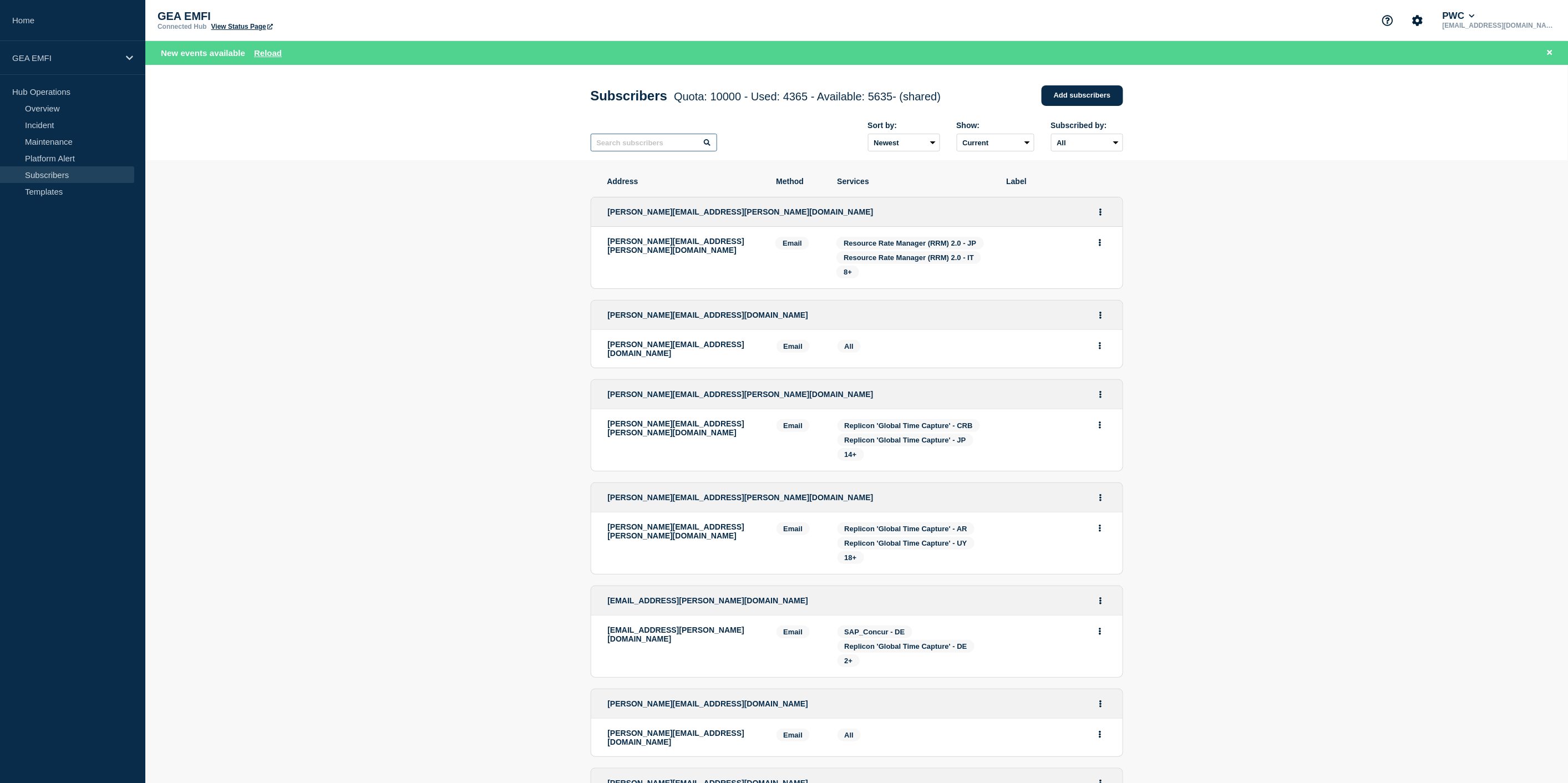
click at [652, 148] on input "text" at bounding box center [654, 142] width 126 height 18
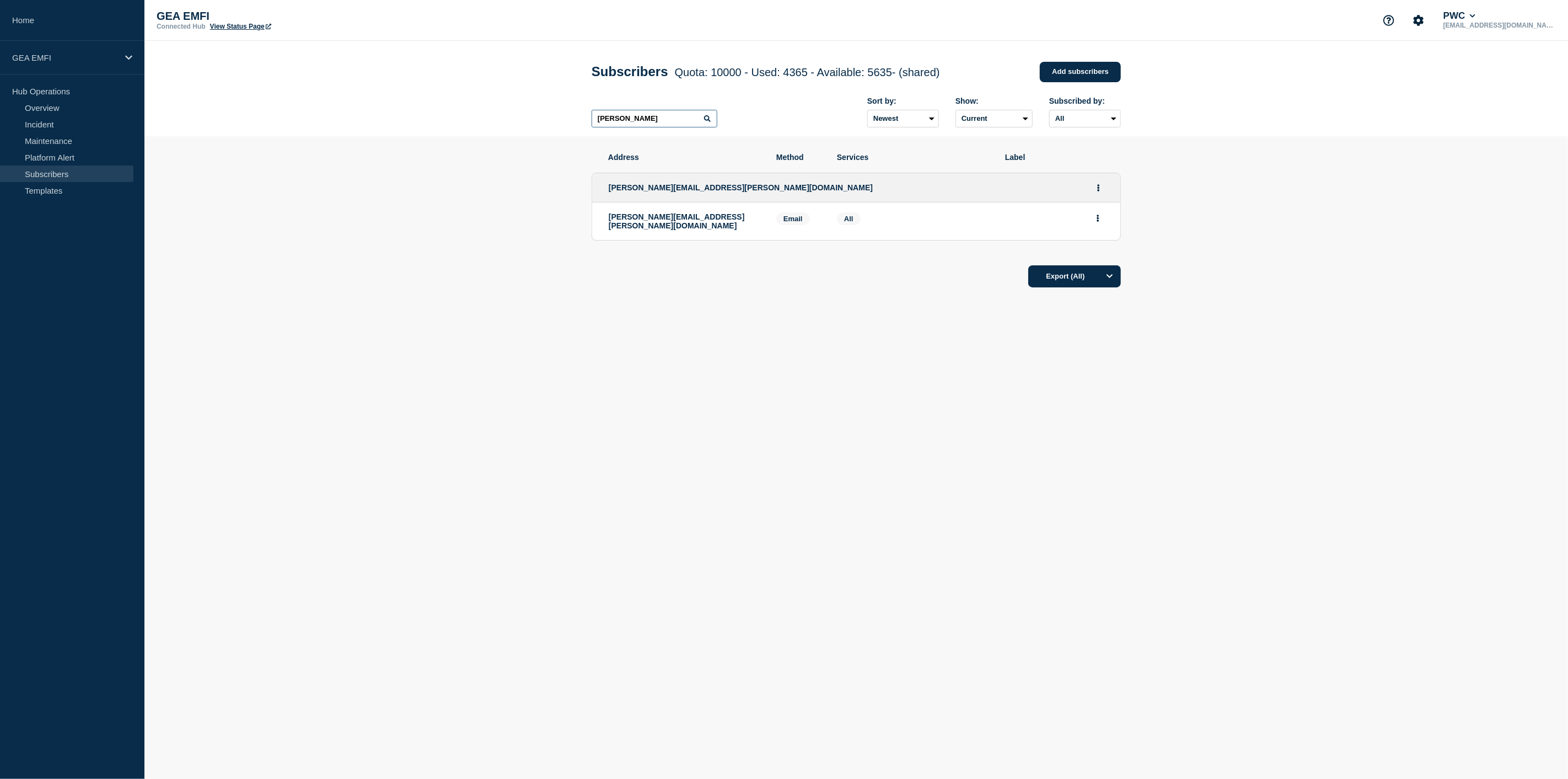
click at [666, 120] on input "Steve" at bounding box center [654, 119] width 126 height 18
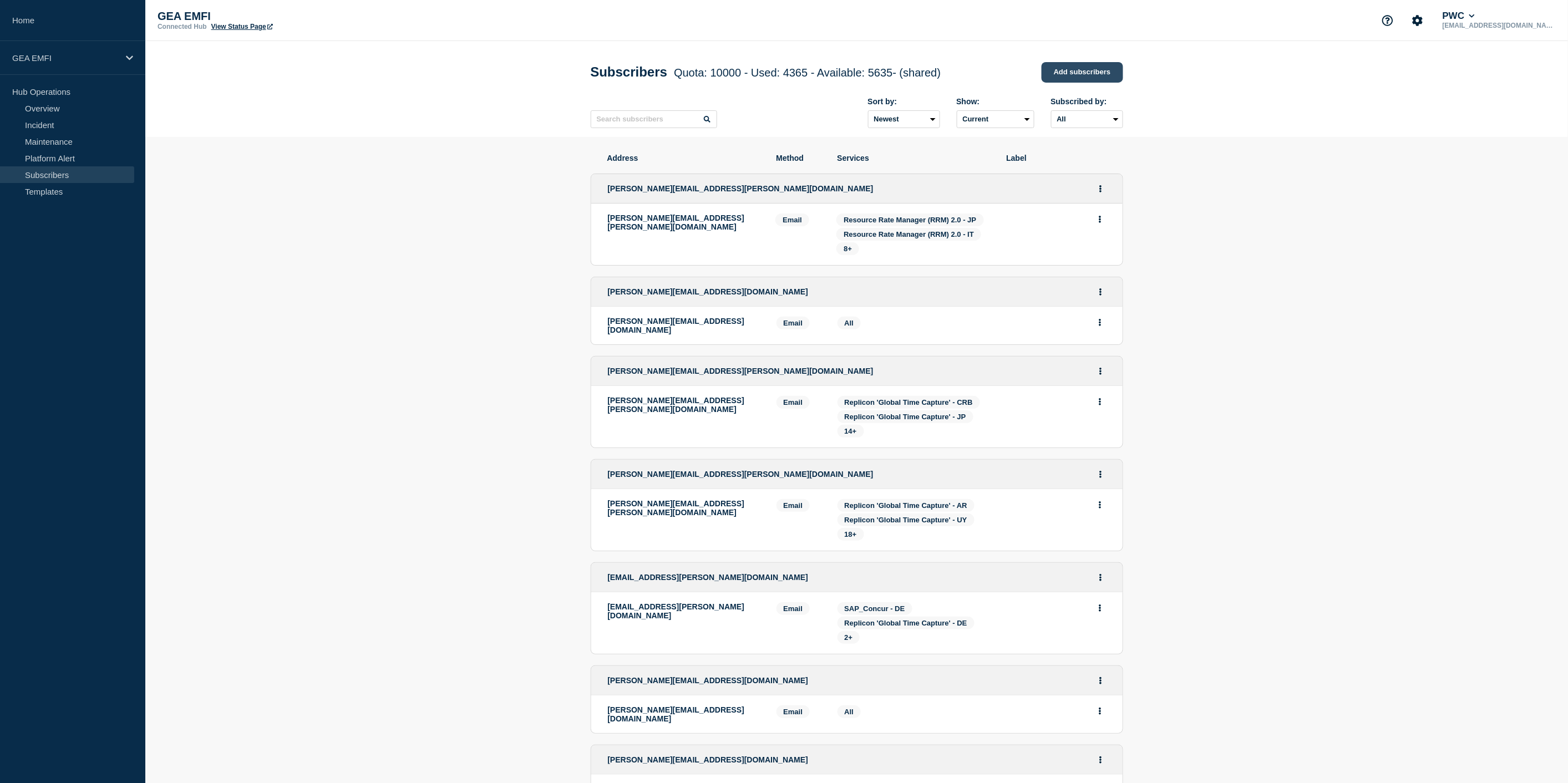
click at [1063, 73] on link "Add subscribers" at bounding box center [1082, 72] width 82 height 20
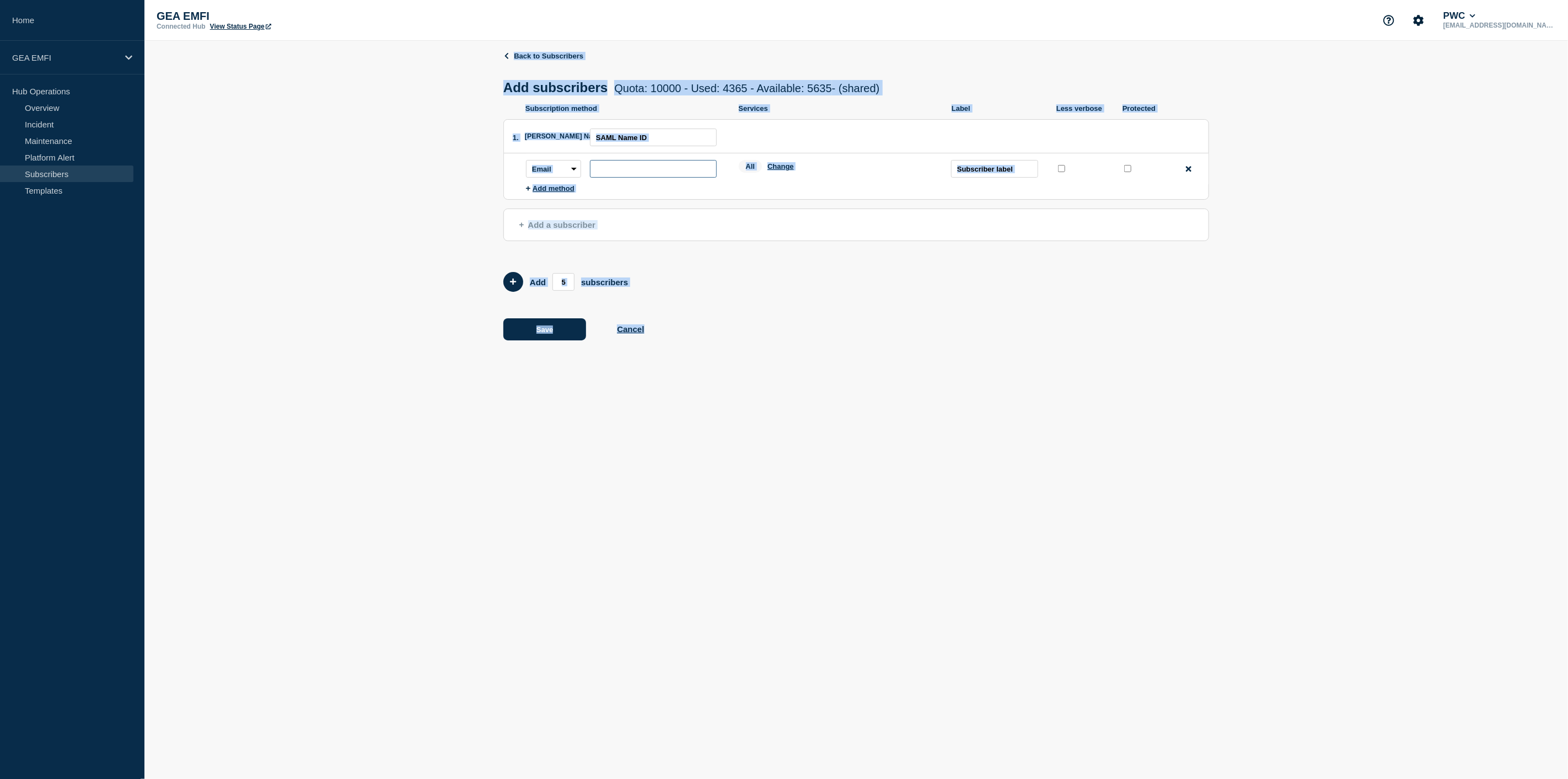
click at [621, 173] on input "subscription-address" at bounding box center [654, 169] width 127 height 18
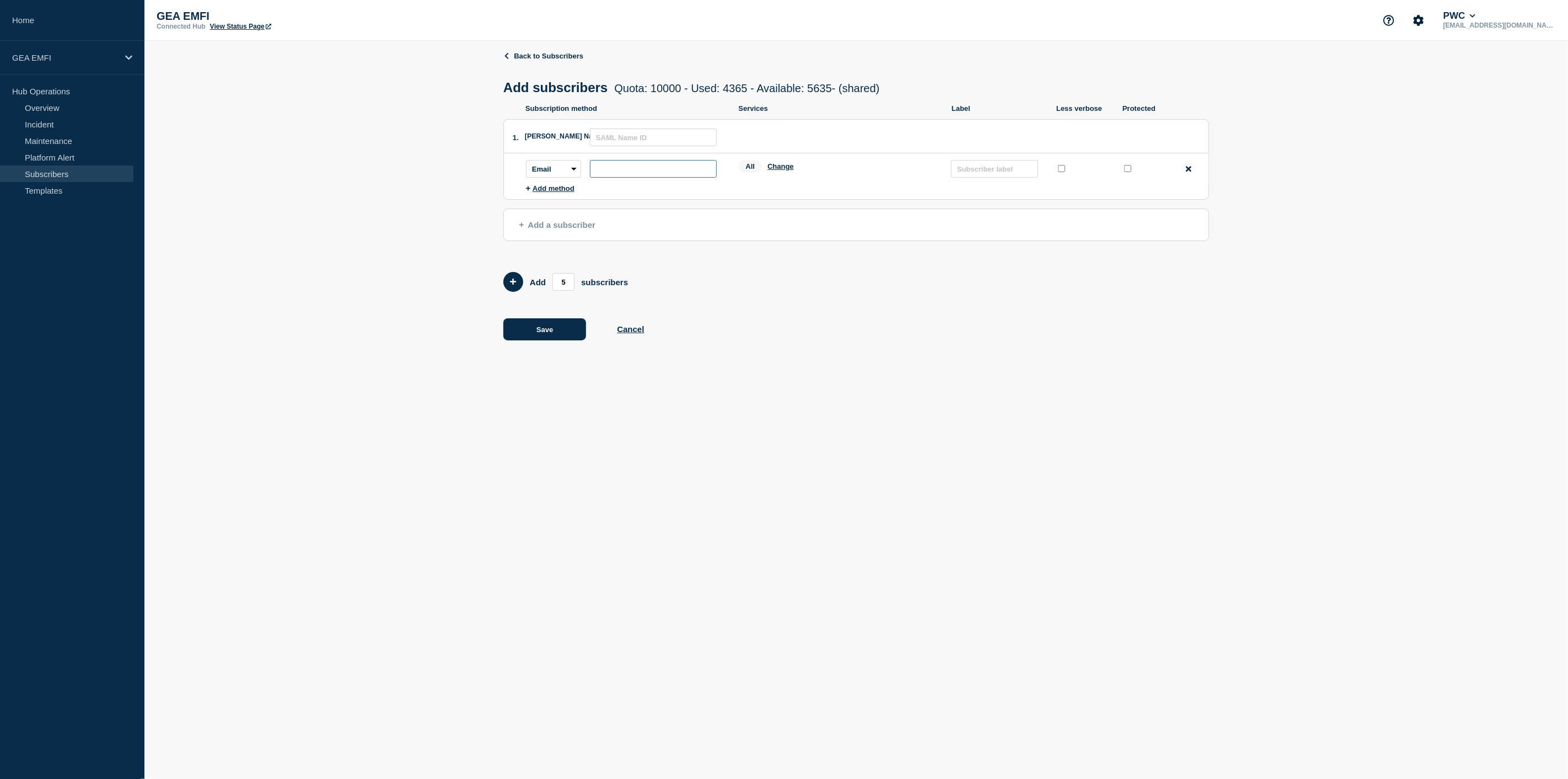
click at [681, 173] on input "subscription-address" at bounding box center [654, 169] width 127 height 18
paste input "marc.benson@pwc.com"
click at [783, 170] on button "Change" at bounding box center [781, 166] width 27 height 8
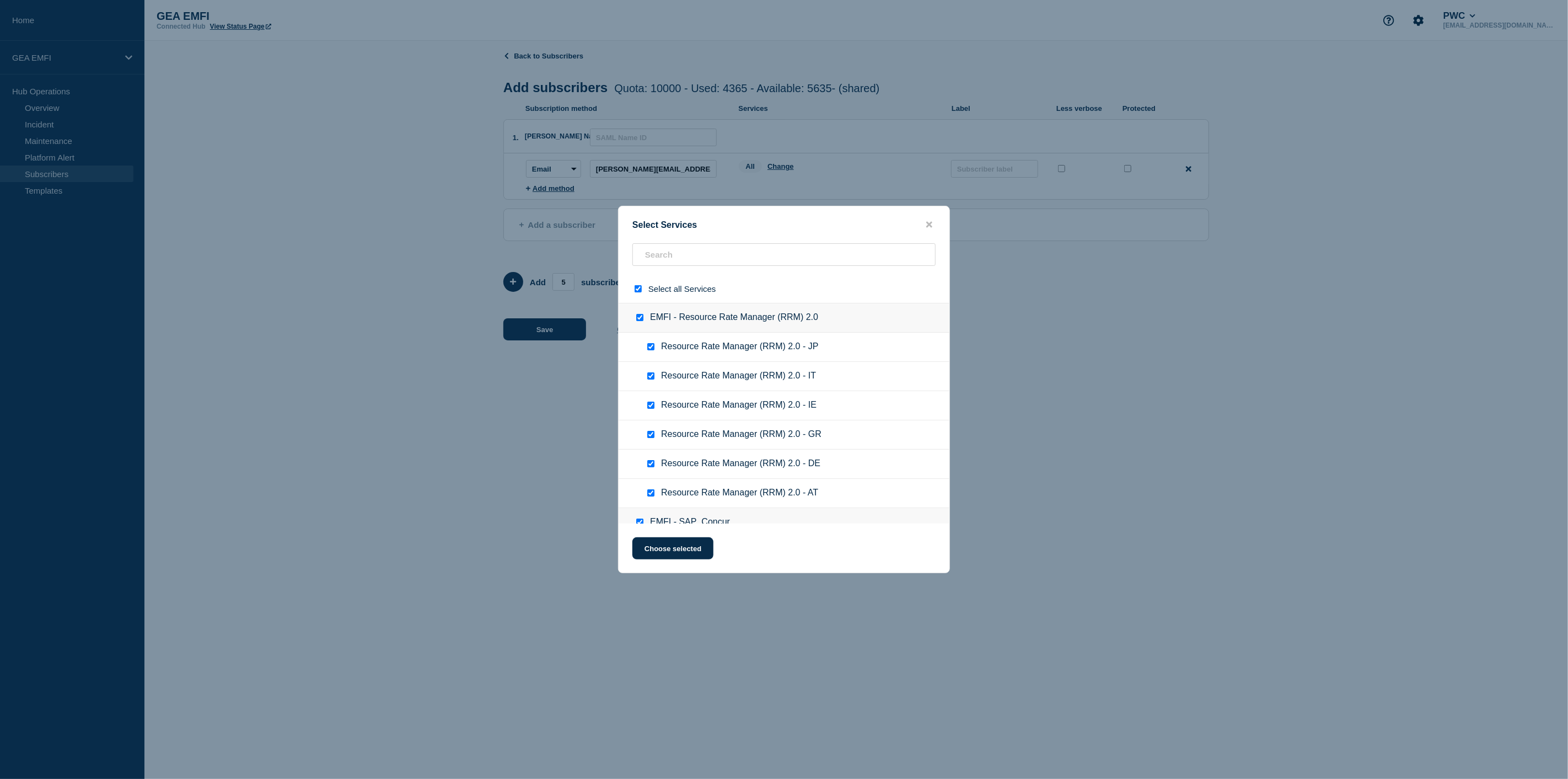
click at [636, 290] on input "select all checkbox" at bounding box center [638, 288] width 7 height 7
click at [637, 290] on input "select all checkbox" at bounding box center [638, 288] width 7 height 7
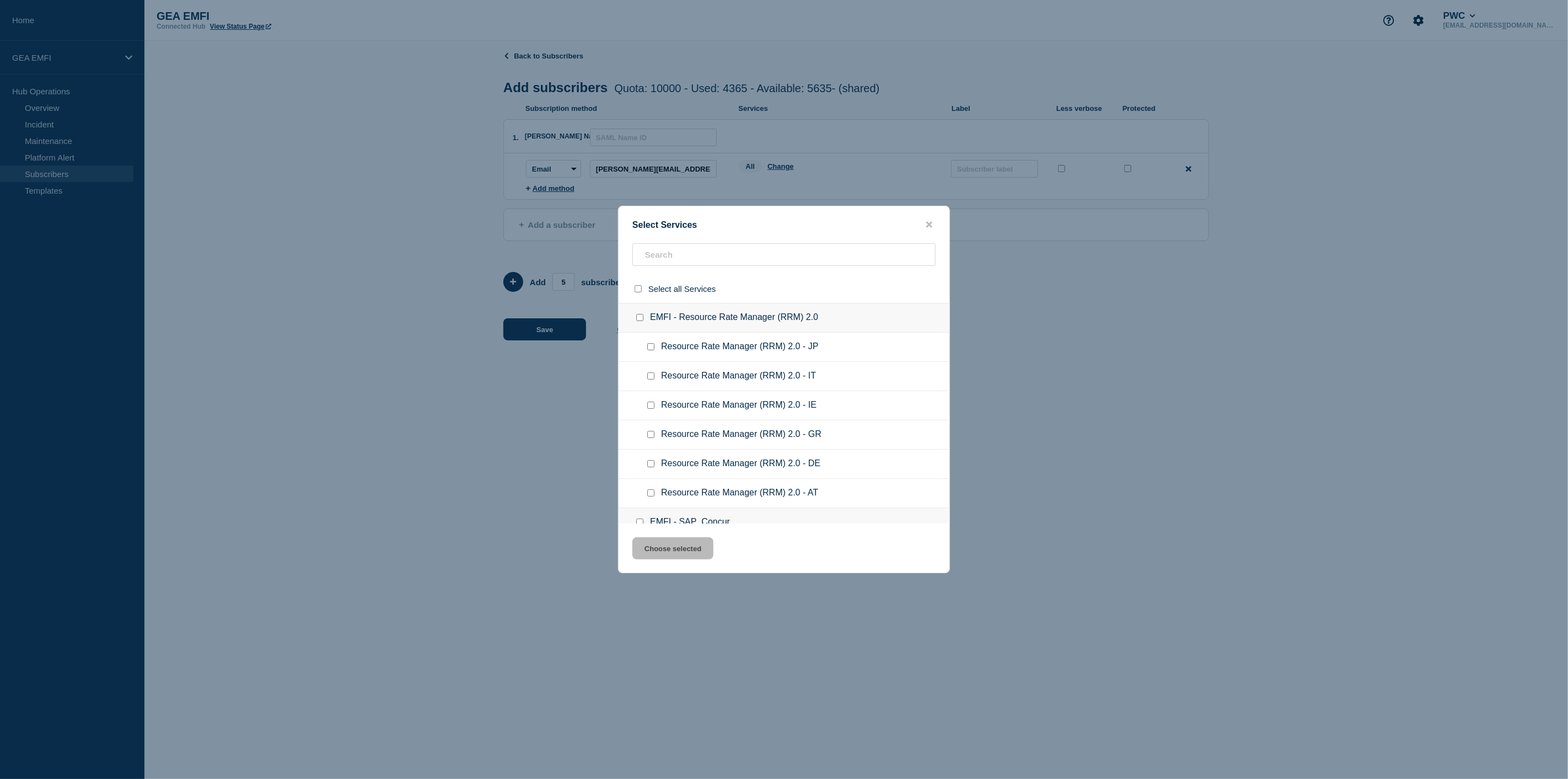
click at [640, 319] on input "EMFI - Resource Rate Manager (RRM) 2.0 checkbox" at bounding box center [640, 317] width 7 height 7
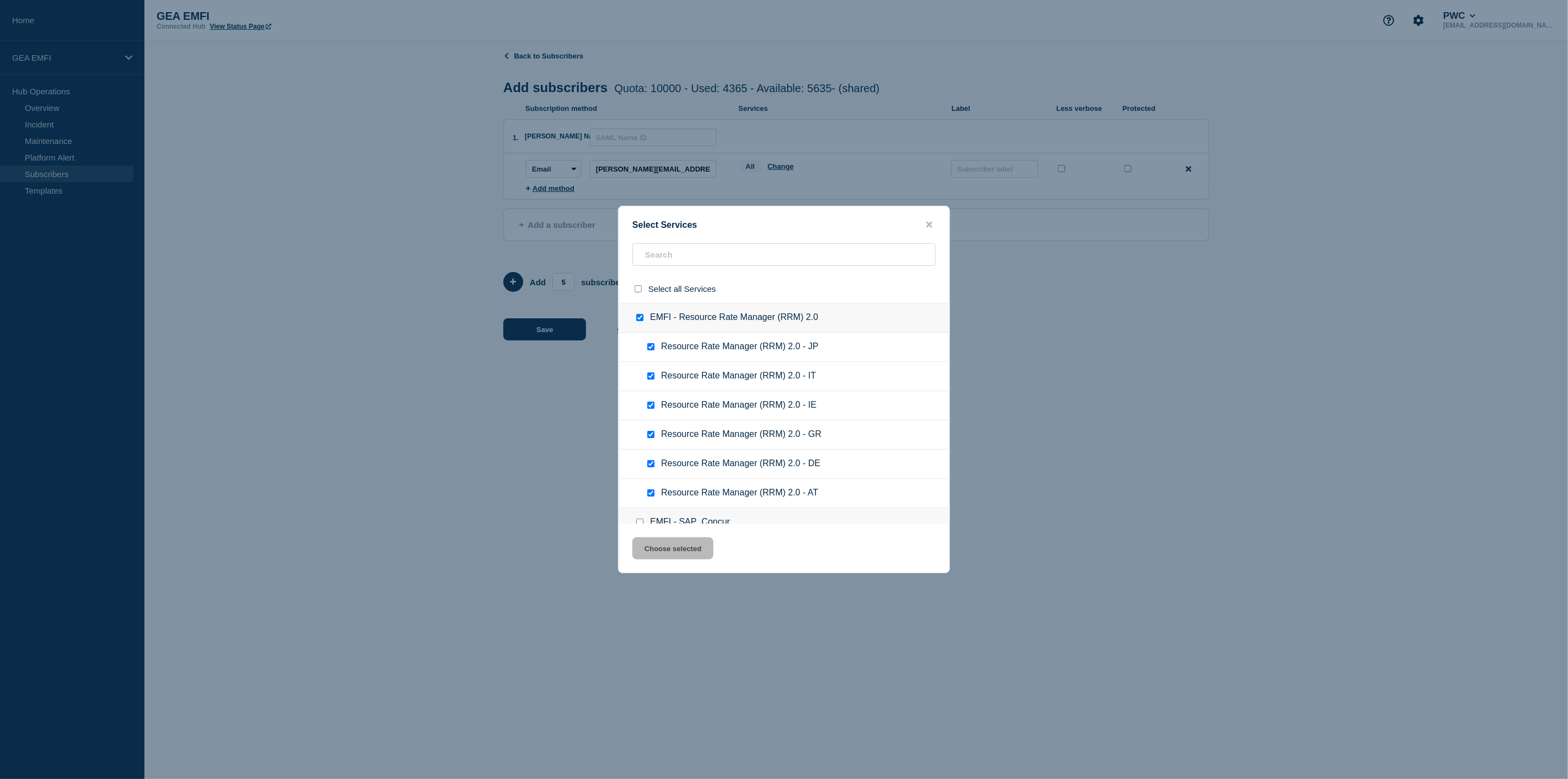
click at [640, 319] on input "EMFI - Resource Rate Manager (RRM) 2.0 checkbox" at bounding box center [640, 317] width 7 height 7
click at [690, 554] on button "Choose selected" at bounding box center [673, 548] width 81 height 22
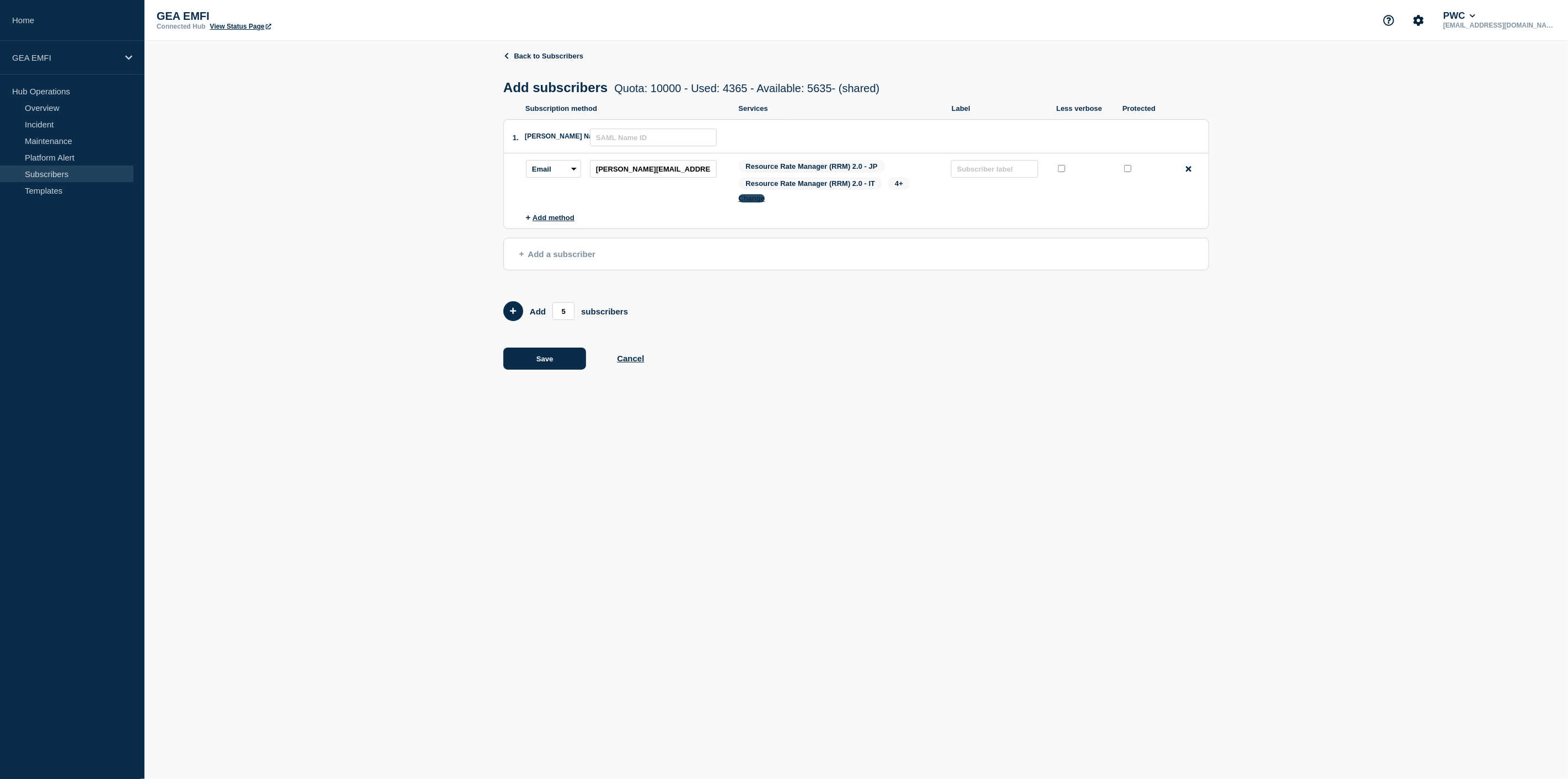
click at [754, 201] on button "Change" at bounding box center [752, 198] width 27 height 8
click at [758, 199] on button "Change" at bounding box center [752, 198] width 27 height 8
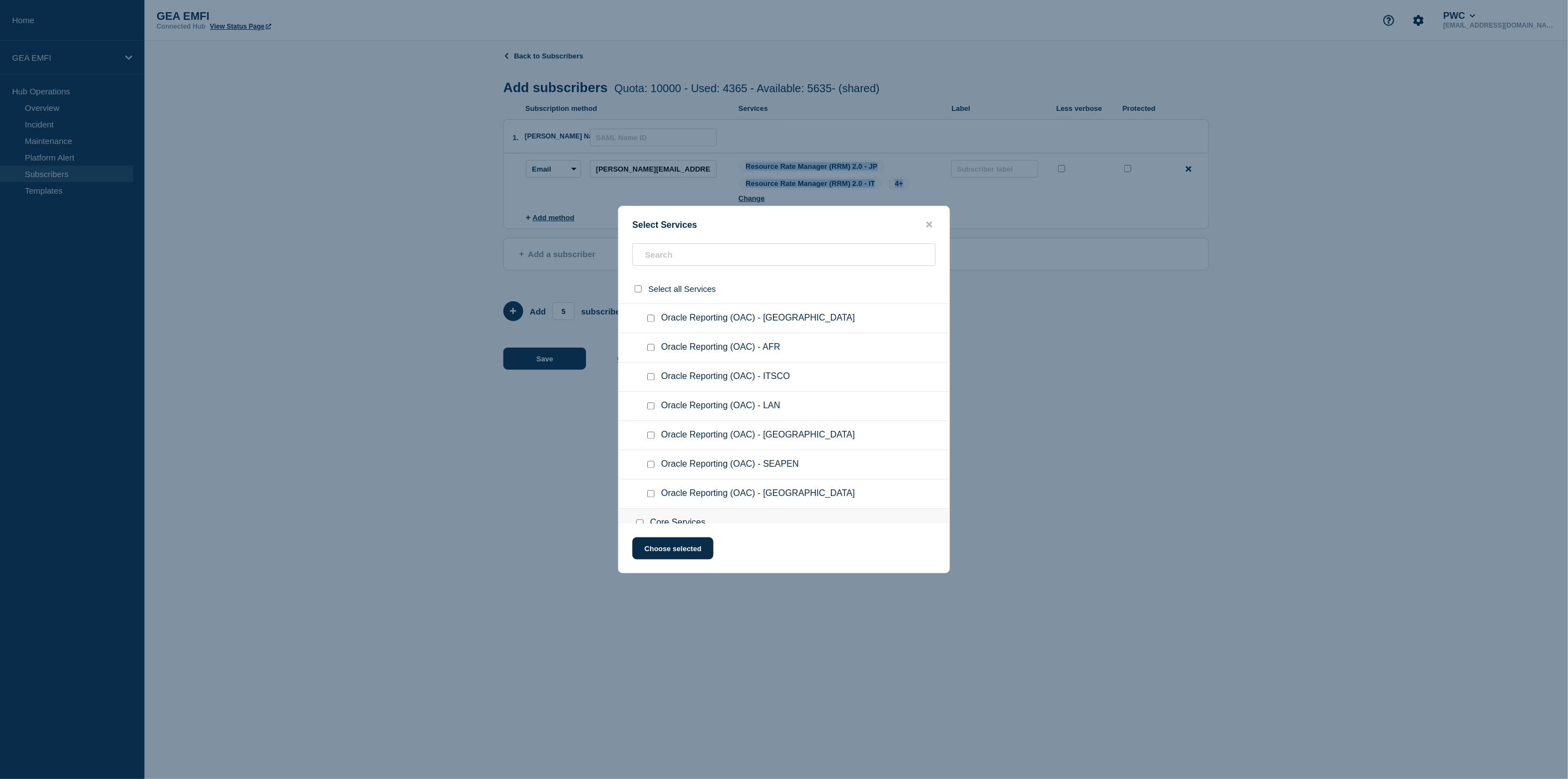
scroll to position [2207, 0]
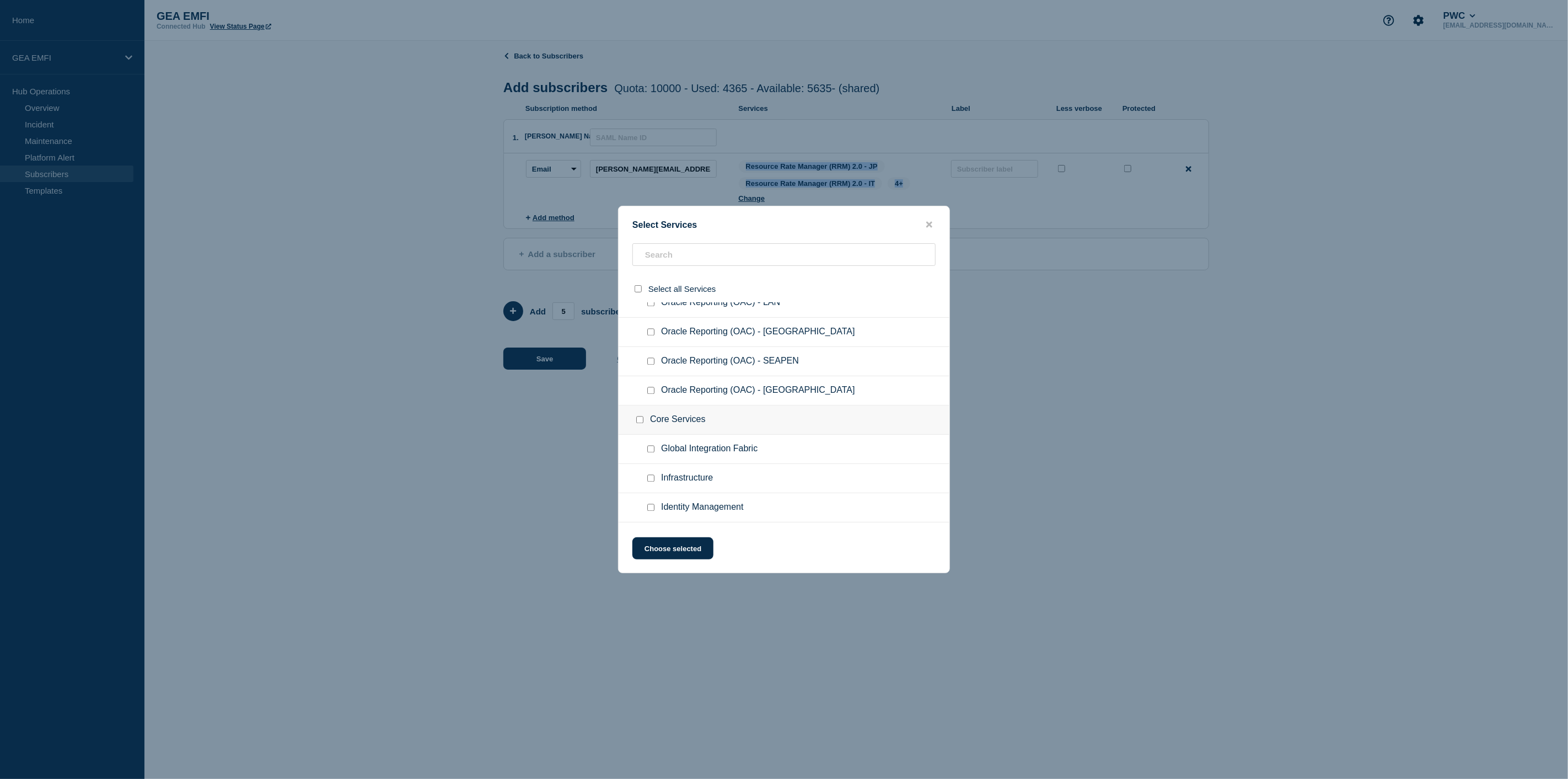
click at [640, 416] on input "Core Services checkbox" at bounding box center [640, 419] width 7 height 7
click at [638, 416] on input "Core Services checkbox" at bounding box center [640, 419] width 7 height 7
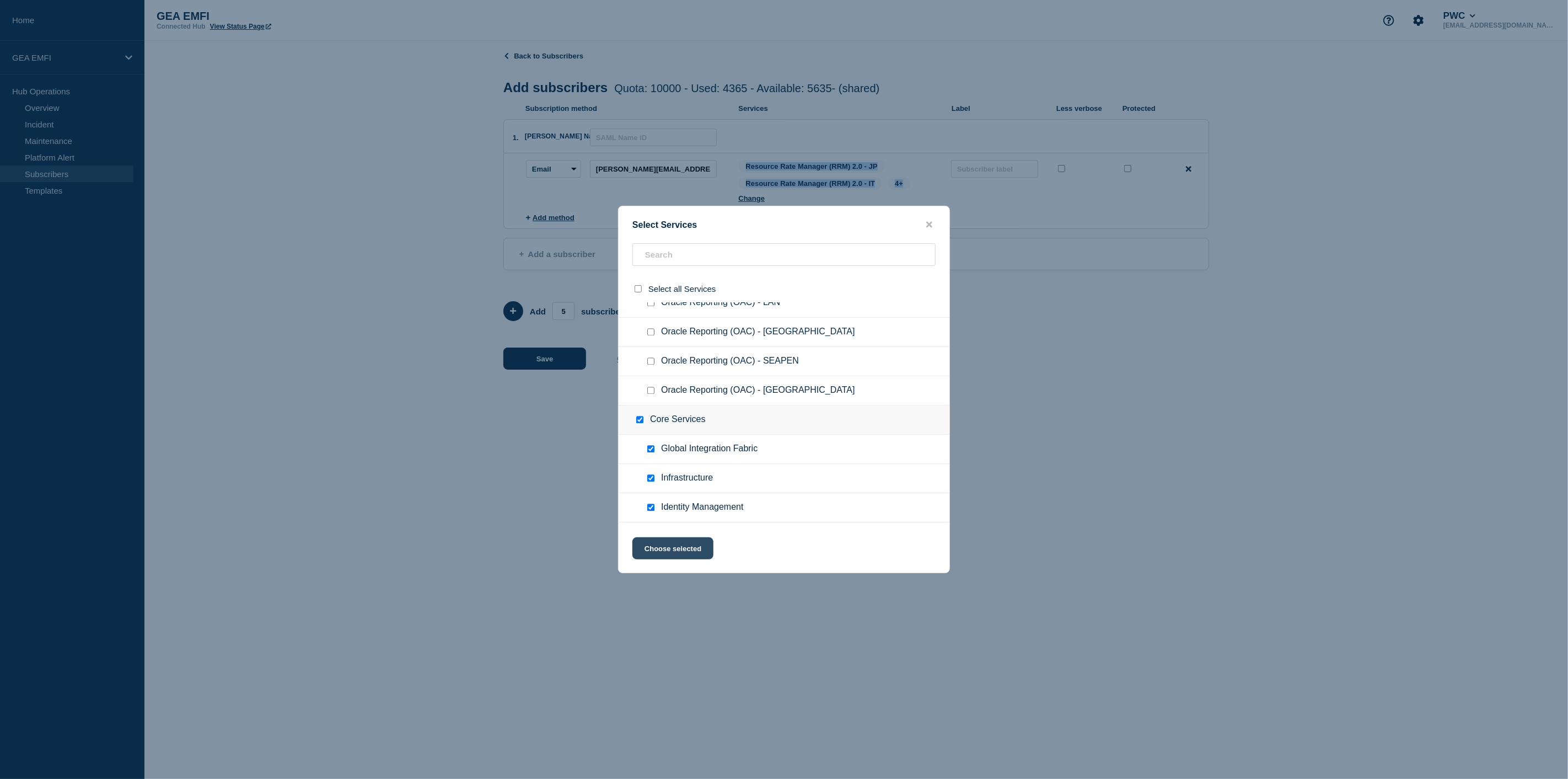
click at [690, 550] on button "Choose selected" at bounding box center [673, 548] width 81 height 22
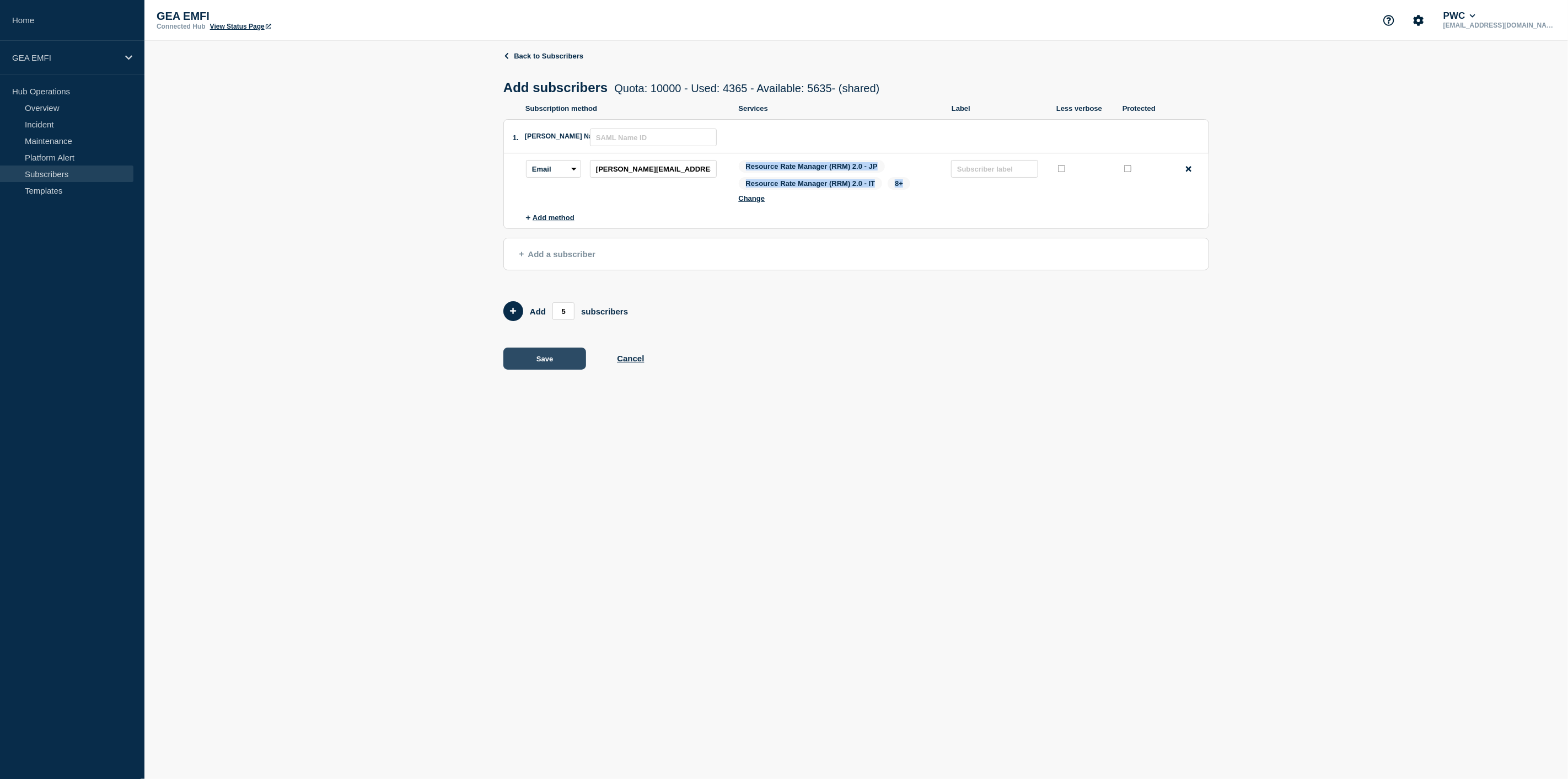
click at [553, 364] on button "Save" at bounding box center [544, 358] width 82 height 22
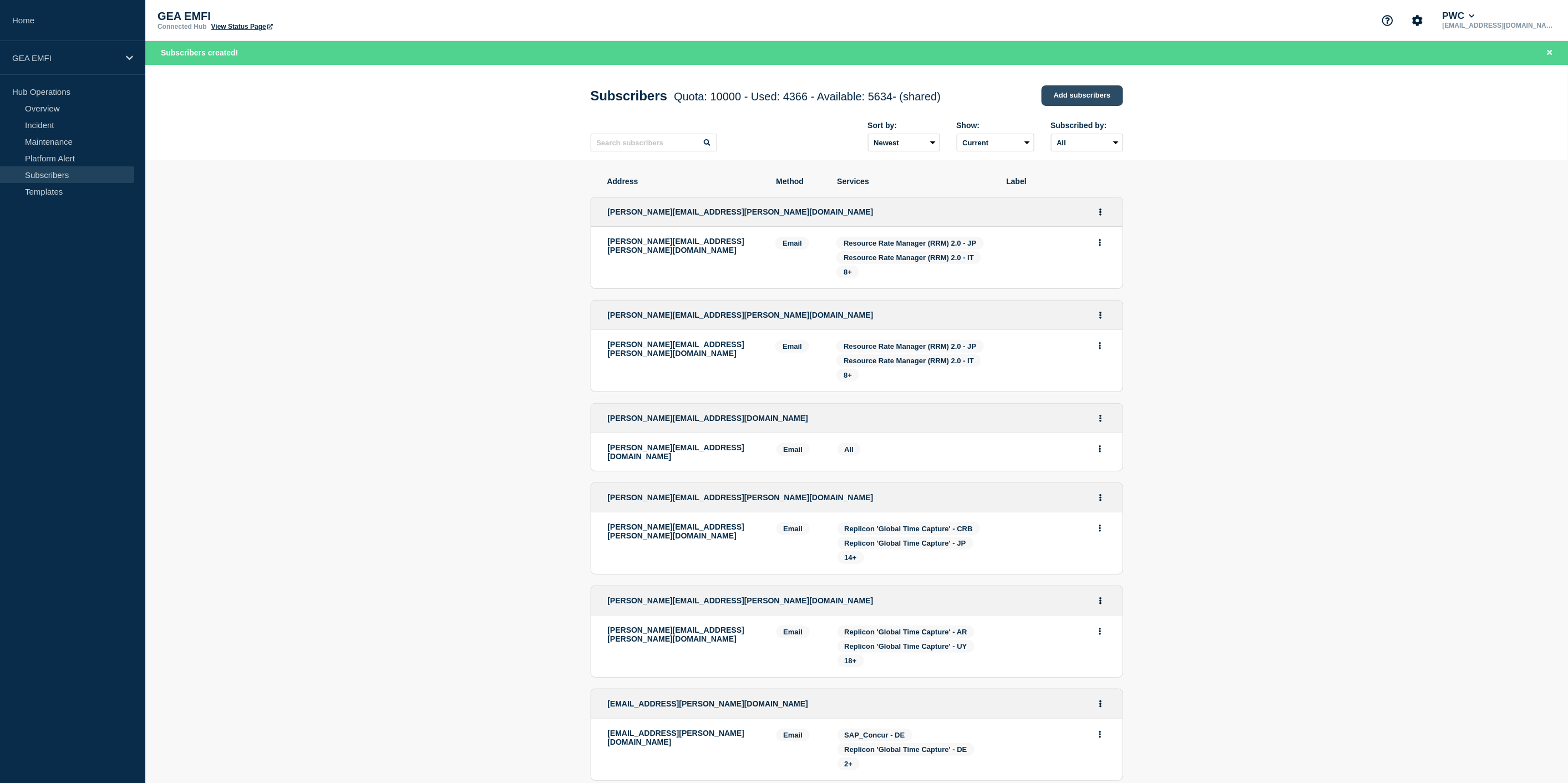
click at [1052, 96] on link "Add subscribers" at bounding box center [1082, 96] width 82 height 20
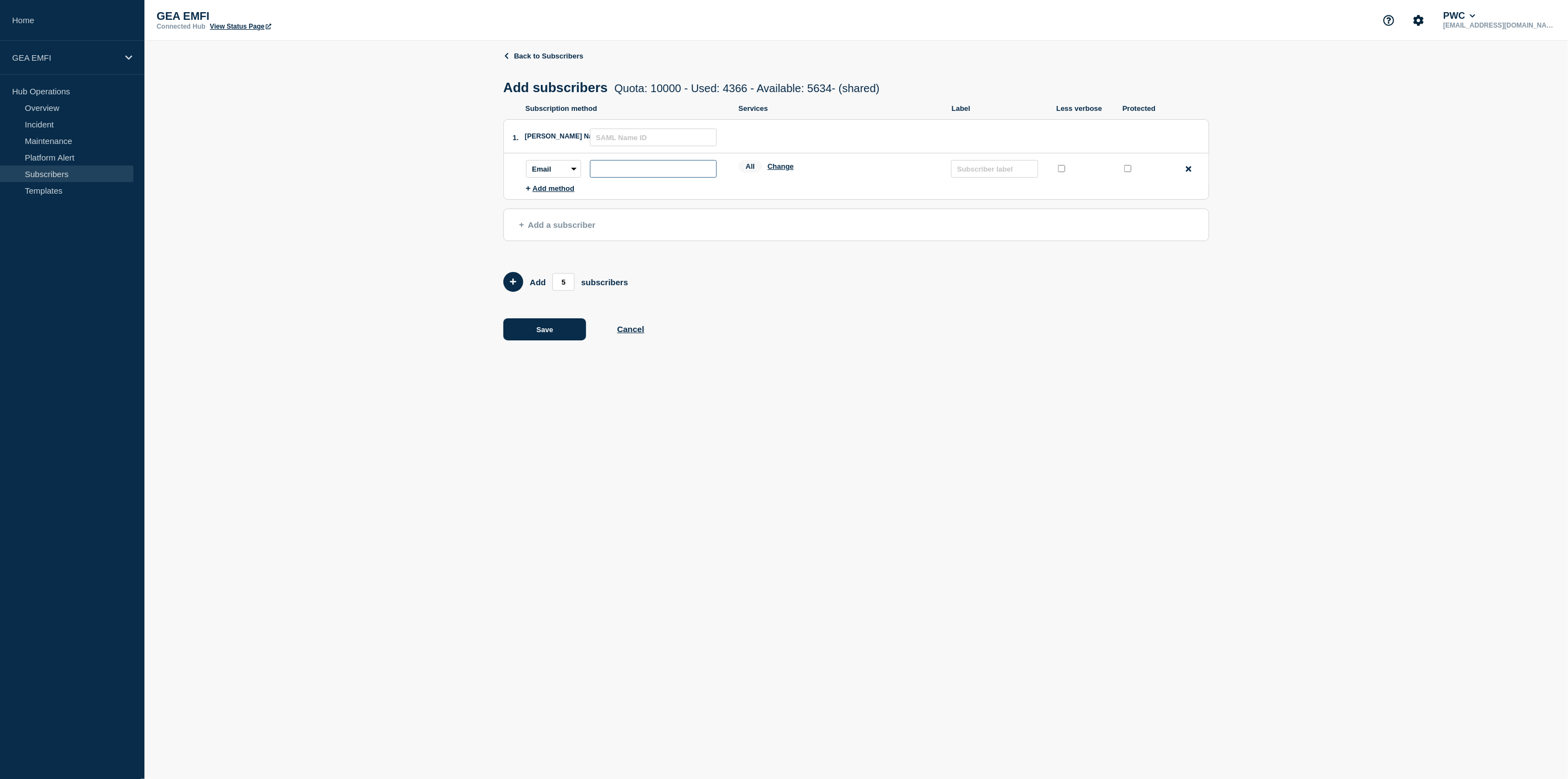
click at [612, 164] on input "subscription-address" at bounding box center [654, 169] width 127 height 18
paste input "GBL _RRM_datastewards"
click at [613, 175] on input "subscription-address" at bounding box center [654, 169] width 127 height 18
paste input "gbl_rrm_datastewards@pwc.com"
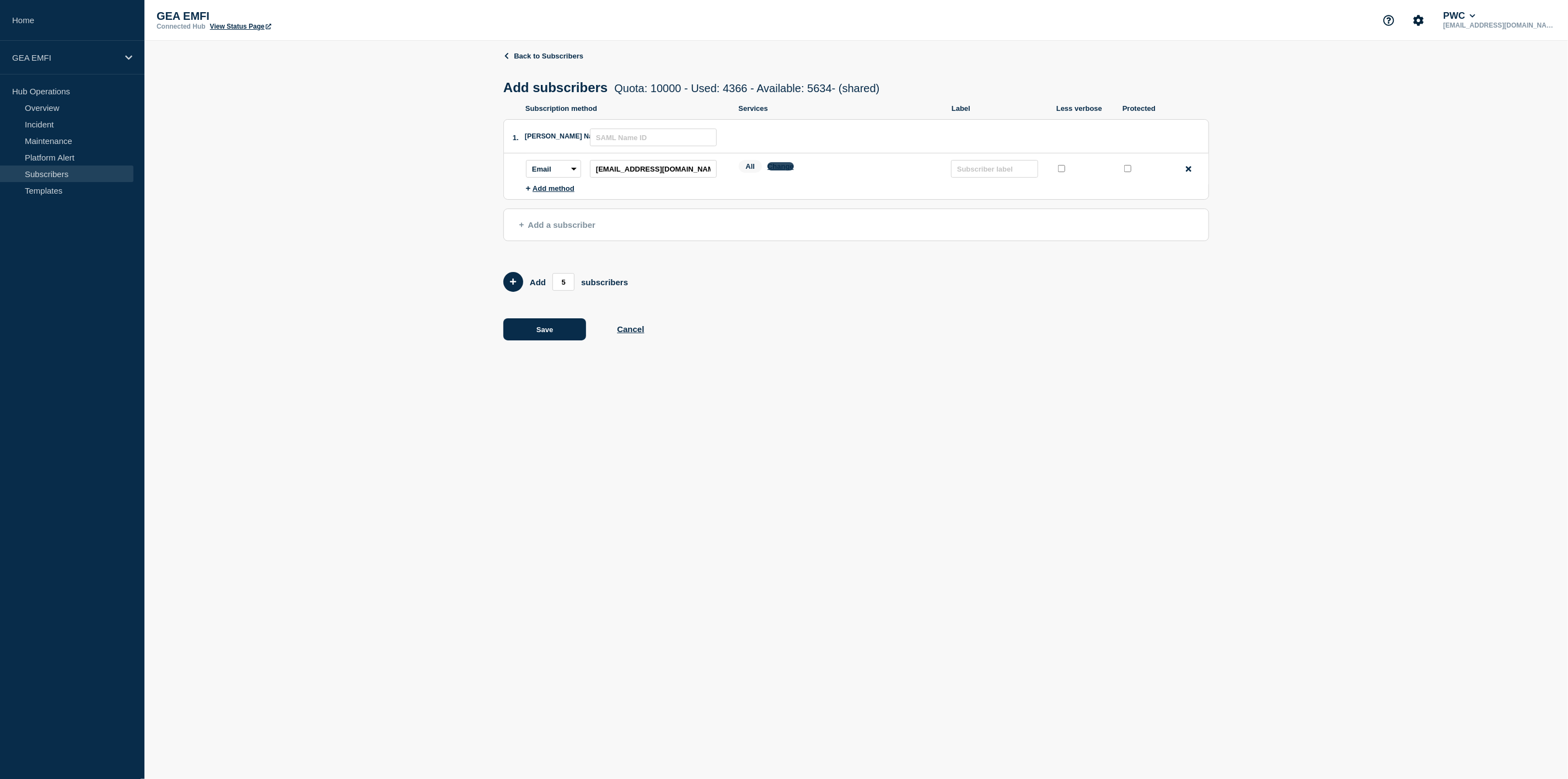
click at [779, 169] on button "Change" at bounding box center [781, 166] width 27 height 8
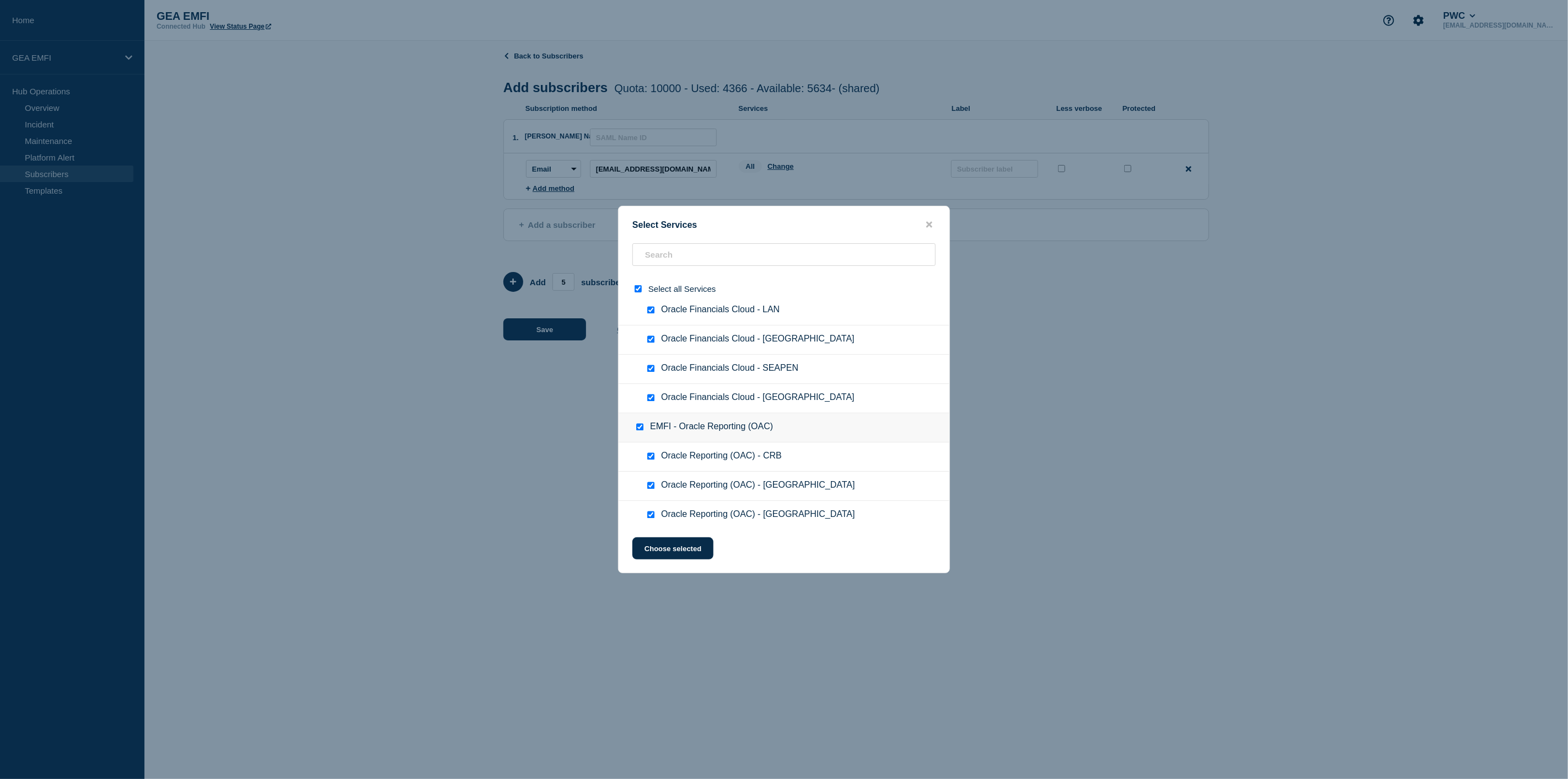
scroll to position [2207, 0]
click at [636, 416] on input "Core Services checkbox" at bounding box center [640, 419] width 7 height 7
click at [640, 414] on div at bounding box center [642, 419] width 16 height 11
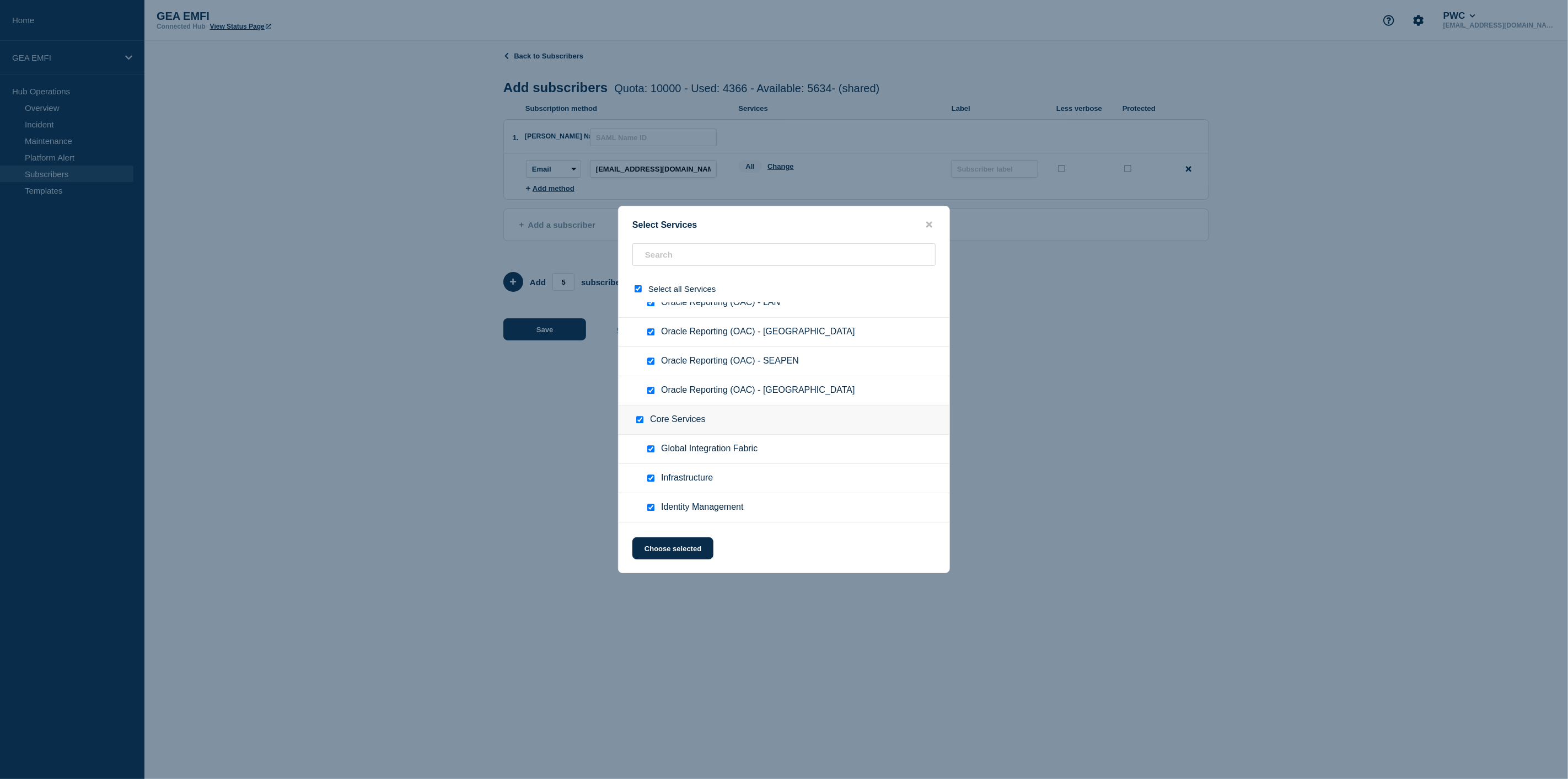
click at [638, 416] on input "Core Services checkbox" at bounding box center [640, 419] width 7 height 7
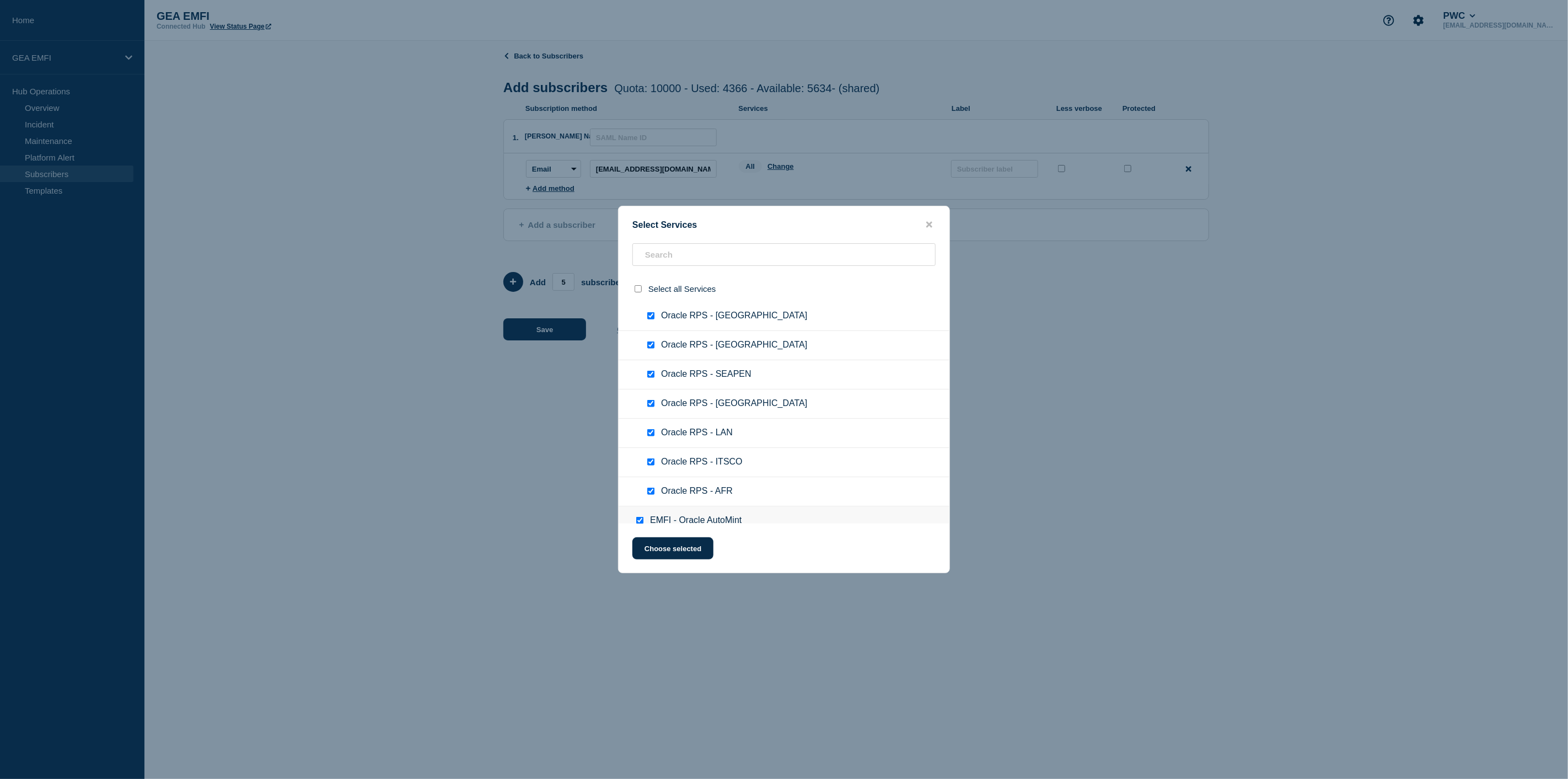
click at [634, 287] on div at bounding box center [640, 289] width 16 height 11
click at [637, 288] on input "select all checkbox" at bounding box center [638, 288] width 7 height 7
click at [638, 290] on input "select all checkbox" at bounding box center [638, 288] width 7 height 7
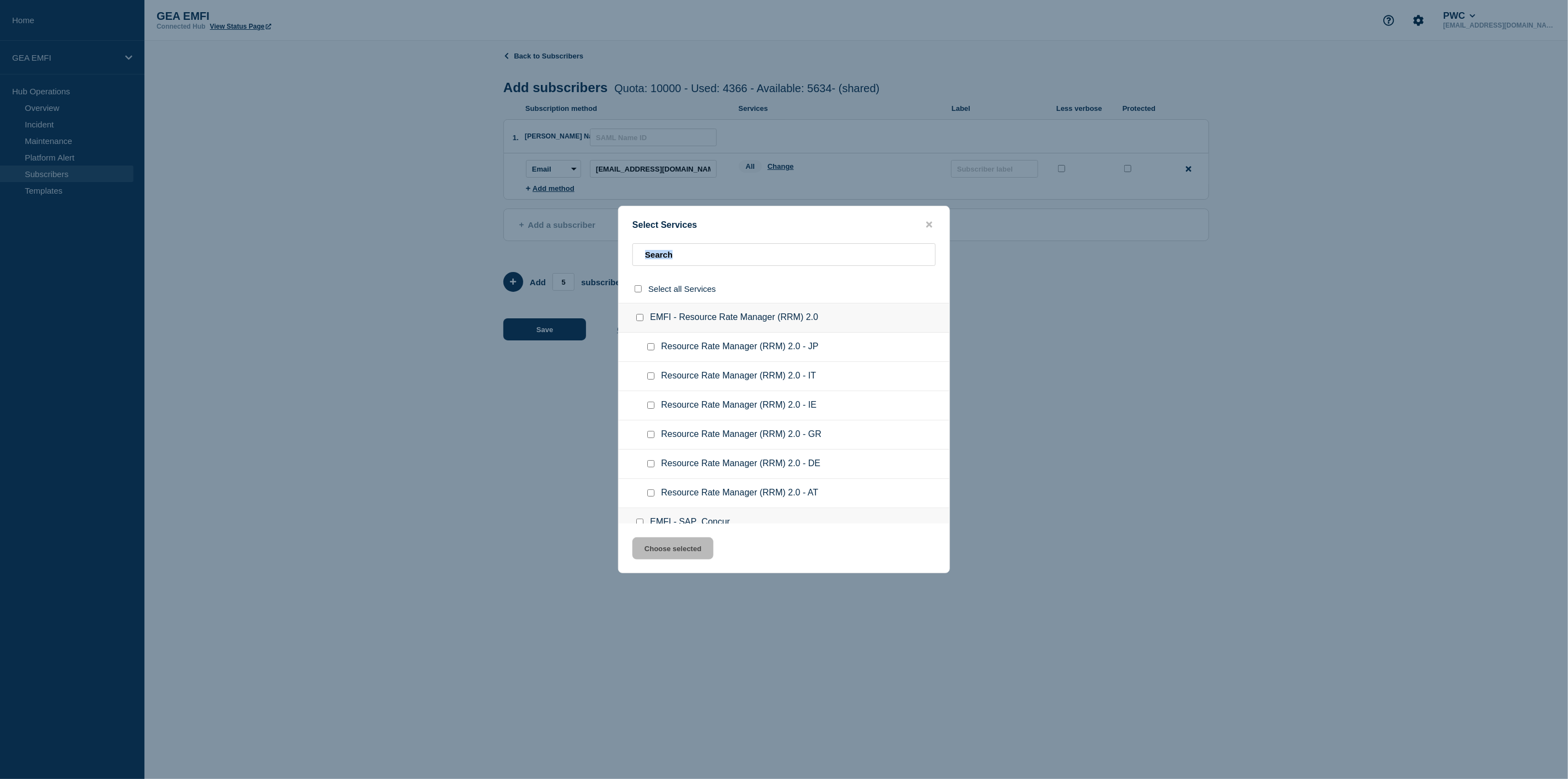
click at [638, 320] on input "EMFI - Resource Rate Manager (RRM) 2.0 checkbox" at bounding box center [640, 317] width 7 height 7
click at [640, 320] on input "EMFI - Resource Rate Manager (RRM) 2.0 checkbox" at bounding box center [640, 317] width 7 height 7
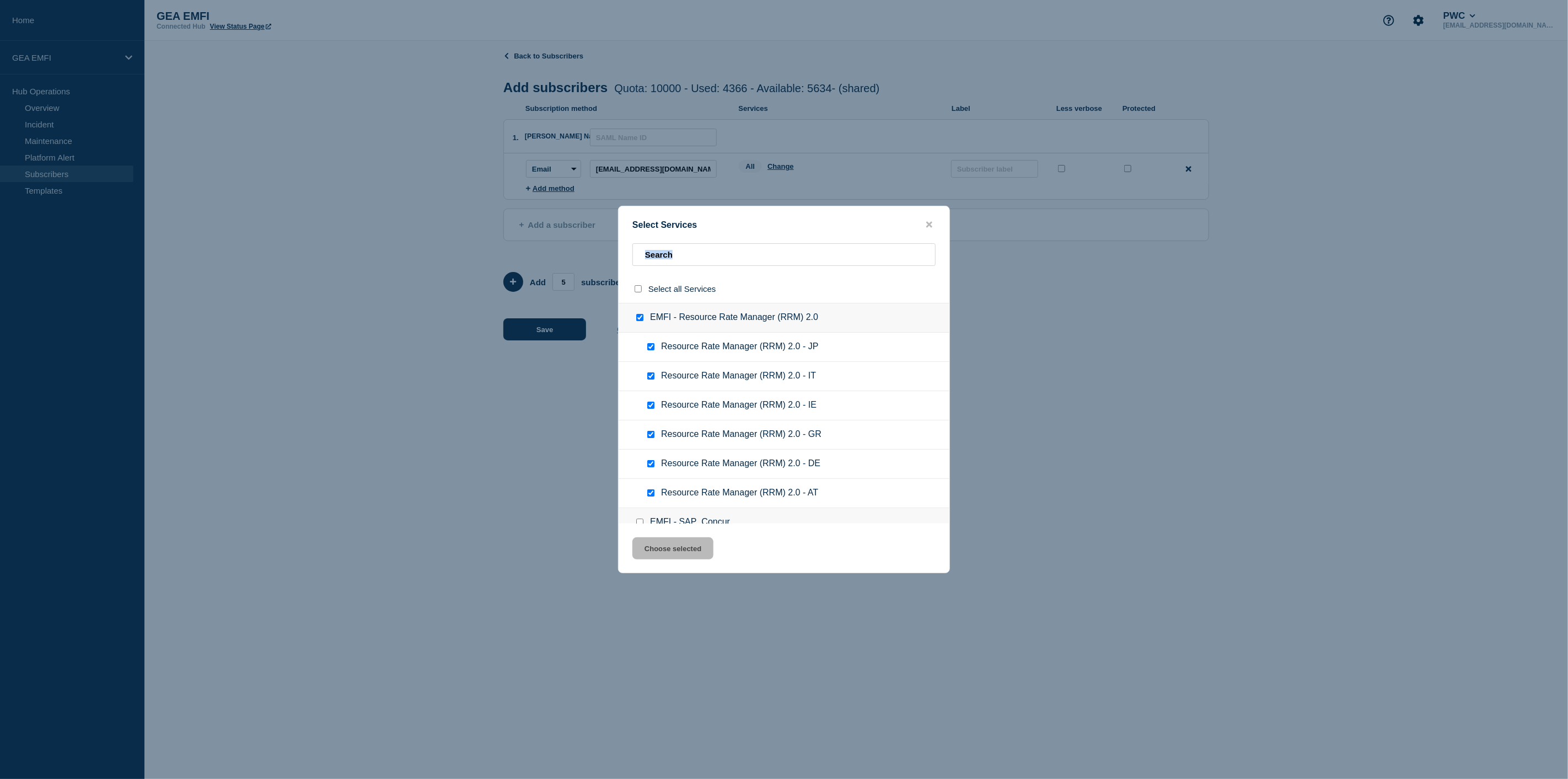
click at [640, 320] on input "EMFI - Resource Rate Manager (RRM) 2.0 checkbox" at bounding box center [640, 317] width 7 height 7
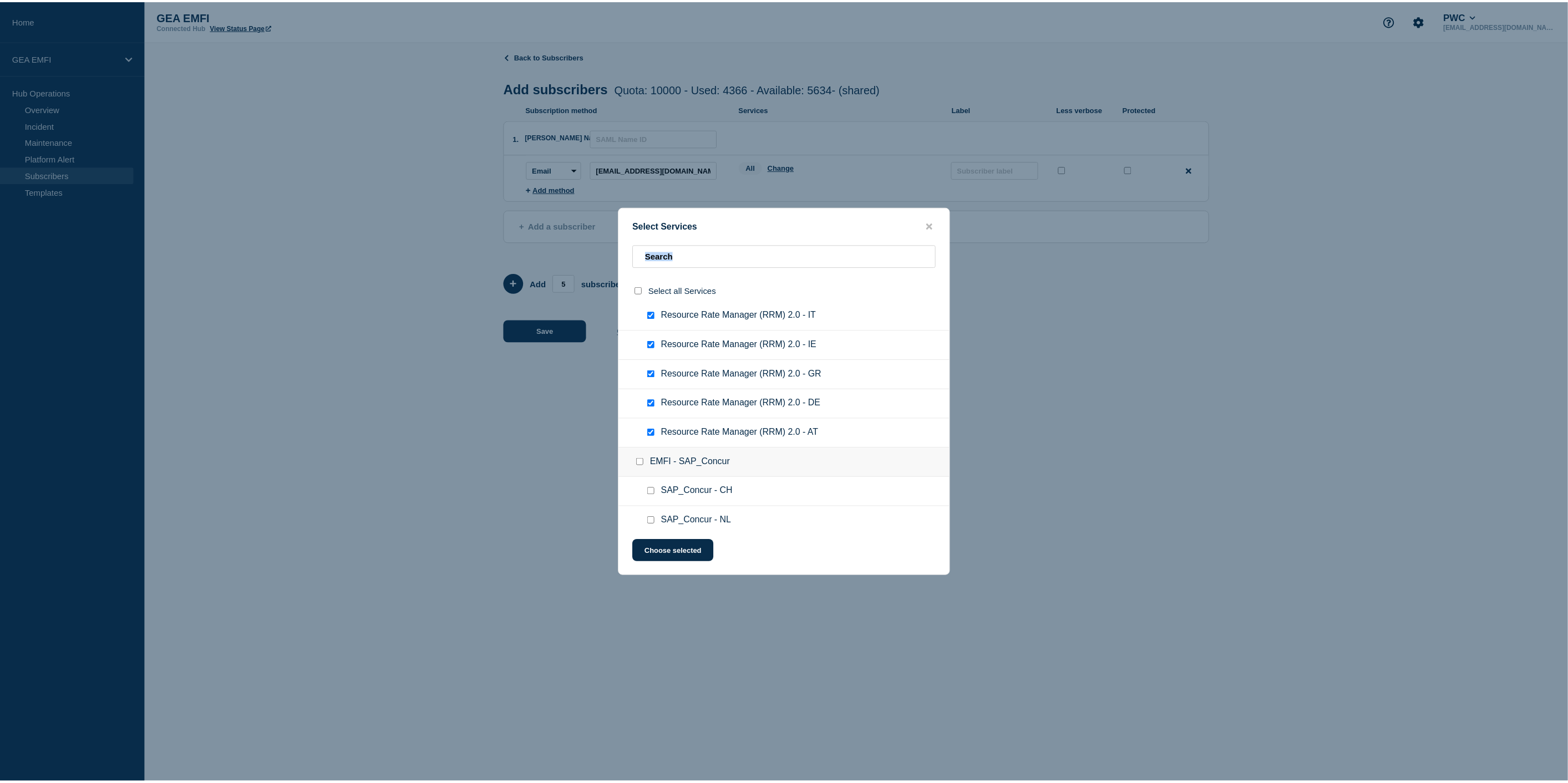
scroll to position [184, 0]
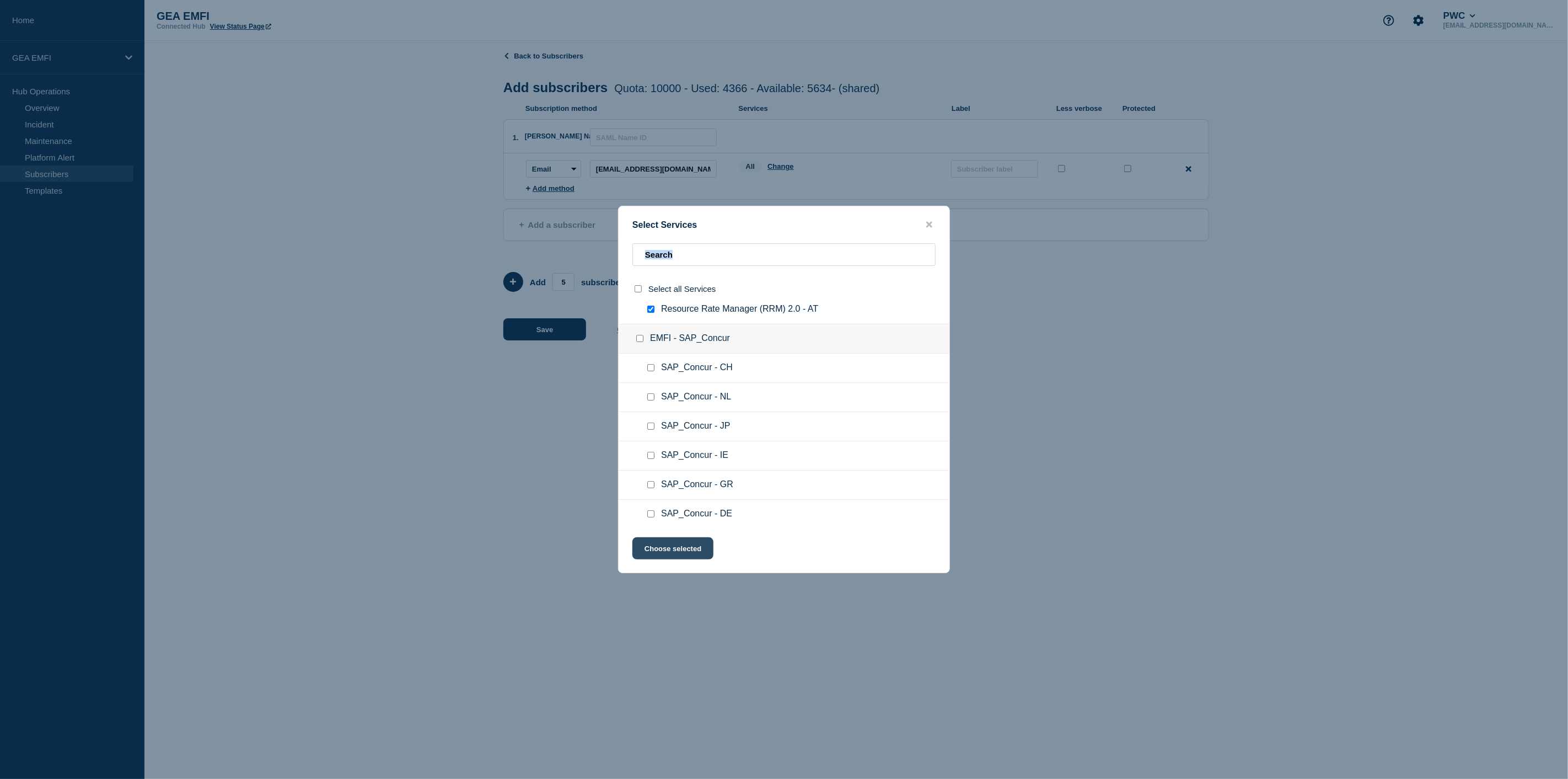
click at [695, 553] on button "Choose selected" at bounding box center [673, 548] width 81 height 22
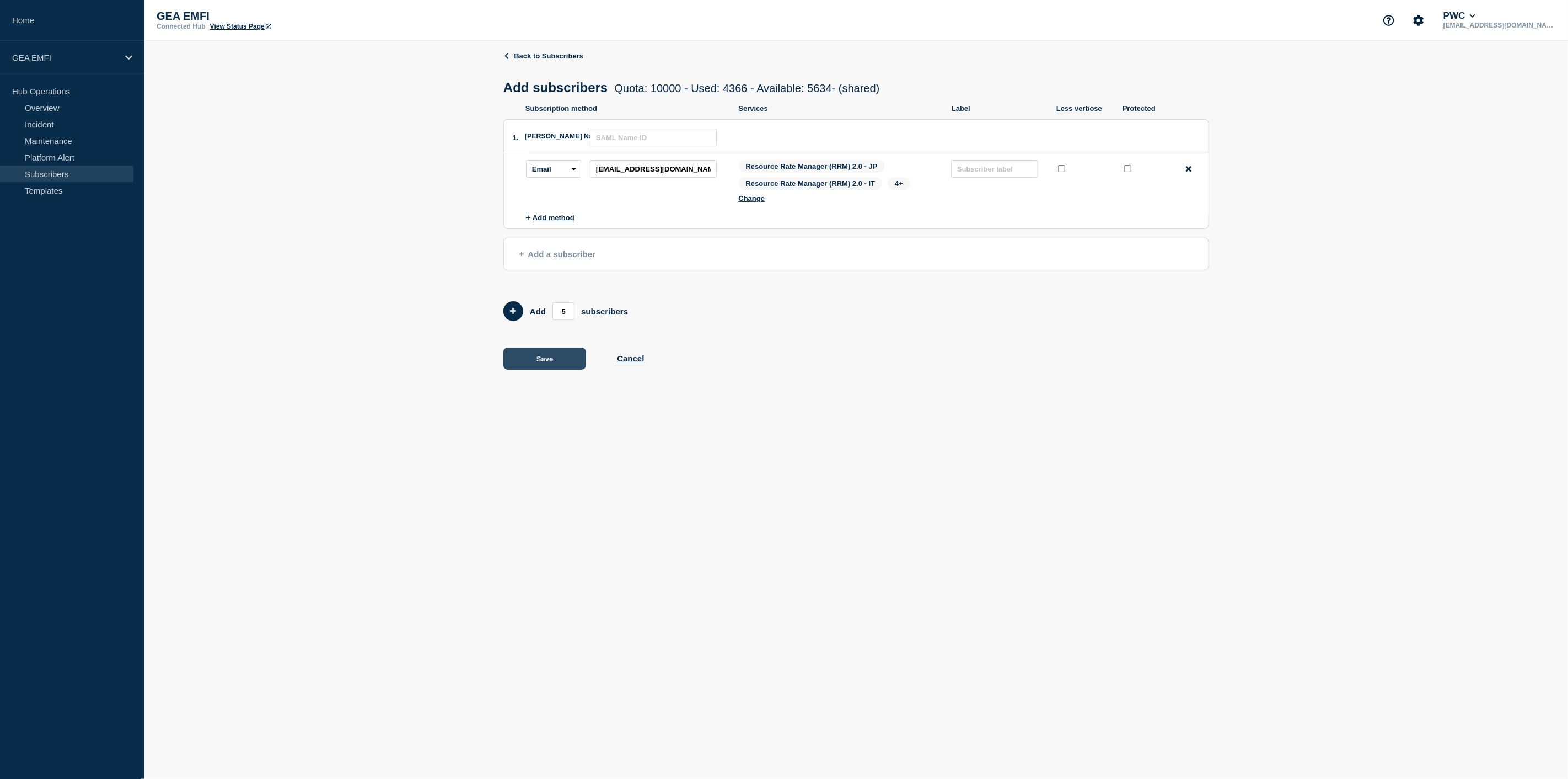
click at [557, 359] on button "Save" at bounding box center [544, 358] width 82 height 22
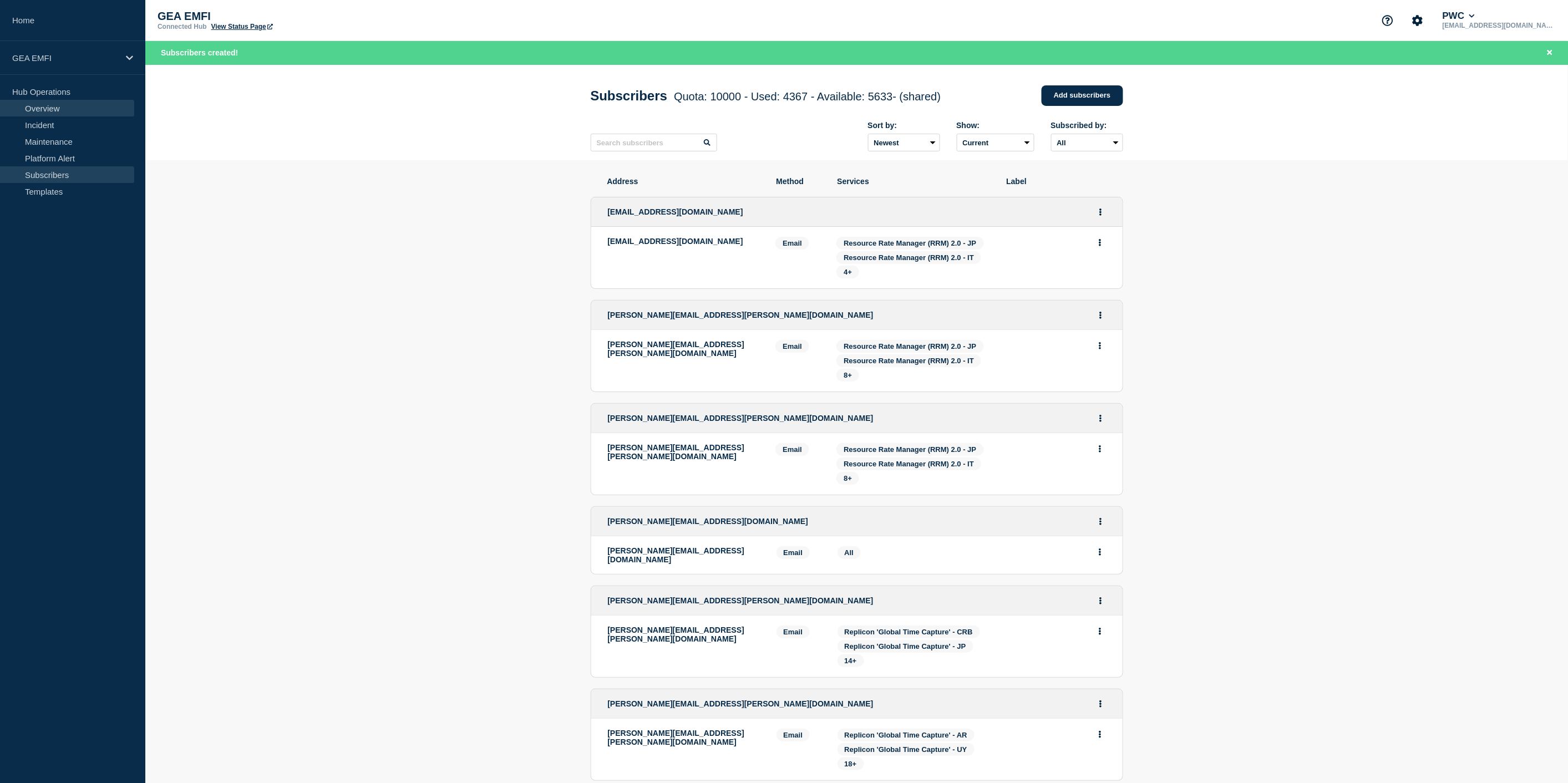
click at [48, 108] on link "Overview" at bounding box center [67, 108] width 134 height 17
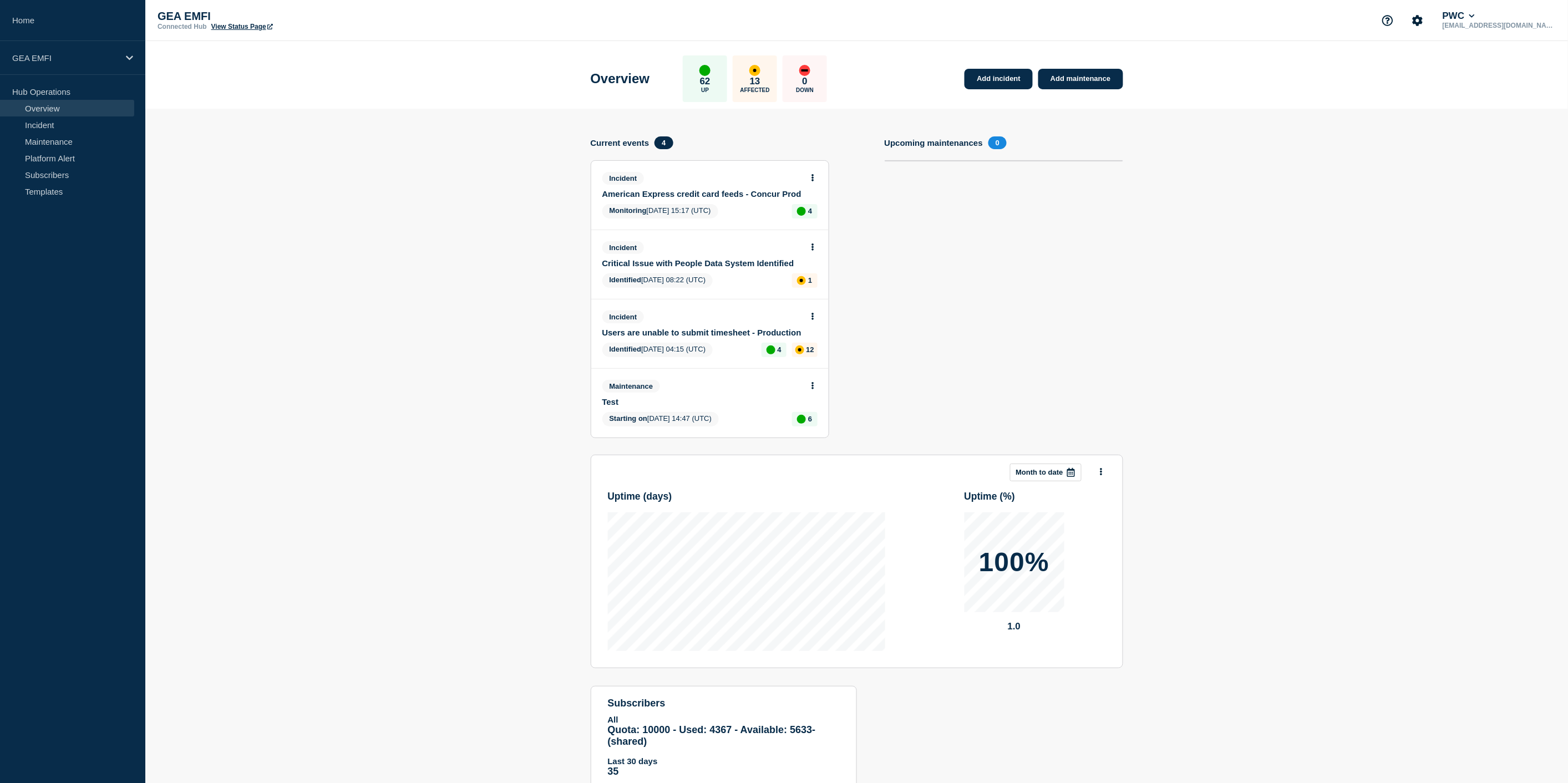
click at [624, 386] on span "Maintenance" at bounding box center [631, 386] width 58 height 13
click at [813, 383] on button at bounding box center [813, 386] width 10 height 10
click at [808, 421] on link "Edit maintenance" at bounding box center [811, 424] width 60 height 9
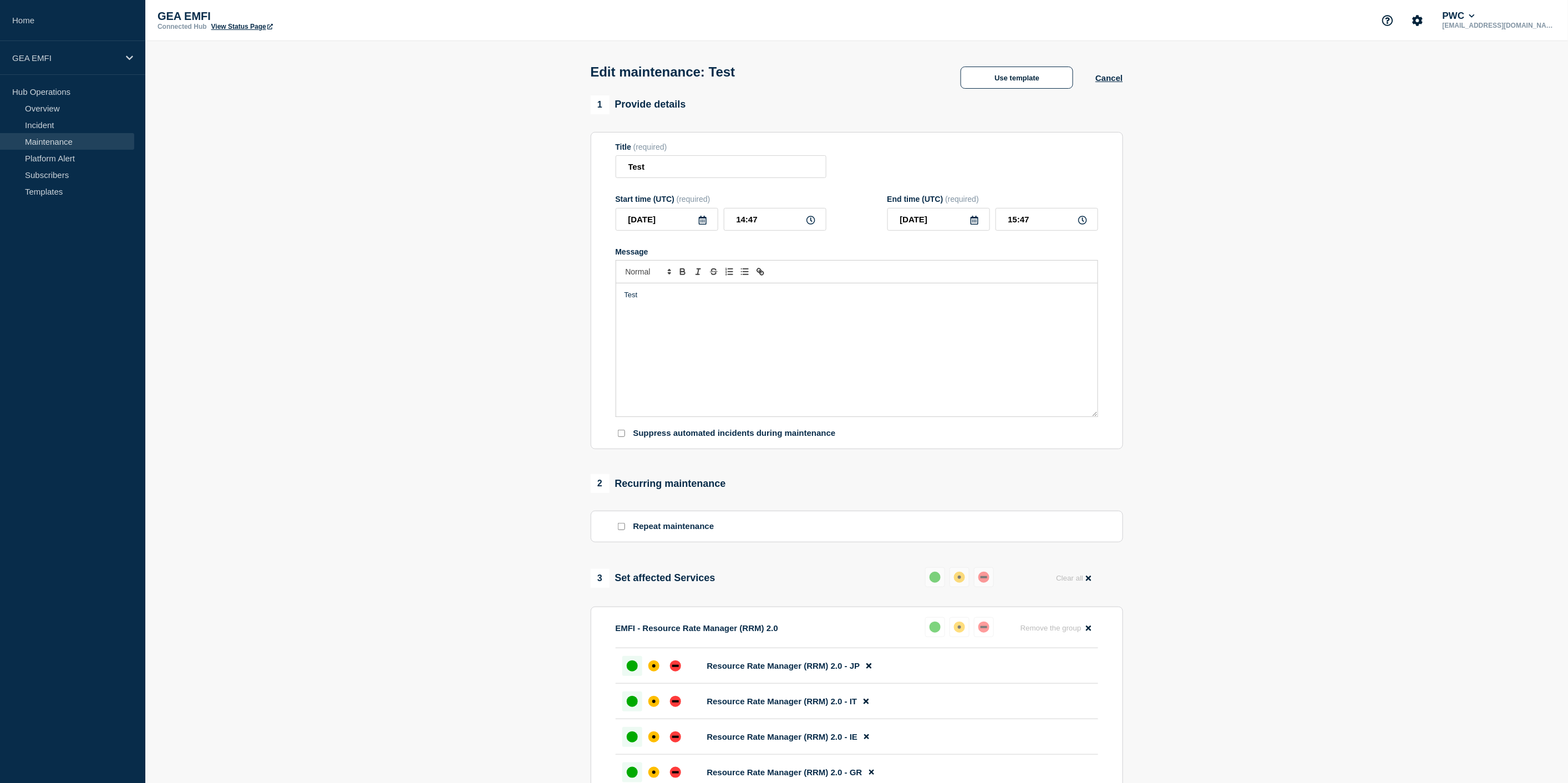
click at [1082, 222] on icon at bounding box center [1083, 220] width 9 height 9
click at [1083, 220] on icon at bounding box center [1083, 220] width 9 height 9
click at [1014, 225] on input "15:47" at bounding box center [1046, 220] width 103 height 23
click at [1016, 223] on input "15:47" at bounding box center [1046, 220] width 103 height 23
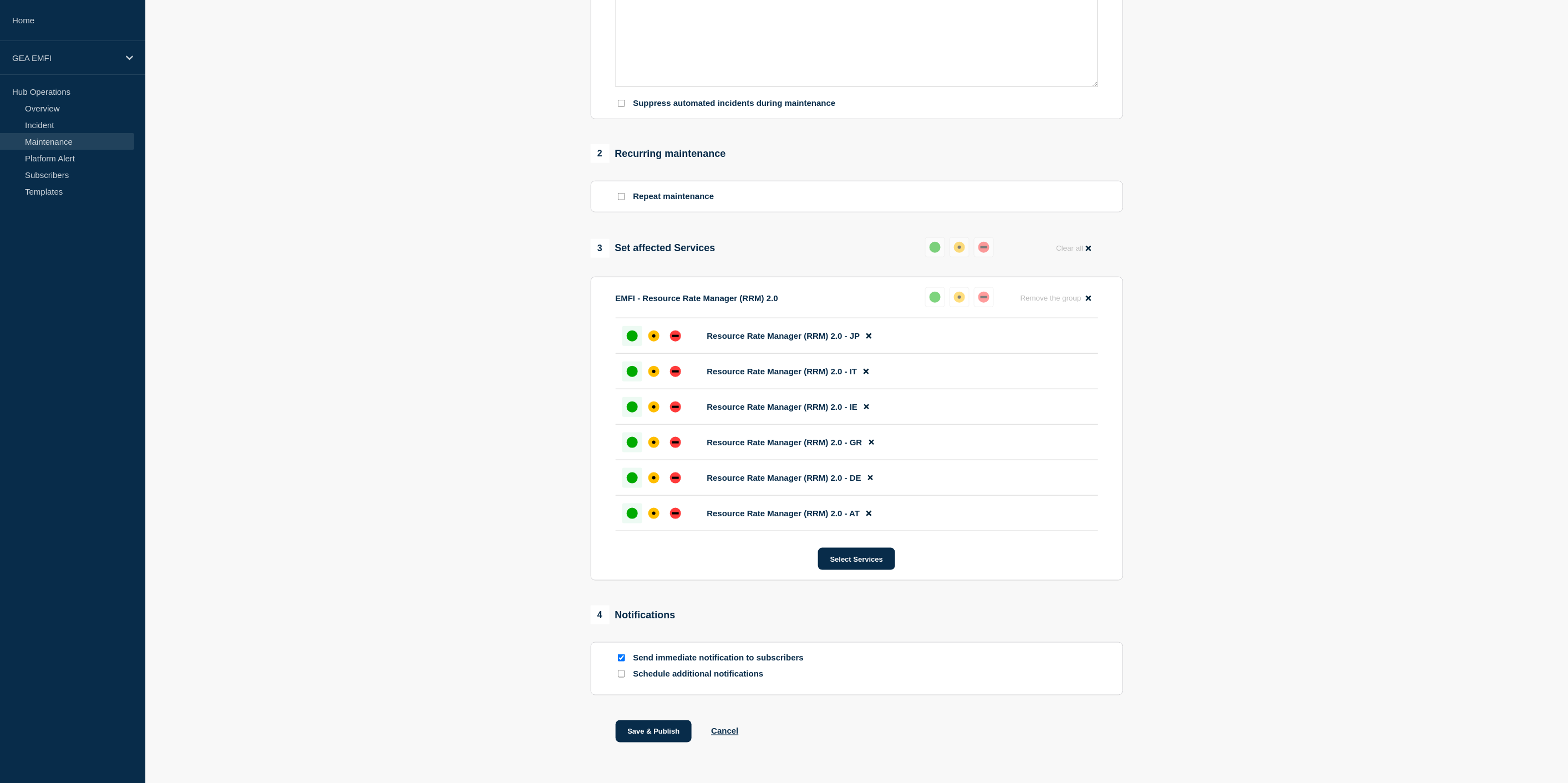
scroll to position [368, 0]
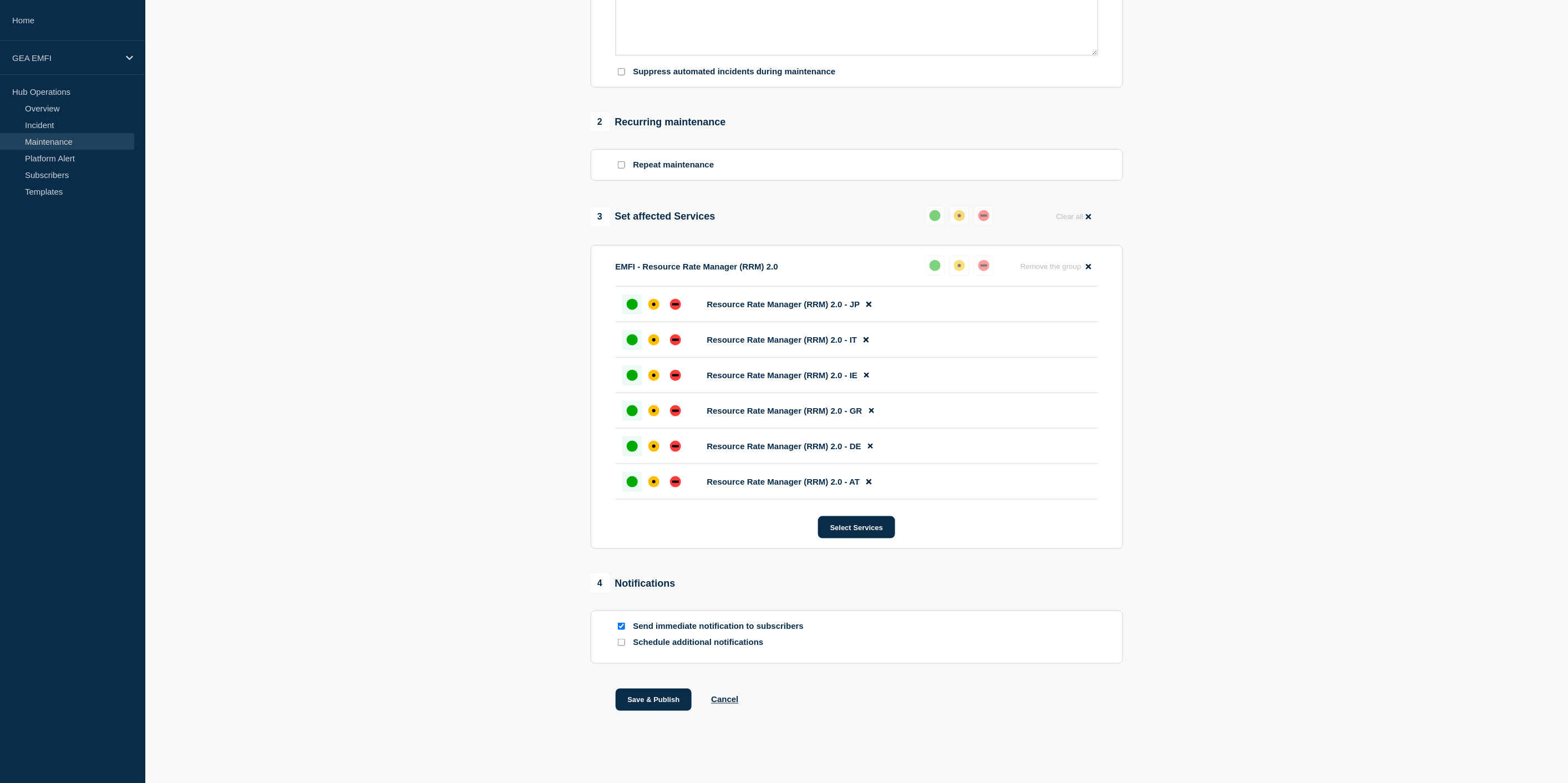
click at [619, 627] on input "Send immediate notification to subscribers" at bounding box center [621, 626] width 7 height 7
click at [657, 703] on button "Save & Publish" at bounding box center [654, 699] width 77 height 22
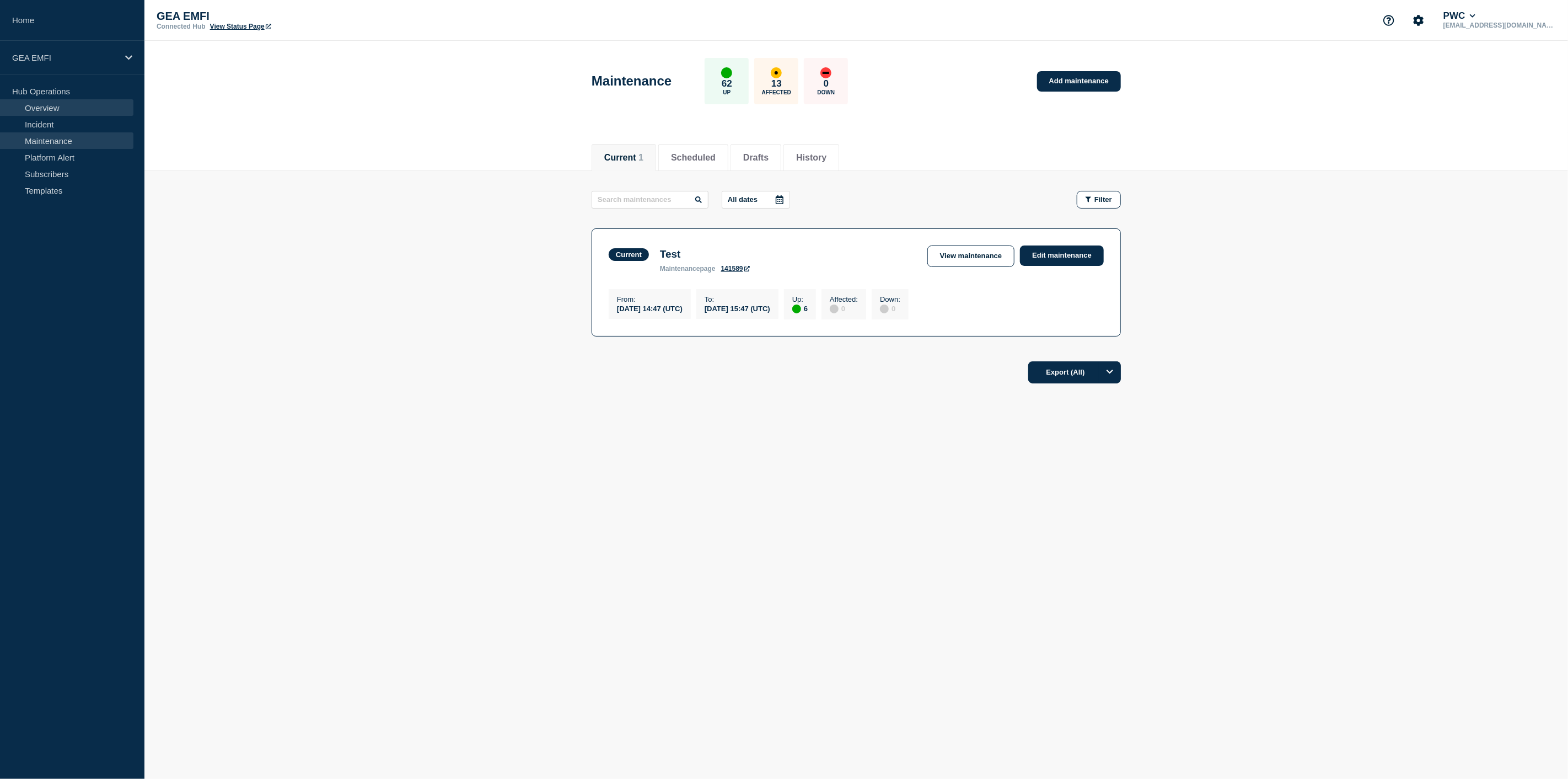
click at [49, 109] on link "Overview" at bounding box center [67, 107] width 133 height 17
